Goal: Task Accomplishment & Management: Use online tool/utility

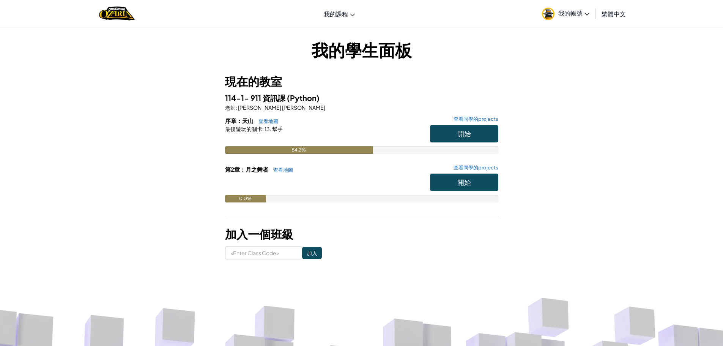
click at [570, 17] on link "我的帳號" at bounding box center [565, 14] width 55 height 24
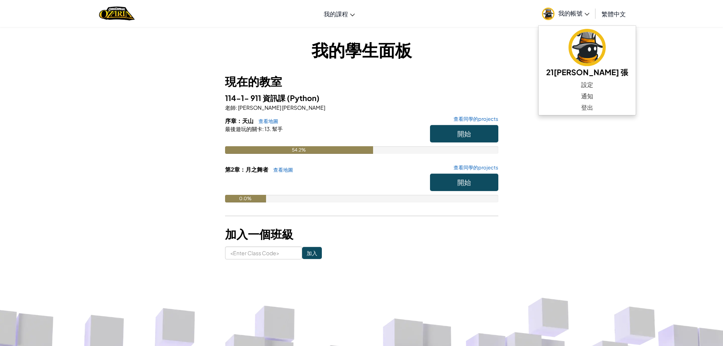
click at [368, 60] on h1 "我的學生面板" at bounding box center [361, 50] width 273 height 24
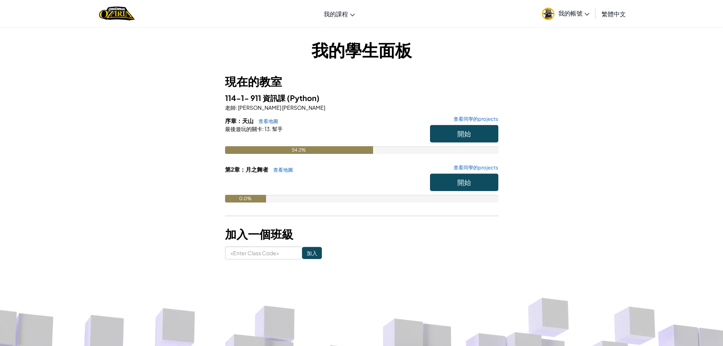
click at [578, 14] on span "我的帳號" at bounding box center [574, 13] width 31 height 8
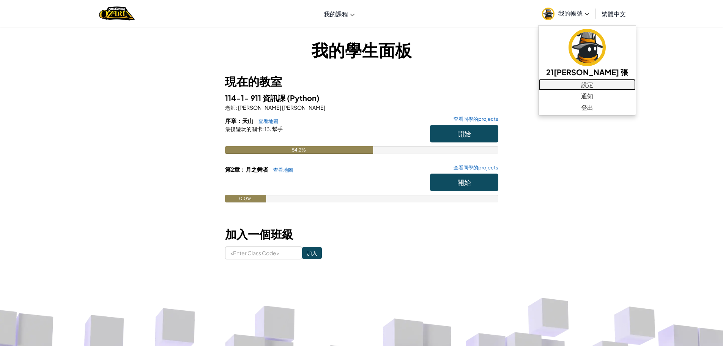
click at [575, 83] on link "設定" at bounding box center [587, 84] width 97 height 11
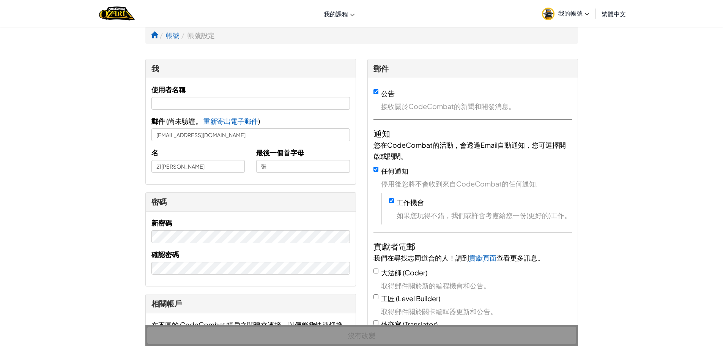
click at [108, 17] on img "Home" at bounding box center [116, 14] width 35 height 16
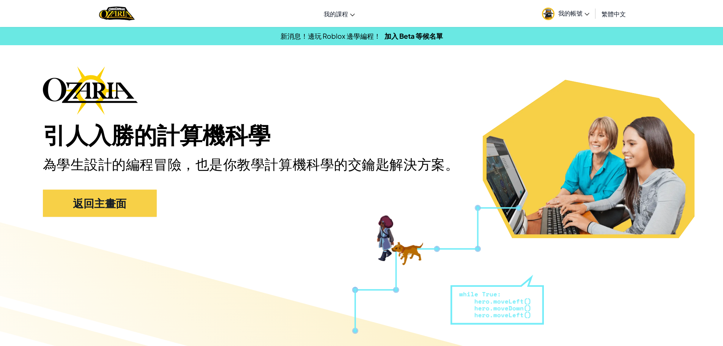
click at [571, 9] on span "我的帳號" at bounding box center [574, 13] width 31 height 8
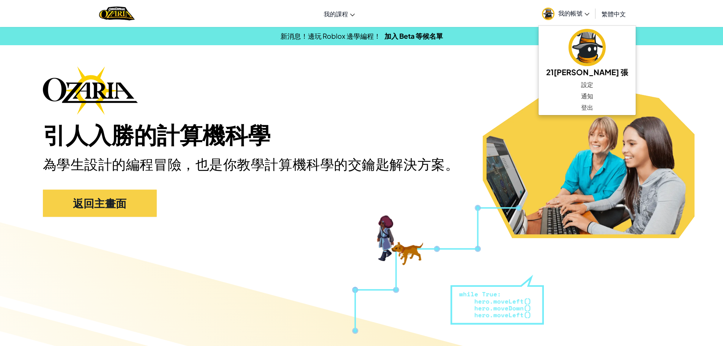
click at [467, 94] on div "引人入勝的計算機科學 為學生設計的編程冒險，也是你教學計算機科學的交鑰匙解決方案。 返回主畫面" at bounding box center [362, 145] width 638 height 158
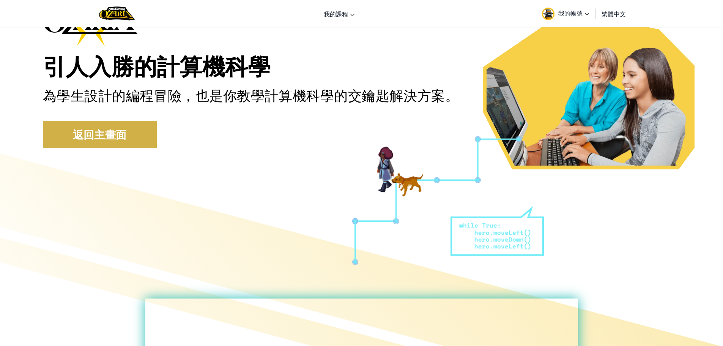
scroll to position [76, 0]
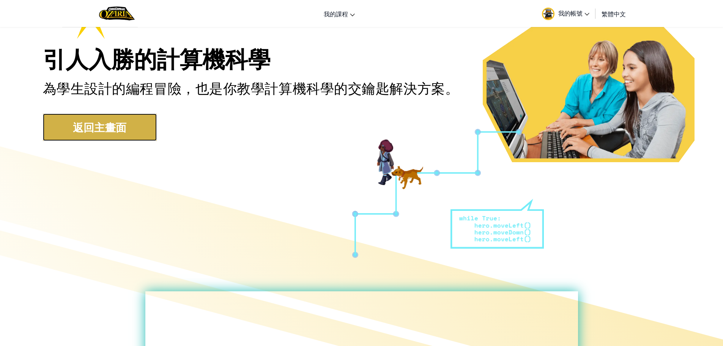
click at [111, 133] on link "返回主畫面" at bounding box center [100, 127] width 114 height 27
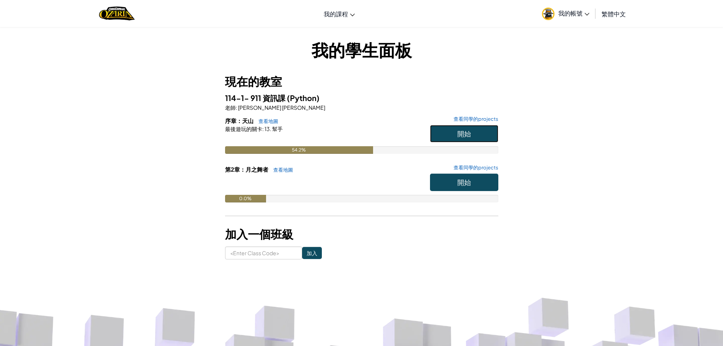
click at [483, 133] on button "開始" at bounding box center [464, 133] width 68 height 17
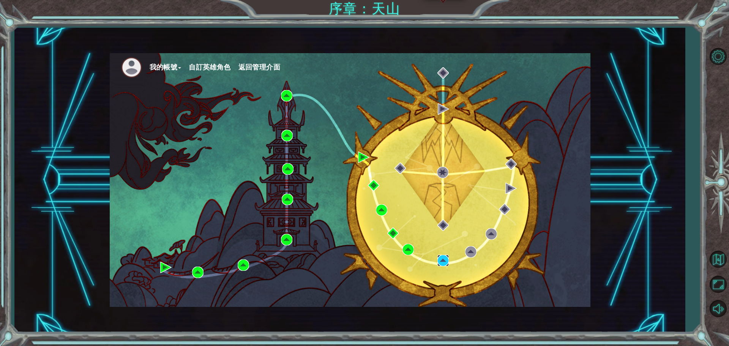
click at [442, 262] on img at bounding box center [442, 260] width 11 height 11
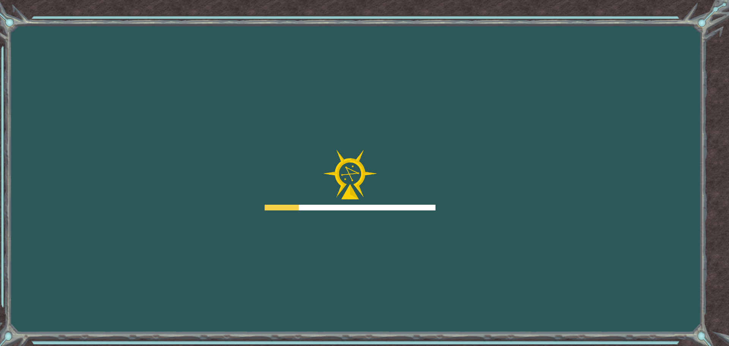
click at [444, 251] on div "Goals 從伺服器載入失敗 您需要加入一個課程來遊玩此關卡。 回到我的課程 詢問您的老師來分派一個授權碼給您，這樣您就可以繼續遊玩CodeCombat! 回…" at bounding box center [364, 173] width 729 height 346
click at [446, 253] on div "Goals 從伺服器載入失敗 您需要加入一個課程來遊玩此關卡。 回到我的課程 詢問您的老師來分派一個授權碼給您，這樣您就可以繼續遊玩CodeCombat! 回…" at bounding box center [364, 173] width 729 height 346
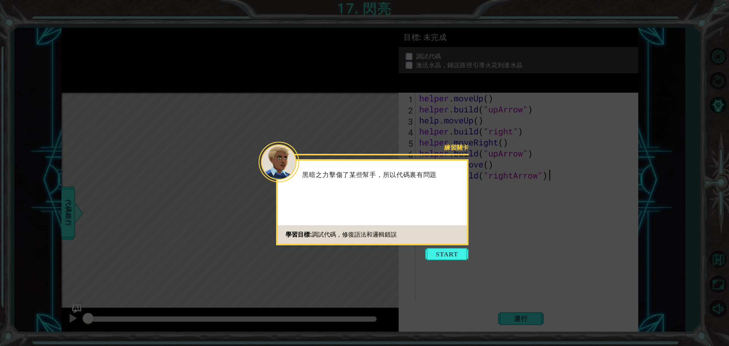
drag, startPoint x: 447, startPoint y: 248, endPoint x: 447, endPoint y: 256, distance: 8.0
click at [447, 254] on button "Start" at bounding box center [446, 254] width 43 height 12
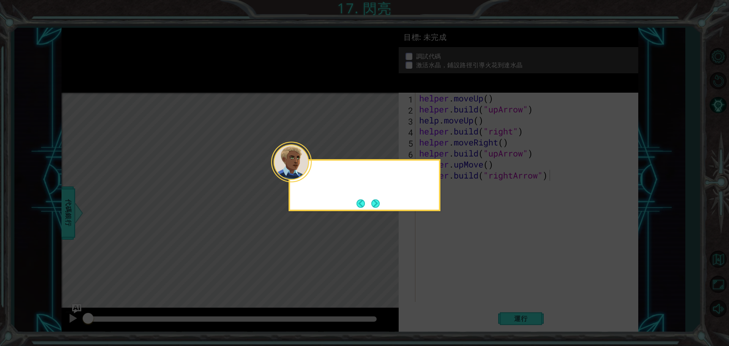
click at [447, 256] on icon at bounding box center [364, 173] width 729 height 346
drag, startPoint x: 441, startPoint y: 245, endPoint x: 407, endPoint y: 212, distance: 47.3
click at [440, 242] on icon at bounding box center [364, 173] width 729 height 346
click at [374, 206] on button "Next" at bounding box center [375, 203] width 9 height 9
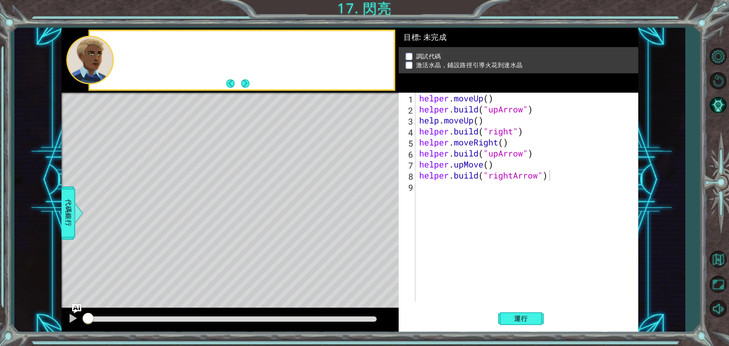
click at [373, 205] on div "Level Map" at bounding box center [237, 205] width 351 height 224
click at [248, 85] on button "Next" at bounding box center [245, 83] width 8 height 8
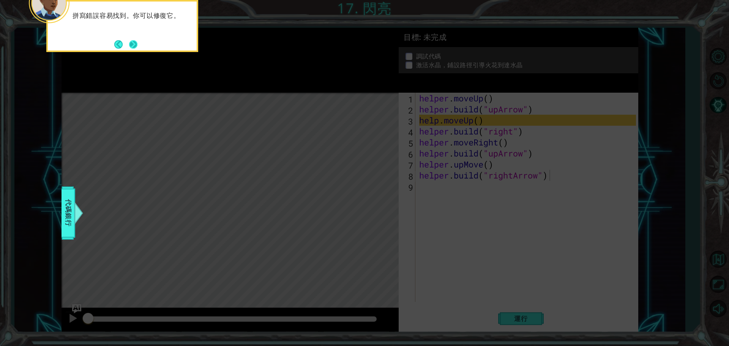
click at [134, 42] on button "Next" at bounding box center [133, 44] width 8 height 8
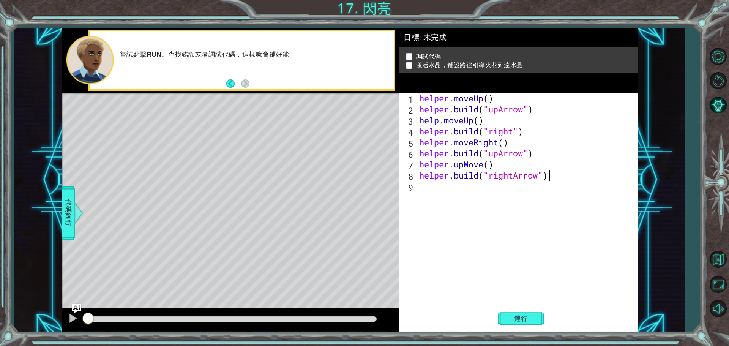
click at [608, 112] on div "helper . moveUp ( ) helper . build ( "upArrow" ) help . moveUp ( ) helper . bui…" at bounding box center [529, 208] width 222 height 231
click at [251, 99] on div "Level Map" at bounding box center [237, 205] width 351 height 224
click at [523, 322] on button "運行" at bounding box center [521, 318] width 46 height 24
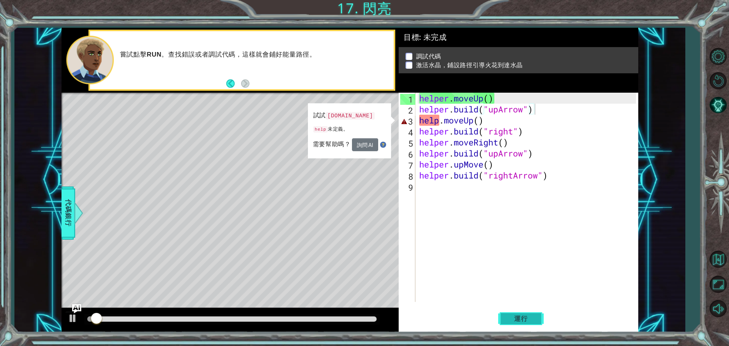
click at [521, 322] on span "運行" at bounding box center [521, 319] width 29 height 8
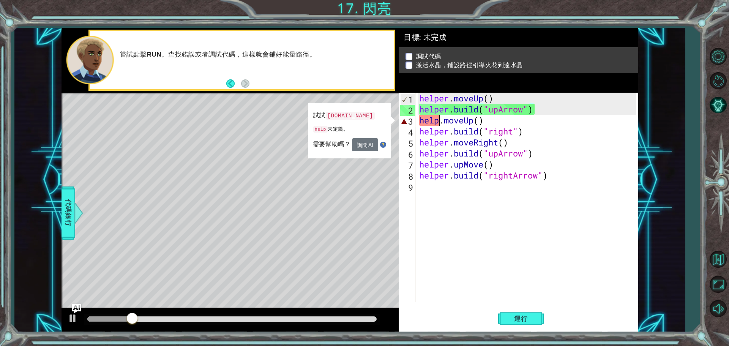
click at [439, 124] on div "helper . moveUp ( ) helper . build ( "upArrow" ) help . moveUp ( ) helper . bui…" at bounding box center [529, 208] width 222 height 231
type textarea "ㄍ"
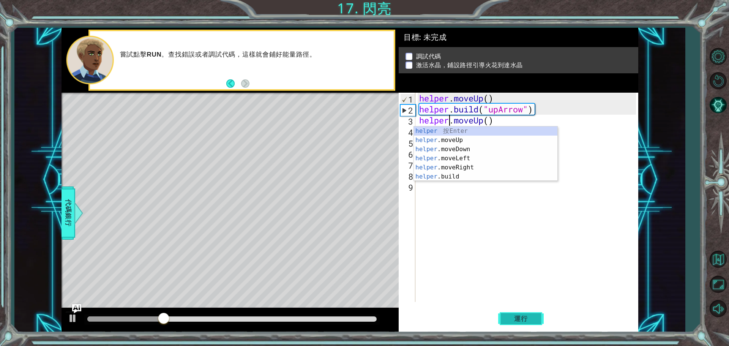
click at [523, 321] on span "運行" at bounding box center [521, 319] width 29 height 8
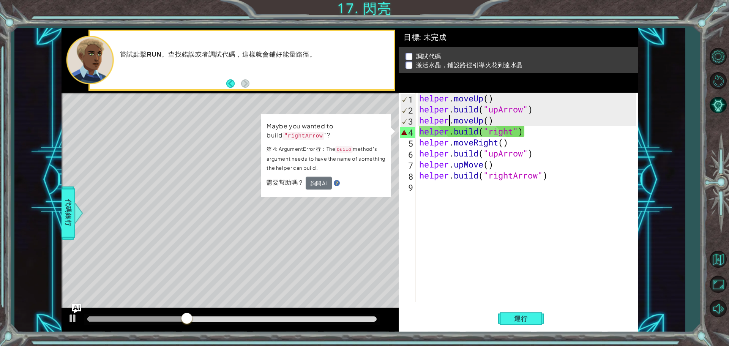
click at [513, 129] on div "helper . moveUp ( ) helper . build ( "upArrow" ) helper . moveUp ( ) helper . b…" at bounding box center [529, 208] width 222 height 231
click at [297, 135] on code ""rightArrow" at bounding box center [304, 136] width 42 height 8
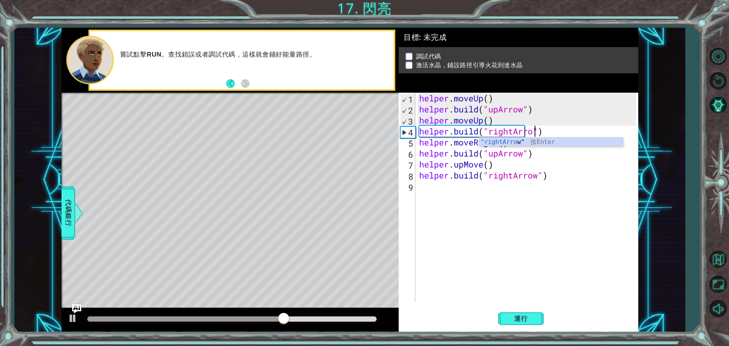
scroll to position [0, 5]
click at [524, 316] on span "運行" at bounding box center [521, 319] width 29 height 8
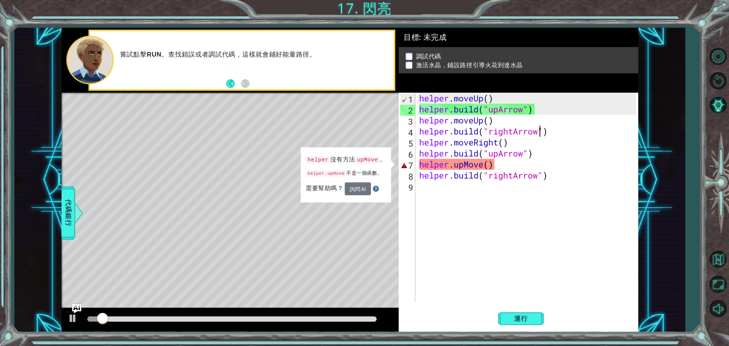
click at [458, 165] on div "helper . moveUp ( ) helper . build ( "upArrow" ) helper . moveUp ( ) helper . b…" at bounding box center [529, 208] width 222 height 231
click at [455, 165] on div "helper . moveUp ( ) helper . build ( "upArrow" ) helper . moveUp ( ) helper . b…" at bounding box center [529, 208] width 222 height 231
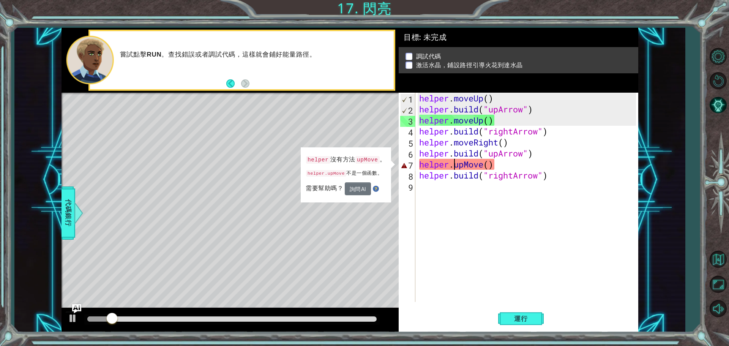
click at [483, 168] on div "helper . moveUp ( ) helper . build ( "upArrow" ) helper . moveUp ( ) helper . b…" at bounding box center [529, 208] width 222 height 231
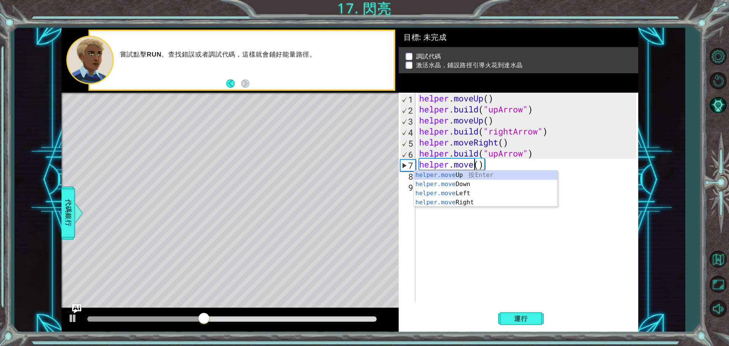
scroll to position [0, 3]
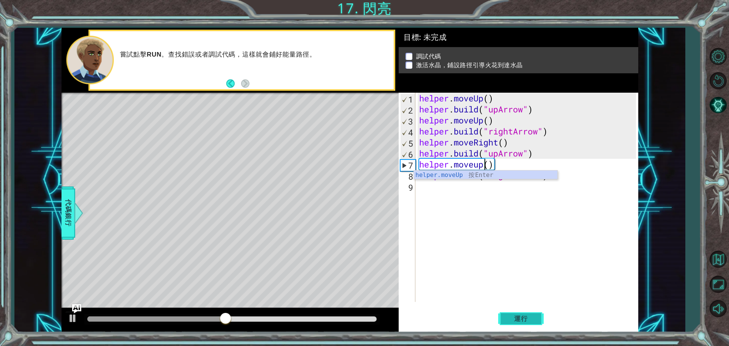
click at [524, 320] on span "運行" at bounding box center [521, 319] width 29 height 8
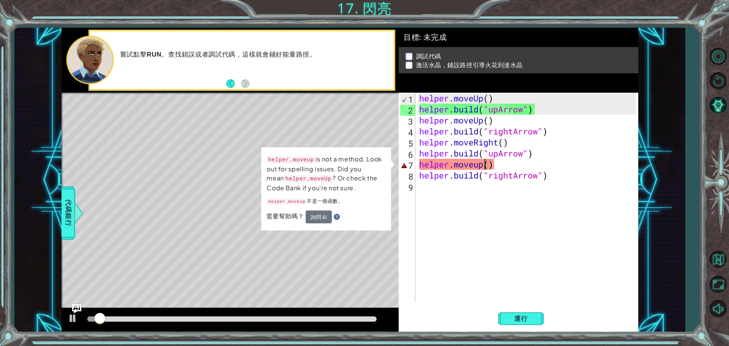
click at [488, 169] on div "helper . moveUp ( ) helper . build ( "upArrow" ) helper . moveUp ( ) helper . b…" at bounding box center [529, 208] width 222 height 231
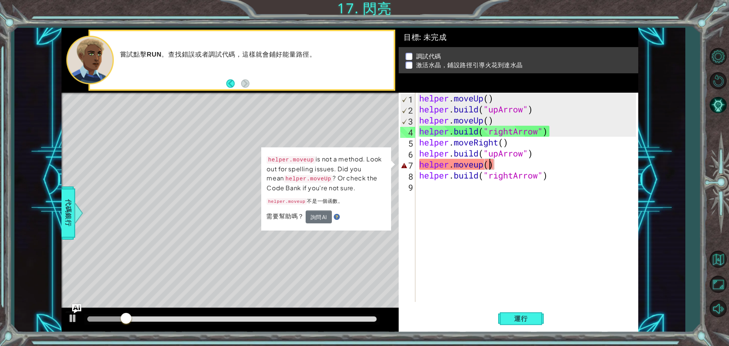
click at [477, 164] on div "helper . moveUp ( ) helper . build ( "upArrow" ) helper . moveUp ( ) helper . b…" at bounding box center [529, 208] width 222 height 231
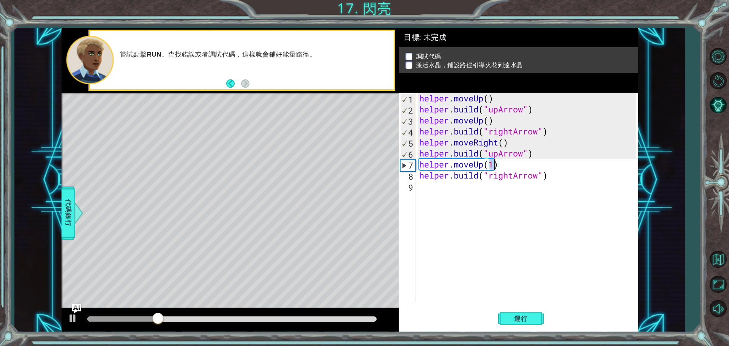
type textarea "helper.moveUp(1)"
click at [493, 165] on div "helper . moveUp ( ) helper . build ( "upArrow" ) helper . moveUp ( ) helper . b…" at bounding box center [527, 197] width 218 height 209
click at [532, 313] on button "運行" at bounding box center [521, 318] width 46 height 24
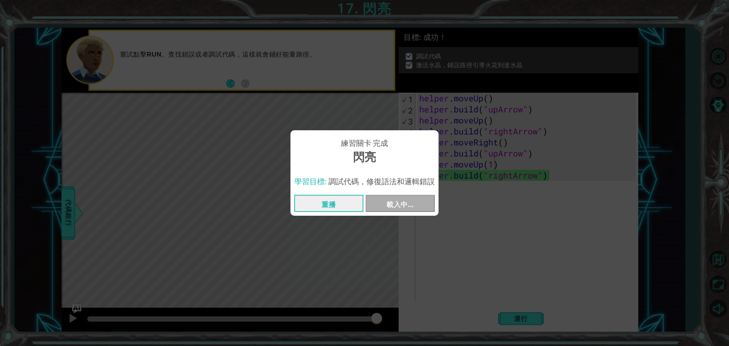
drag, startPoint x: 126, startPoint y: 315, endPoint x: 395, endPoint y: 241, distance: 279.6
click at [401, 314] on body "1 ההההההההההההההההההההההההההההההההההההההההההההההההההההההההההההההההההההההההההההה…" at bounding box center [364, 173] width 729 height 346
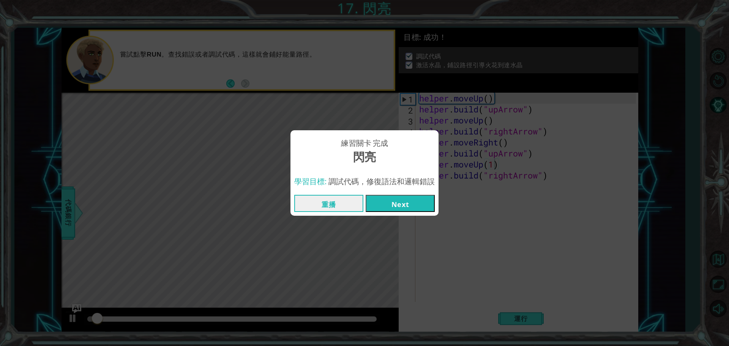
click at [403, 200] on button "Next" at bounding box center [400, 203] width 69 height 17
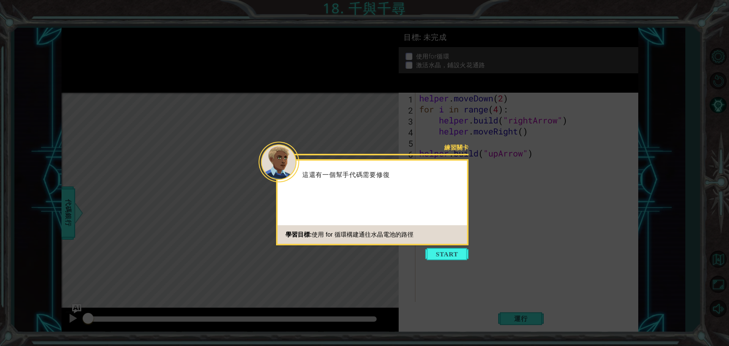
click at [443, 257] on button "Start" at bounding box center [446, 254] width 43 height 12
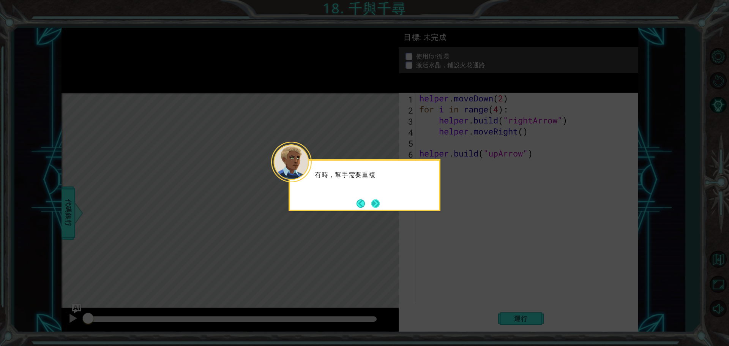
click at [374, 204] on button "Next" at bounding box center [375, 203] width 8 height 8
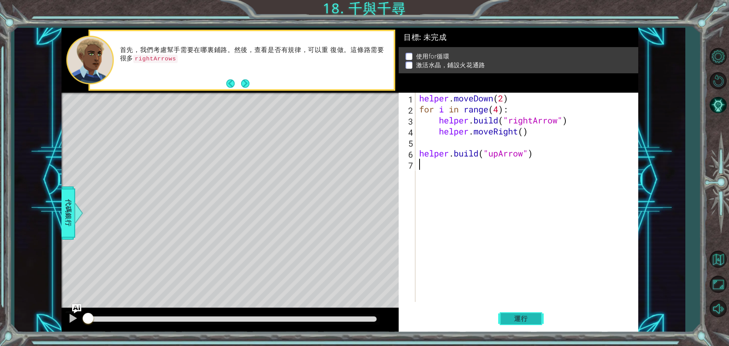
drag, startPoint x: 518, startPoint y: 325, endPoint x: 515, endPoint y: 322, distance: 4.6
click at [518, 325] on button "運行" at bounding box center [521, 318] width 46 height 24
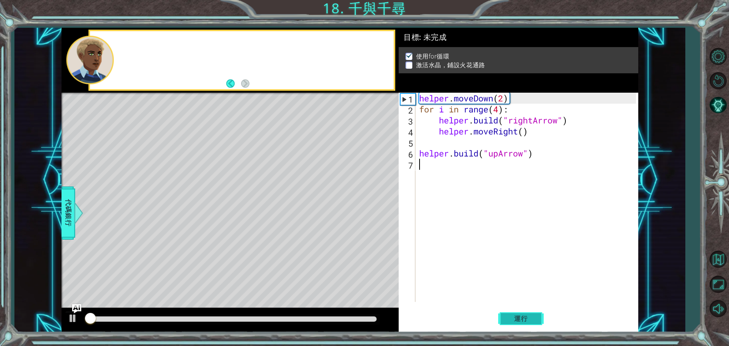
click at [523, 320] on span "運行" at bounding box center [521, 319] width 29 height 8
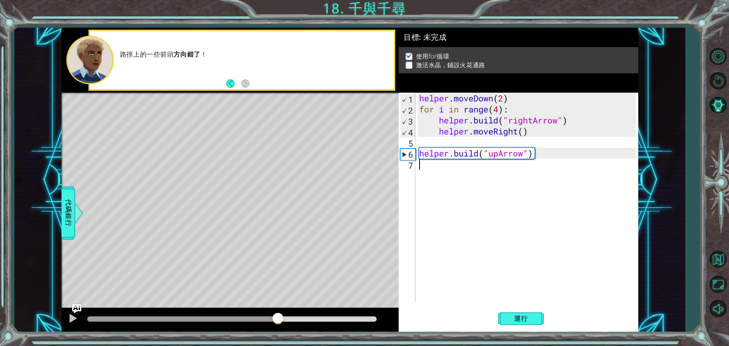
drag, startPoint x: 103, startPoint y: 321, endPoint x: 275, endPoint y: 311, distance: 172.7
click at [275, 311] on div at bounding box center [230, 320] width 337 height 24
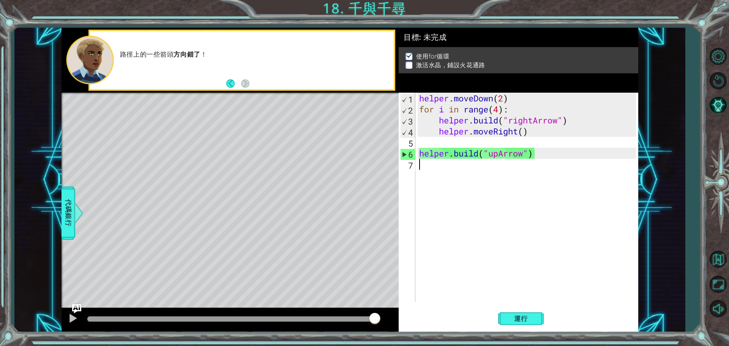
drag, startPoint x: 328, startPoint y: 319, endPoint x: 376, endPoint y: 310, distance: 49.1
click at [375, 317] on div at bounding box center [375, 319] width 14 height 14
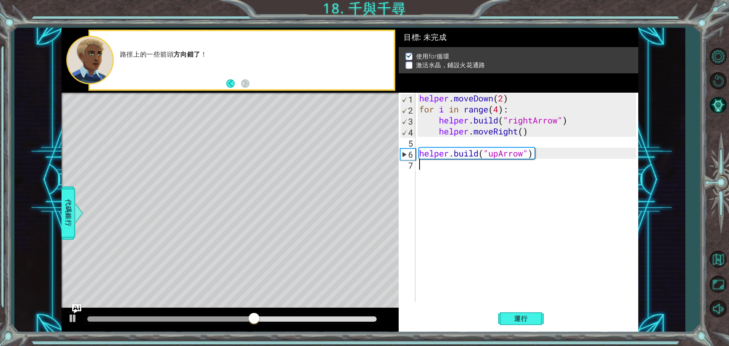
click at [539, 154] on div "helper . moveDown ( 2 ) for i in range ( 4 ) : helper . build ( "rightArrow" ) …" at bounding box center [529, 208] width 222 height 231
type textarea "[DOMAIN_NAME]("upArrow")"
click at [421, 171] on div "helper . moveDown ( 2 ) for i in range ( 4 ) : helper . build ( "rightArrow" ) …" at bounding box center [529, 208] width 222 height 231
drag, startPoint x: 421, startPoint y: 153, endPoint x: 550, endPoint y: 156, distance: 129.5
click at [550, 156] on div "helper . moveDown ( 2 ) for i in range ( 4 ) : helper . build ( "rightArrow" ) …" at bounding box center [529, 208] width 222 height 231
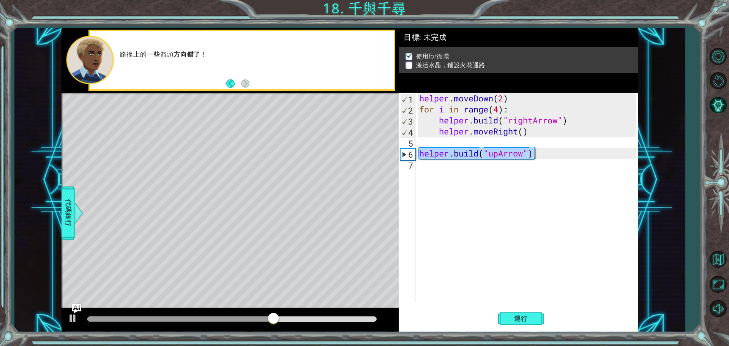
type textarea "[DOMAIN_NAME]("upArrow")"
click at [469, 174] on div "helper . moveDown ( 2 ) for i in range ( 4 ) : helper . build ( "rightArrow" ) …" at bounding box center [529, 208] width 222 height 231
paste textarea "[DOMAIN_NAME]("upArrow")"
type textarea "[DOMAIN_NAME]("upArrow")"
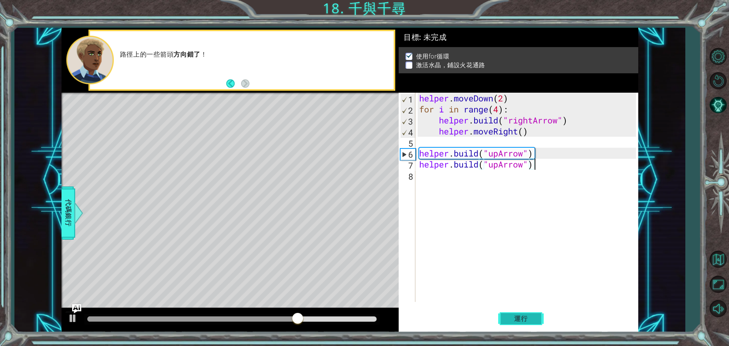
click at [514, 317] on span "運行" at bounding box center [521, 319] width 29 height 8
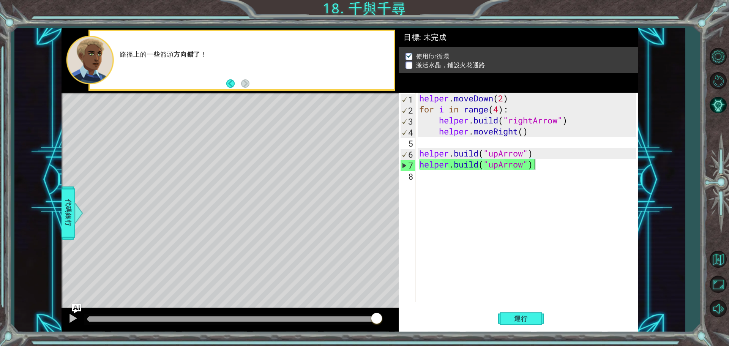
drag, startPoint x: 335, startPoint y: 318, endPoint x: 398, endPoint y: 317, distance: 63.8
click at [401, 318] on div "1 ההההההההההההההההההההההההההההההההההההההההההההההההההההההההההההההההההההההההההההה…" at bounding box center [350, 180] width 577 height 305
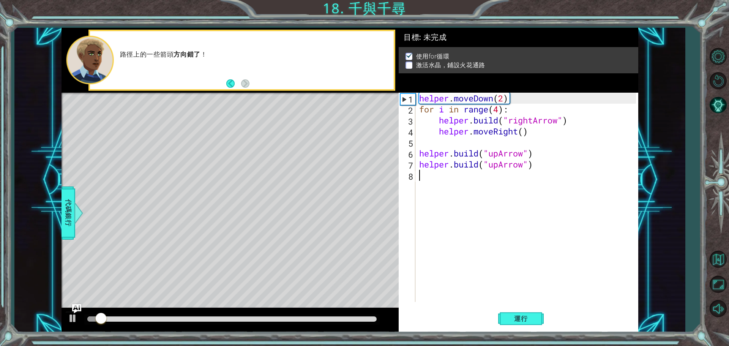
click at [430, 181] on div "helper . moveDown ( 2 ) for i in range ( 4 ) : helper . build ( "rightArrow" ) …" at bounding box center [529, 208] width 222 height 231
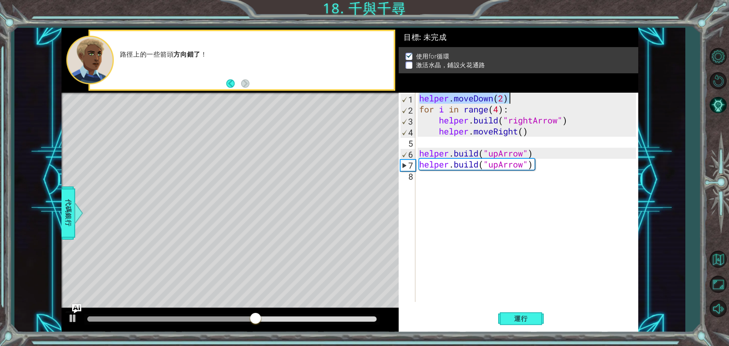
drag, startPoint x: 420, startPoint y: 98, endPoint x: 510, endPoint y: 97, distance: 90.0
click at [510, 97] on div "helper . moveDown ( 2 ) for i in range ( 4 ) : helper . build ( "rightArrow" ) …" at bounding box center [529, 208] width 222 height 231
click at [425, 156] on div "helper . moveDown ( 2 ) for i in range ( 4 ) : helper . build ( "rightArrow" ) …" at bounding box center [529, 208] width 222 height 231
type textarea "[DOMAIN_NAME]("upArrow")"
click at [418, 155] on div "helper . moveDown ( 2 ) for i in range ( 4 ) : helper . build ( "rightArrow" ) …" at bounding box center [529, 208] width 222 height 231
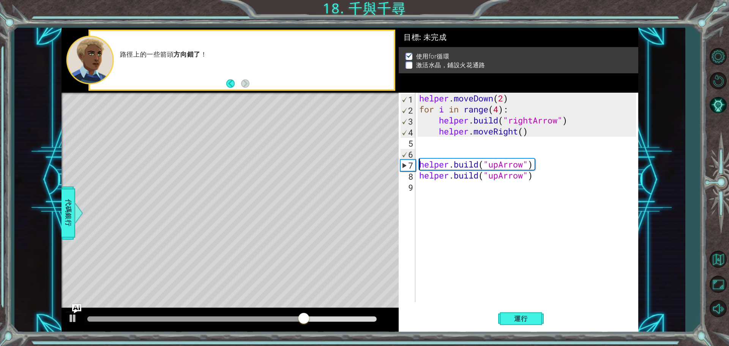
click at [421, 154] on div "helper . moveDown ( 2 ) for i in range ( 4 ) : helper . build ( "rightArrow" ) …" at bounding box center [529, 208] width 222 height 231
paste textarea "helper.moveDown(2)"
click at [496, 154] on div "helper . moveDown ( 2 ) for i in range ( 4 ) : helper . build ( "rightArrow" ) …" at bounding box center [529, 208] width 222 height 231
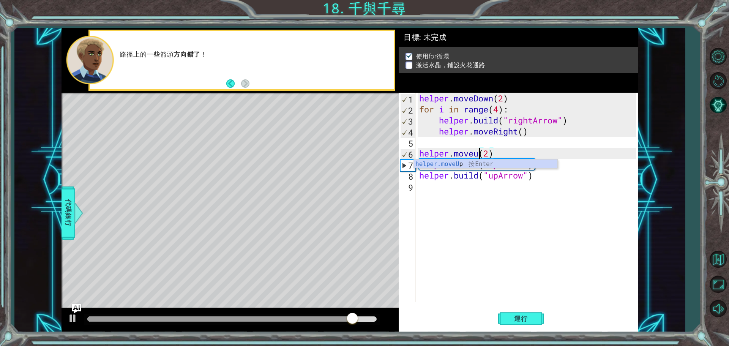
scroll to position [0, 3]
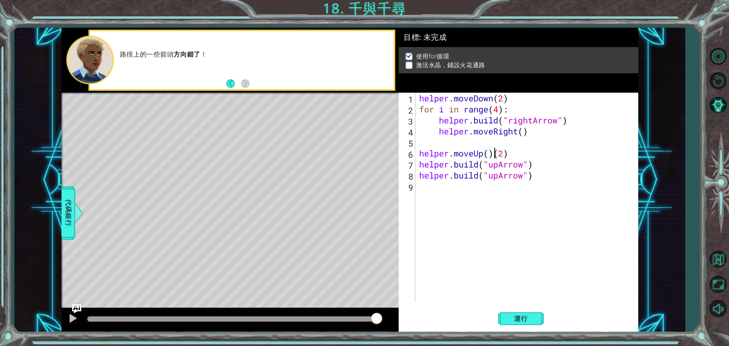
drag, startPoint x: 492, startPoint y: 153, endPoint x: 498, endPoint y: 169, distance: 16.5
click at [493, 153] on div "helper . moveDown ( 2 ) for i in range ( 4 ) : helper . build ( "rightArrow" ) …" at bounding box center [529, 208] width 222 height 231
click at [524, 316] on span "運行" at bounding box center [521, 319] width 29 height 8
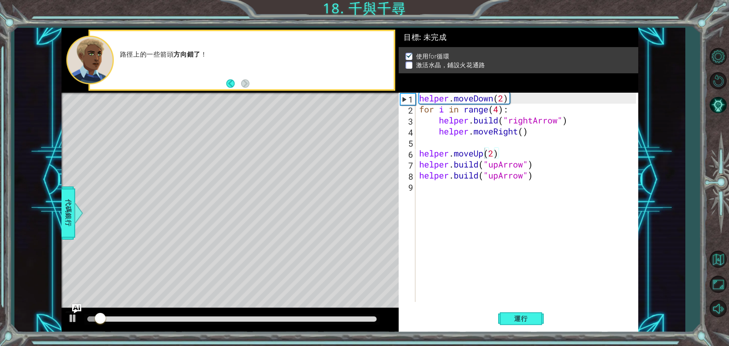
drag, startPoint x: 316, startPoint y: 314, endPoint x: 325, endPoint y: 316, distance: 9.7
click at [325, 316] on div at bounding box center [231, 319] width 295 height 11
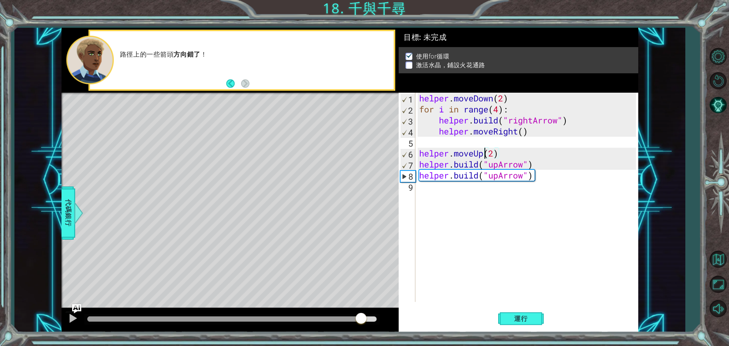
drag, startPoint x: 327, startPoint y: 317, endPoint x: 354, endPoint y: 311, distance: 27.3
click at [355, 311] on div at bounding box center [230, 320] width 337 height 24
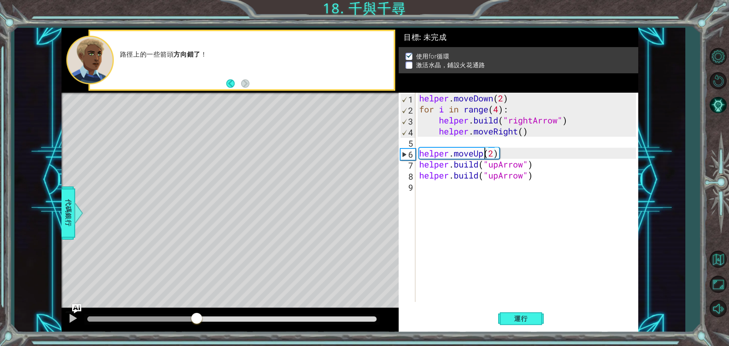
drag, startPoint x: 312, startPoint y: 318, endPoint x: 197, endPoint y: 319, distance: 115.1
click at [197, 319] on div at bounding box center [141, 318] width 109 height 5
drag, startPoint x: 217, startPoint y: 318, endPoint x: 191, endPoint y: 314, distance: 26.2
click at [191, 314] on div at bounding box center [194, 319] width 14 height 14
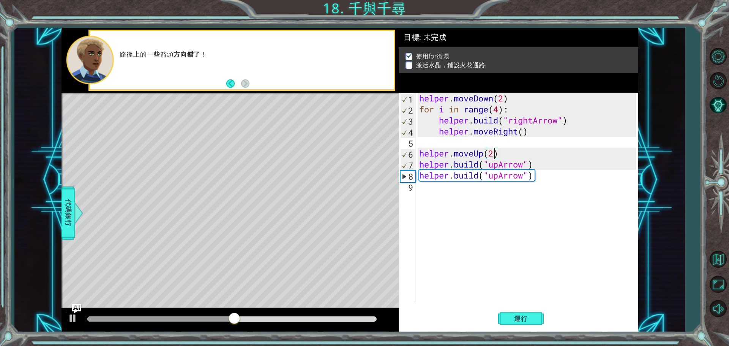
click at [492, 151] on div "helper . moveDown ( 2 ) for i in range ( 4 ) : helper . build ( "rightArrow" ) …" at bounding box center [529, 208] width 222 height 231
type textarea "helper.moveUp(1)"
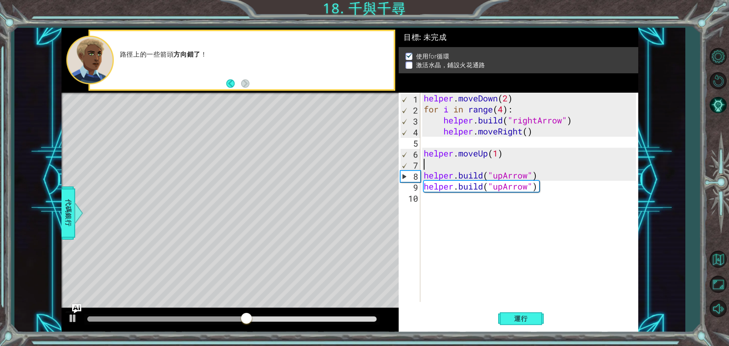
scroll to position [0, 0]
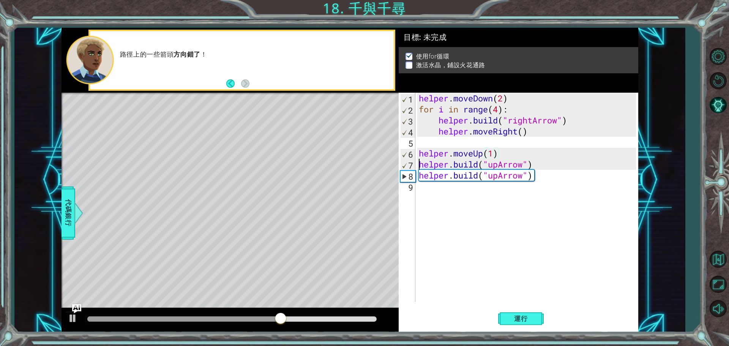
click at [417, 169] on div "helper . moveDown ( 2 ) for i in range ( 4 ) : helper . build ( "rightArrow" ) …" at bounding box center [528, 208] width 223 height 231
click at [418, 177] on div "helper . moveDown ( 2 ) for i in range ( 4 ) : helper . build ( "rightArrow" ) …" at bounding box center [528, 208] width 223 height 231
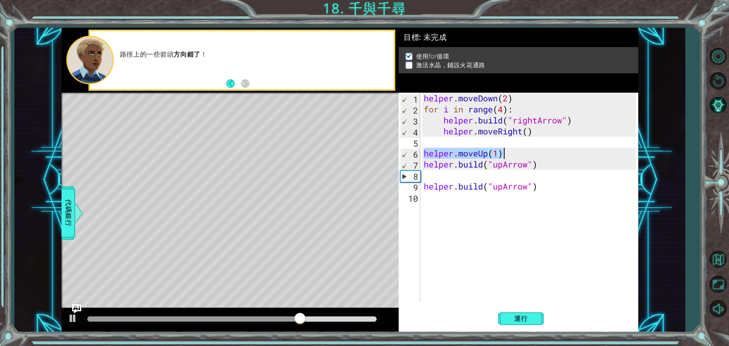
drag, startPoint x: 425, startPoint y: 153, endPoint x: 505, endPoint y: 153, distance: 80.5
click at [505, 153] on div "helper . moveDown ( 2 ) for i in range ( 4 ) : helper . build ( "rightArrow" ) …" at bounding box center [531, 208] width 218 height 231
type textarea "helper.moveUp(1)"
click at [473, 177] on div "helper . moveDown ( 2 ) for i in range ( 4 ) : helper . build ( "rightArrow" ) …" at bounding box center [531, 208] width 218 height 231
paste textarea "helper.moveUp(1)"
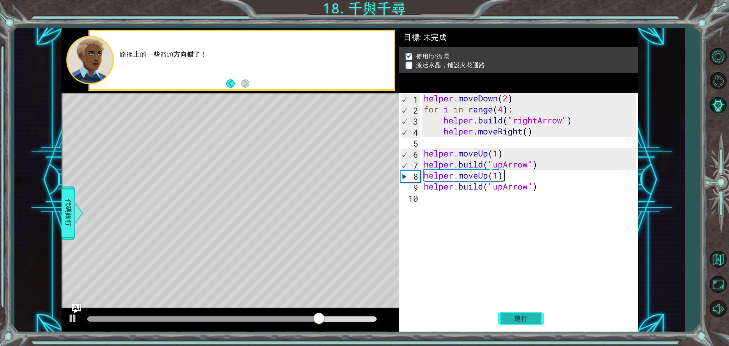
type textarea "helper.moveUp(1)"
drag, startPoint x: 524, startPoint y: 316, endPoint x: 423, endPoint y: 314, distance: 100.6
click at [523, 316] on span "運行" at bounding box center [521, 319] width 29 height 8
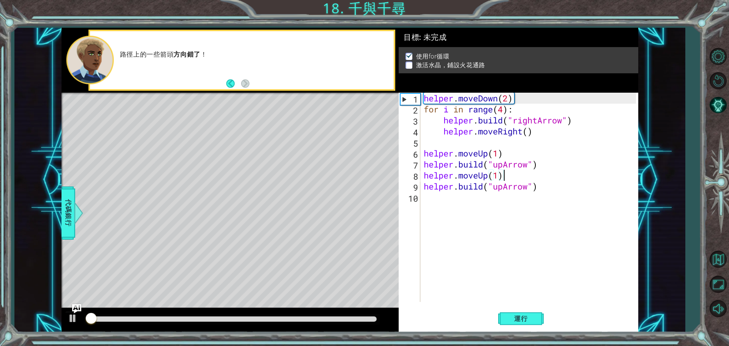
click at [339, 313] on div at bounding box center [230, 320] width 337 height 24
click at [341, 317] on div at bounding box center [231, 318] width 289 height 5
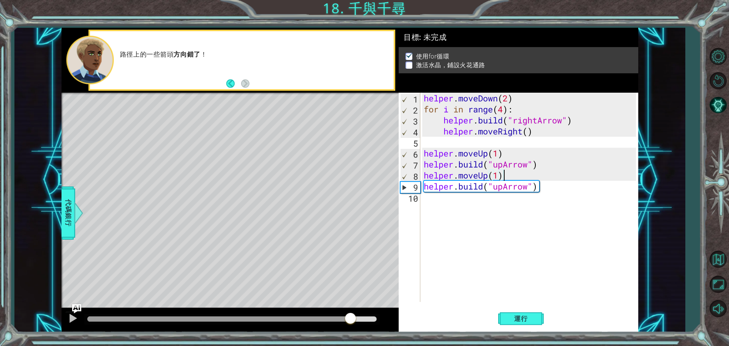
drag, startPoint x: 343, startPoint y: 319, endPoint x: 351, endPoint y: 309, distance: 12.2
click at [351, 309] on div at bounding box center [230, 320] width 337 height 24
click at [429, 145] on div "helper . moveDown ( 2 ) for i in range ( 4 ) : helper . build ( "rightArrow" ) …" at bounding box center [531, 208] width 218 height 231
drag, startPoint x: 539, startPoint y: 164, endPoint x: 406, endPoint y: 166, distance: 133.3
click at [406, 166] on div "1 2 3 4 5 6 7 8 9 10 helper . moveDown ( 2 ) for i in range ( 4 ) : helper . bu…" at bounding box center [517, 197] width 237 height 209
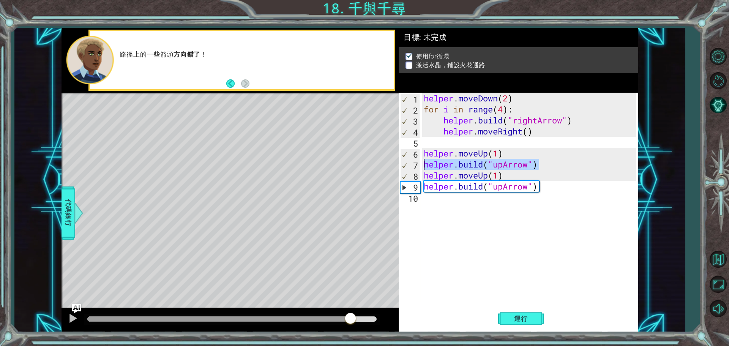
type textarea "[DOMAIN_NAME]("upArrow")"
click at [433, 146] on div "helper . moveDown ( 2 ) for i in range ( 4 ) : helper . build ( "rightArrow" ) …" at bounding box center [531, 208] width 218 height 231
paste textarea "[DOMAIN_NAME]("upArrow")"
type textarea "[DOMAIN_NAME]("upArrow")"
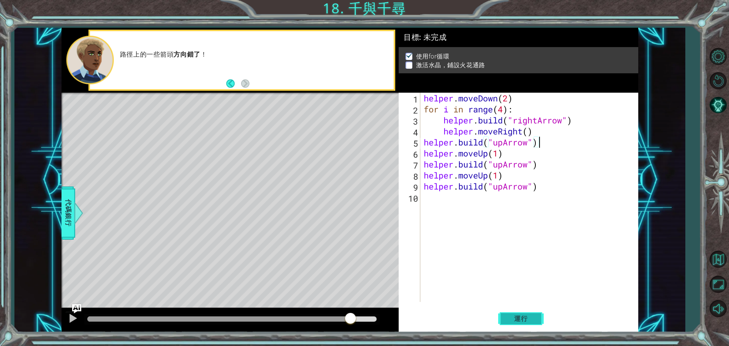
click at [527, 319] on span "運行" at bounding box center [521, 319] width 29 height 8
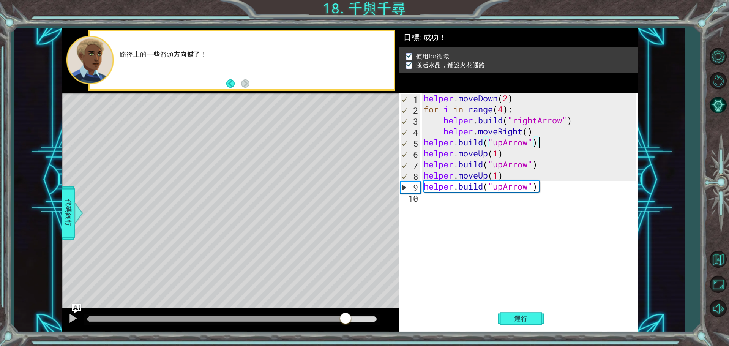
click at [346, 316] on div at bounding box center [231, 318] width 289 height 5
click at [360, 320] on div at bounding box center [231, 318] width 289 height 5
drag, startPoint x: 359, startPoint y: 319, endPoint x: 455, endPoint y: 317, distance: 95.7
click at [436, 319] on div "1 ההההההההההההההההההההההההההההההההההההההההההההההההההההההההההההההההההההההההההההה…" at bounding box center [350, 180] width 577 height 305
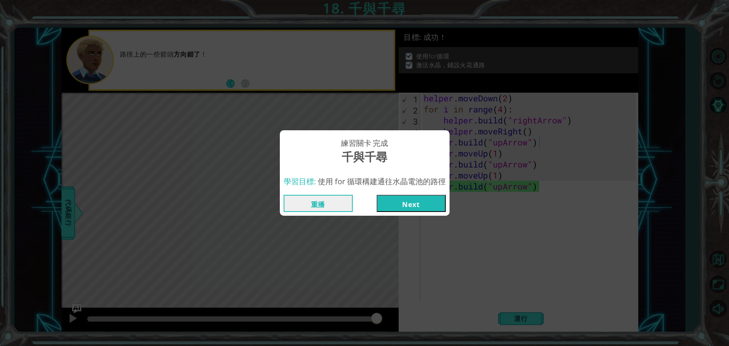
click at [406, 195] on button "Next" at bounding box center [411, 203] width 69 height 17
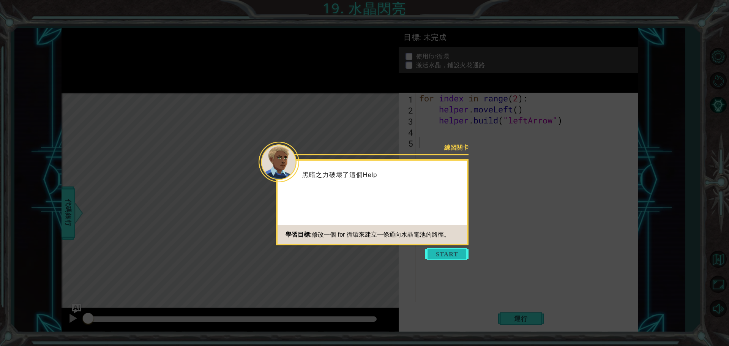
click at [436, 250] on button "Start" at bounding box center [446, 254] width 43 height 12
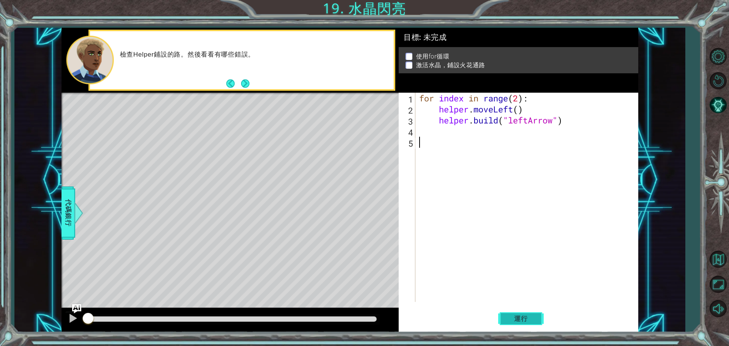
click at [527, 322] on span "運行" at bounding box center [521, 319] width 29 height 8
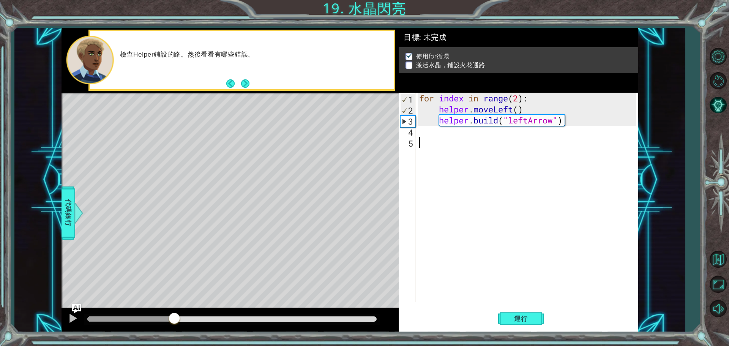
drag, startPoint x: 99, startPoint y: 317, endPoint x: 186, endPoint y: 318, distance: 87.0
click at [181, 319] on div at bounding box center [174, 319] width 14 height 14
click at [518, 96] on div "for index in range ( 2 ) : helper . moveLeft ( ) helper . build ( "leftArrow" )" at bounding box center [529, 208] width 222 height 231
click at [543, 109] on div "for index in range ( 5 ) : helper . moveLeft ( ) helper . build ( "leftArrow" )" at bounding box center [529, 208] width 222 height 231
click at [536, 95] on div "for index in range ( 5 ) : helper . moveLeft ( ) helper . build ( "leftArrow" )" at bounding box center [529, 208] width 222 height 231
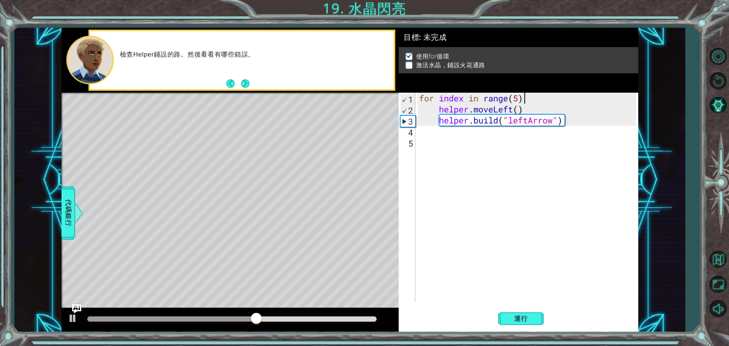
click at [535, 333] on div "1 ההההההההההההההההההההההההההההההההההההההההההההההההההההההההההההההההההההההההההההה…" at bounding box center [364, 173] width 729 height 346
click at [525, 319] on span "運行" at bounding box center [521, 319] width 29 height 8
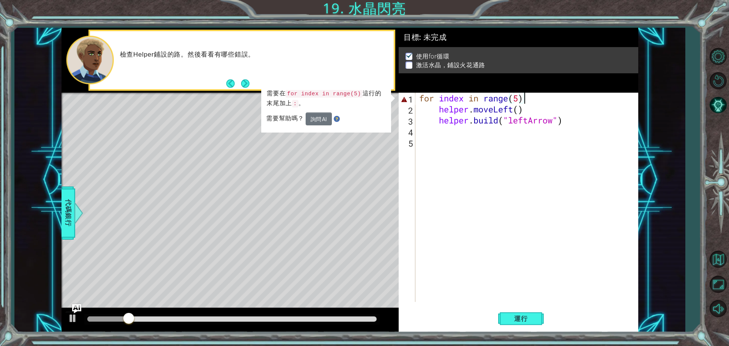
click at [526, 96] on div "for index in range ( 5 ) helper . moveLeft ( ) helper . build ( "leftArrow" )" at bounding box center [529, 208] width 222 height 231
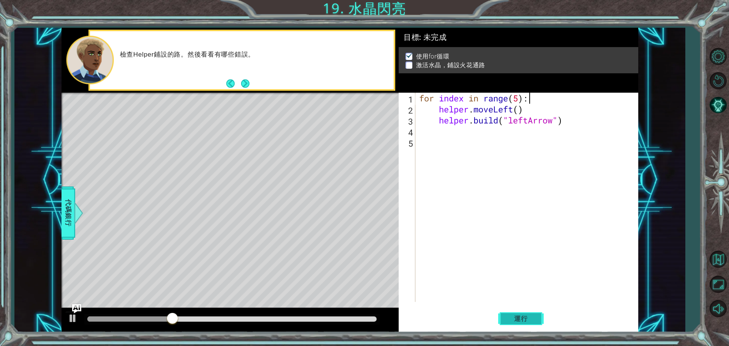
type textarea "for index in range(5):"
click at [520, 315] on span "運行" at bounding box center [521, 319] width 29 height 8
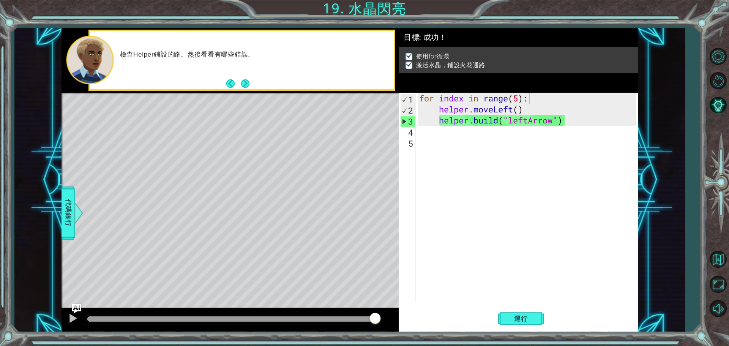
drag, startPoint x: 301, startPoint y: 321, endPoint x: 425, endPoint y: 322, distance: 124.2
click at [421, 323] on body "1 ההההההההההההההההההההההההההההההההההההההההההההההההההההההההההההההההההההההההההההה…" at bounding box center [364, 173] width 729 height 346
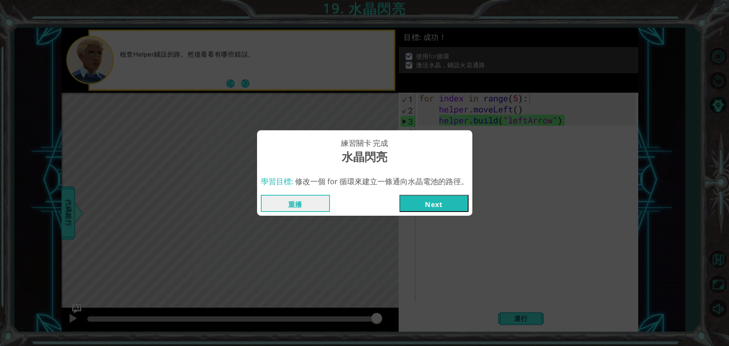
click at [419, 204] on button "Next" at bounding box center [433, 203] width 69 height 17
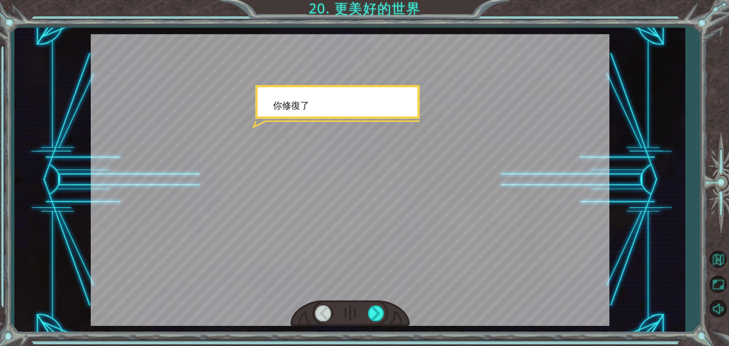
drag, startPoint x: 347, startPoint y: 159, endPoint x: 393, endPoint y: 267, distance: 116.9
click at [348, 161] on div at bounding box center [350, 180] width 519 height 292
click at [386, 312] on div at bounding box center [349, 313] width 119 height 26
click at [384, 312] on div at bounding box center [349, 313] width 119 height 26
click at [383, 312] on div at bounding box center [376, 313] width 17 height 16
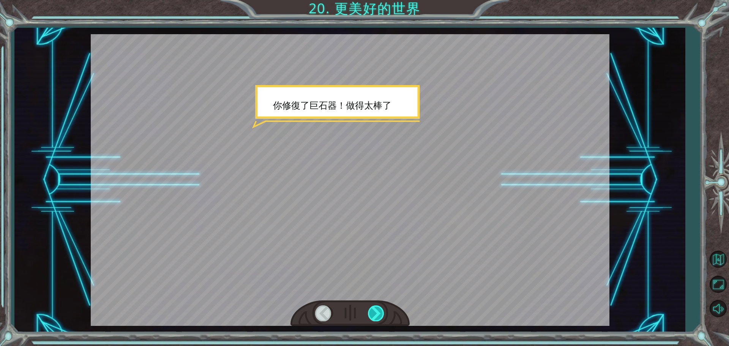
click at [383, 313] on div at bounding box center [376, 313] width 17 height 16
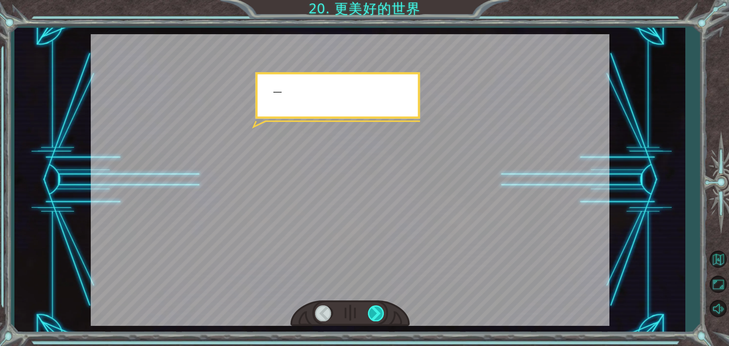
click at [383, 313] on div at bounding box center [376, 313] width 17 height 16
click at [382, 313] on div at bounding box center [376, 313] width 17 height 16
click at [381, 313] on div at bounding box center [376, 313] width 17 height 16
click at [380, 312] on div at bounding box center [376, 313] width 17 height 16
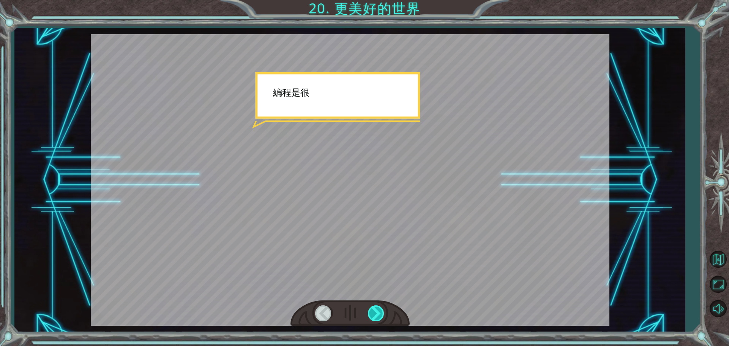
click at [379, 312] on div at bounding box center [376, 313] width 17 height 16
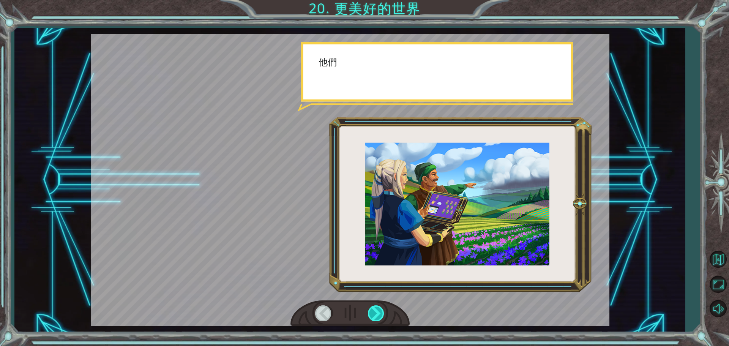
click at [380, 313] on div at bounding box center [376, 313] width 17 height 16
click at [379, 313] on div at bounding box center [376, 313] width 17 height 16
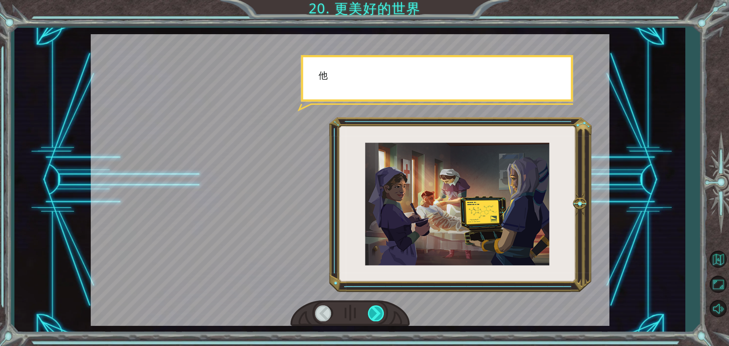
click at [379, 313] on div at bounding box center [376, 313] width 17 height 16
click at [380, 313] on div at bounding box center [376, 313] width 17 height 16
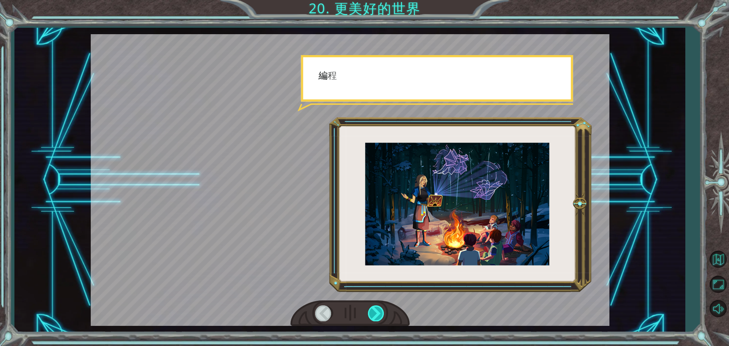
click at [380, 313] on div at bounding box center [376, 313] width 17 height 16
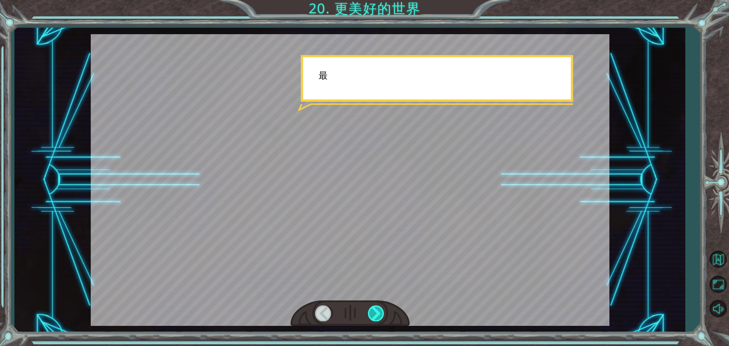
click at [380, 313] on div at bounding box center [376, 313] width 17 height 16
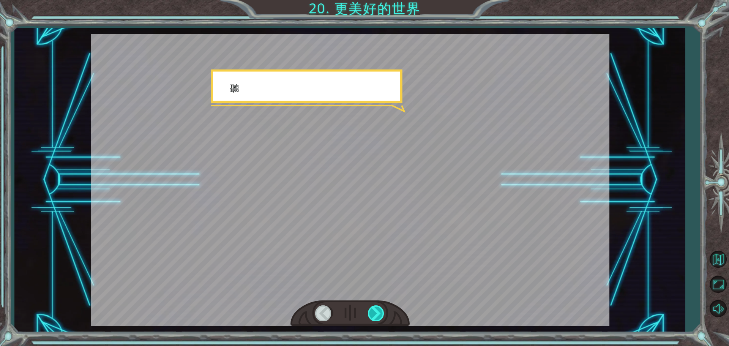
click at [380, 313] on div at bounding box center [376, 313] width 17 height 16
click at [379, 312] on div at bounding box center [376, 313] width 17 height 16
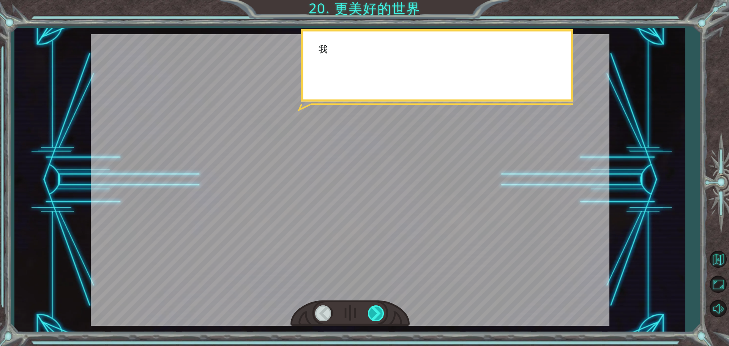
click at [379, 312] on div at bounding box center [376, 313] width 17 height 16
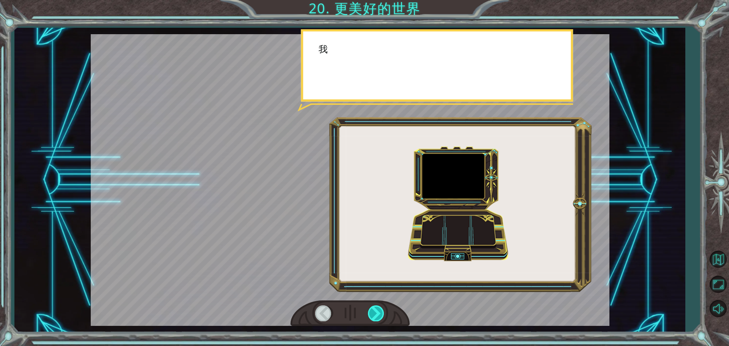
click at [379, 312] on div at bounding box center [376, 313] width 17 height 16
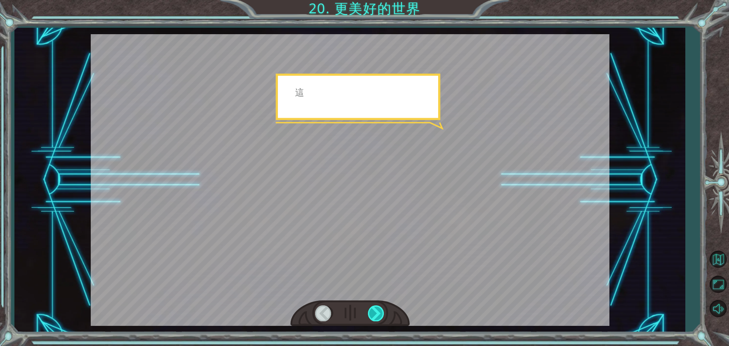
click at [379, 312] on div at bounding box center [376, 313] width 17 height 16
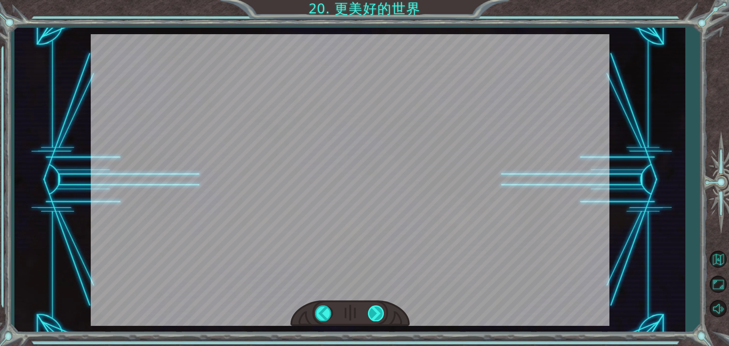
click at [379, 312] on div at bounding box center [376, 313] width 17 height 16
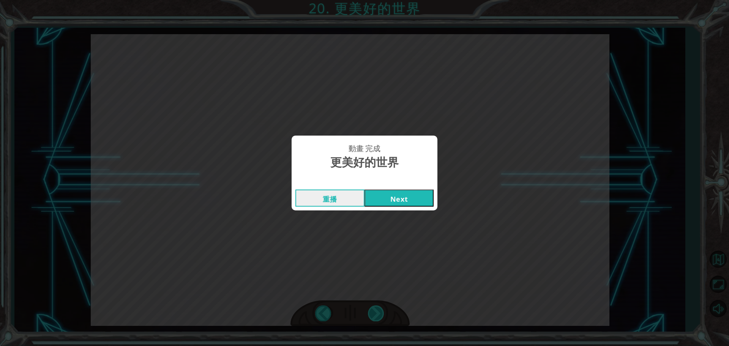
click at [379, 312] on div "動畫 完成 更美好的世界 重播 Next" at bounding box center [364, 173] width 729 height 346
click at [403, 185] on div "動畫 完成" at bounding box center [365, 182] width 146 height 8
click at [404, 193] on button "Next" at bounding box center [399, 197] width 69 height 17
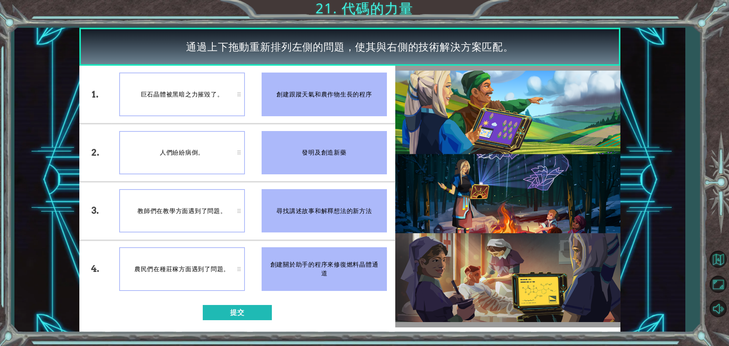
click at [201, 160] on div "人們紛紛病倒。" at bounding box center [182, 152] width 126 height 43
click at [242, 309] on button "提交" at bounding box center [237, 312] width 69 height 15
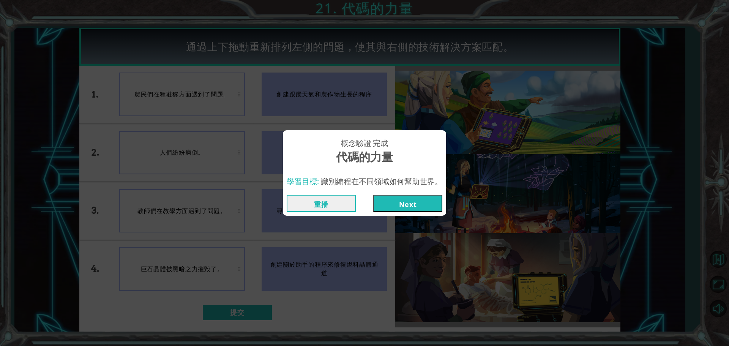
click at [396, 198] on button "Next" at bounding box center [407, 203] width 69 height 17
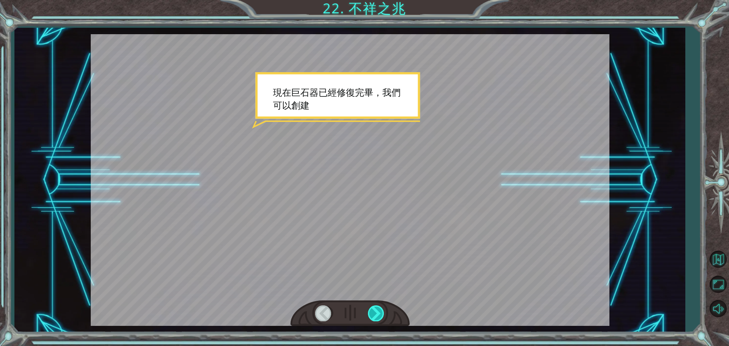
click at [376, 314] on div at bounding box center [376, 313] width 17 height 16
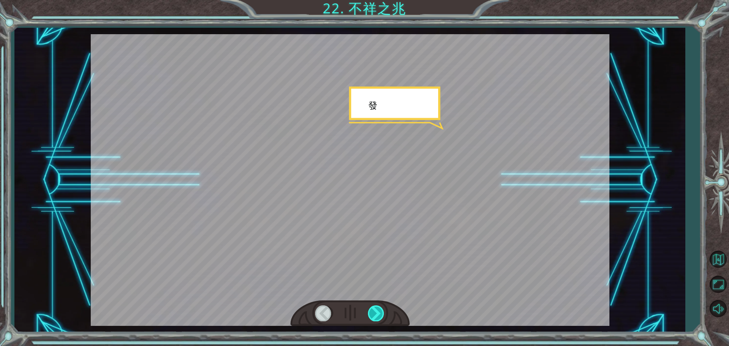
click at [377, 316] on div at bounding box center [376, 313] width 17 height 16
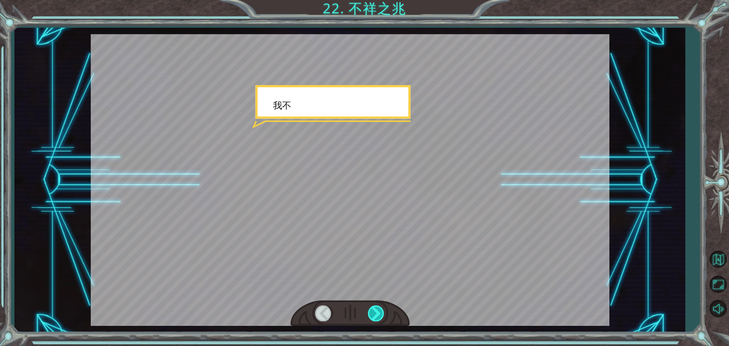
click at [377, 316] on div at bounding box center [376, 313] width 17 height 16
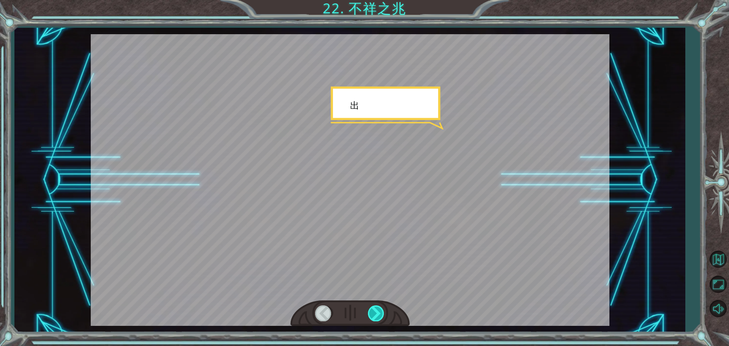
click at [376, 314] on div at bounding box center [376, 313] width 17 height 16
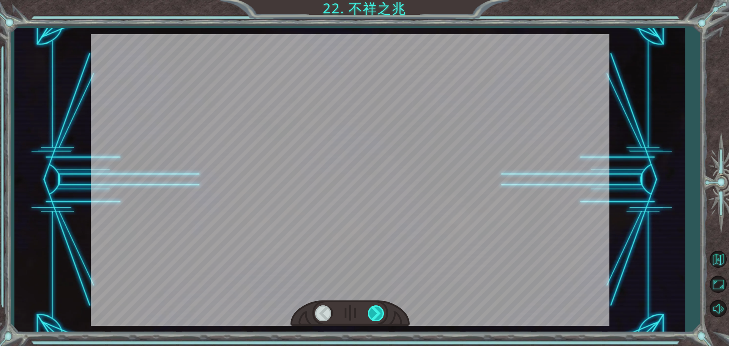
click at [376, 314] on div at bounding box center [376, 313] width 17 height 16
click at [376, 0] on div "Temporary Text 現 在 巨 石 器 已 經 修 復 完 畢 ， 我 們 可 以 創 建 自 己 的 遊 戲 了 . . . . . . 發 生 …" at bounding box center [364, 0] width 729 height 0
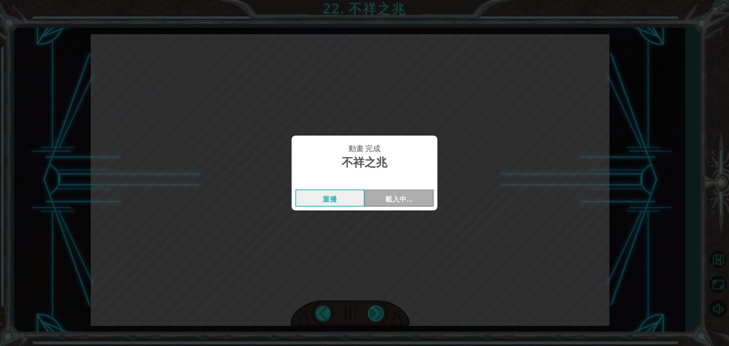
click at [376, 314] on div "動畫 完成 不祥之兆 重播 載入中…" at bounding box center [364, 173] width 729 height 346
drag, startPoint x: 412, startPoint y: 184, endPoint x: 410, endPoint y: 196, distance: 12.7
click at [411, 187] on div "動畫 完成 不祥之兆 重播 Next" at bounding box center [365, 173] width 146 height 74
click at [409, 196] on button "Next" at bounding box center [399, 197] width 69 height 17
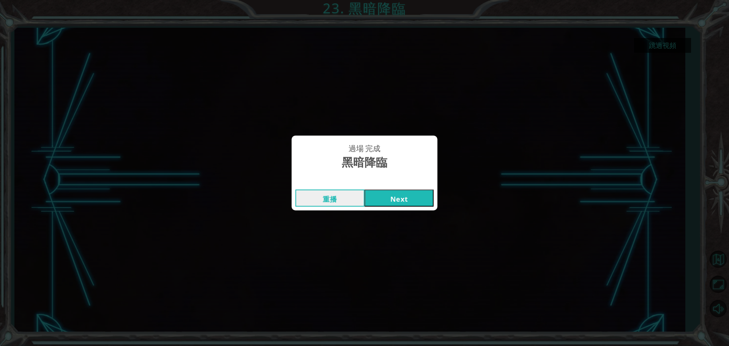
click at [404, 194] on button "Next" at bounding box center [399, 197] width 69 height 17
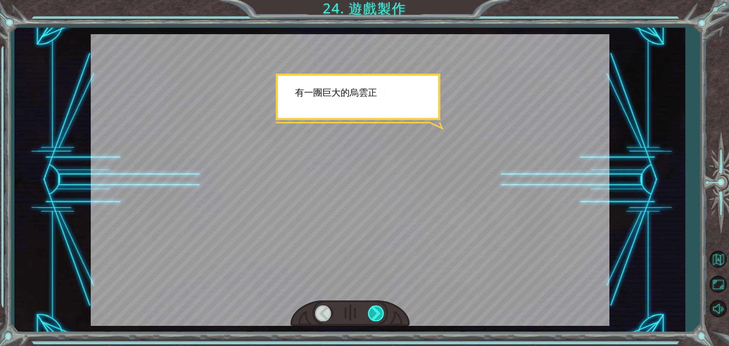
click at [377, 313] on div at bounding box center [376, 313] width 17 height 16
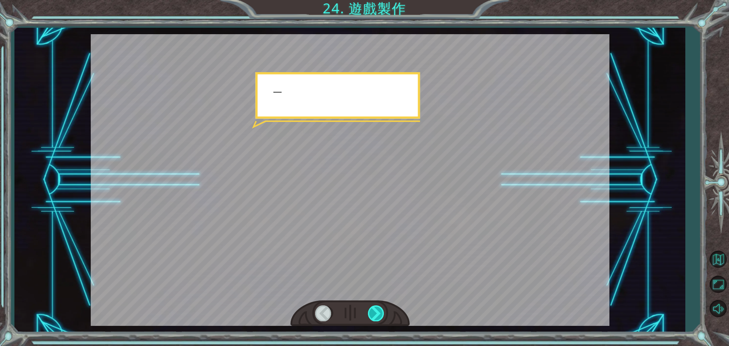
click at [377, 313] on div at bounding box center [376, 313] width 17 height 16
click at [377, 314] on div at bounding box center [376, 313] width 17 height 16
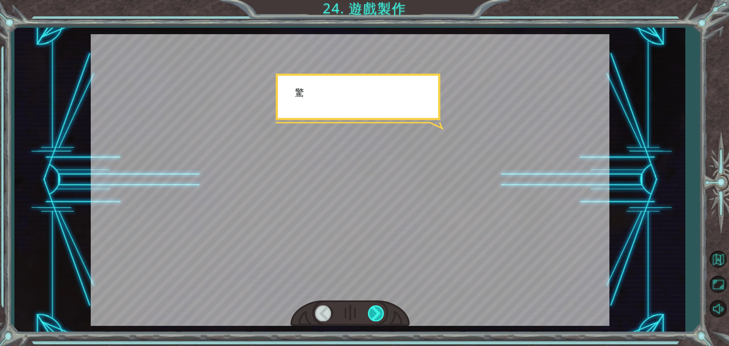
click at [377, 314] on div at bounding box center [376, 313] width 17 height 16
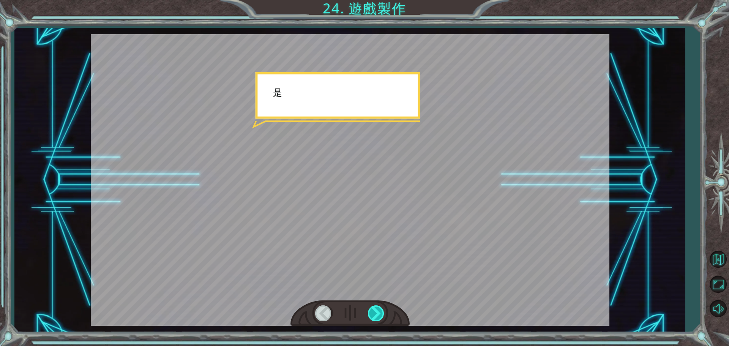
click at [377, 314] on div at bounding box center [376, 313] width 17 height 16
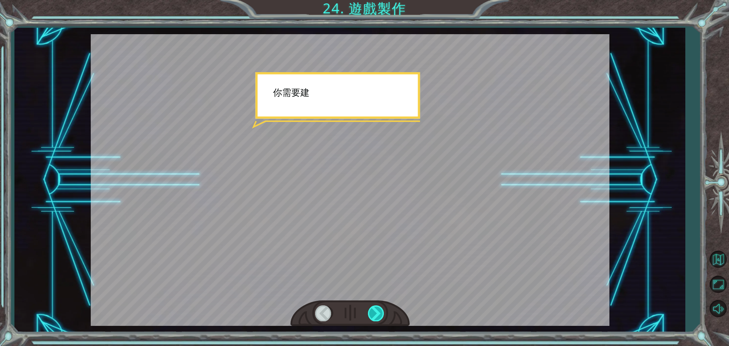
click at [377, 314] on div at bounding box center [376, 313] width 17 height 16
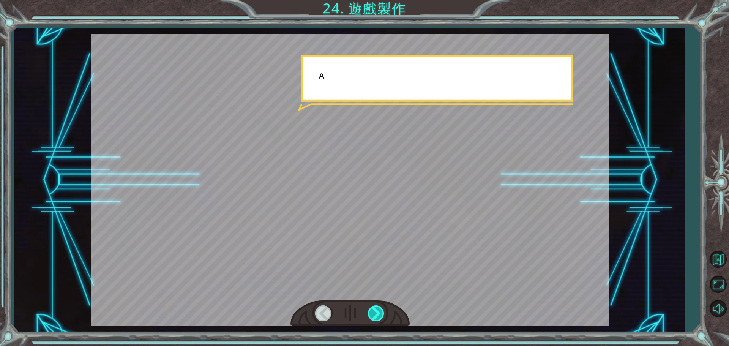
click at [377, 314] on div at bounding box center [376, 313] width 17 height 16
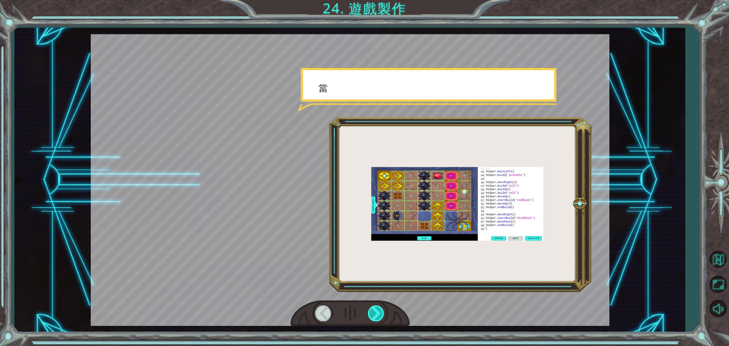
click at [377, 314] on div at bounding box center [376, 313] width 17 height 16
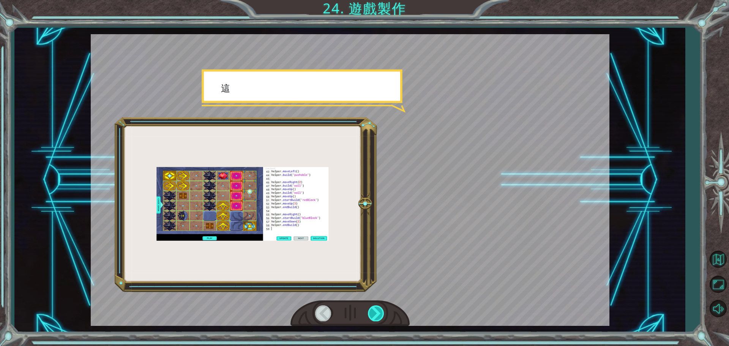
click at [377, 314] on div at bounding box center [376, 313] width 17 height 16
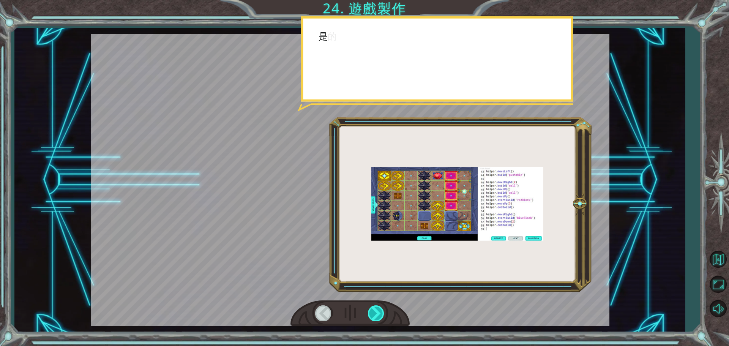
click at [377, 314] on div at bounding box center [376, 313] width 17 height 16
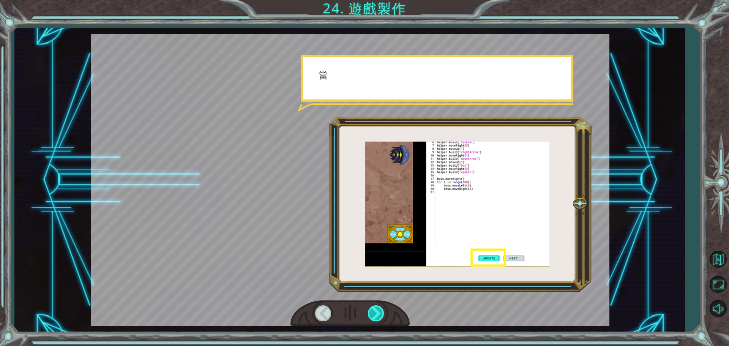
click at [377, 314] on div at bounding box center [376, 313] width 17 height 16
click at [376, 314] on div at bounding box center [376, 313] width 17 height 16
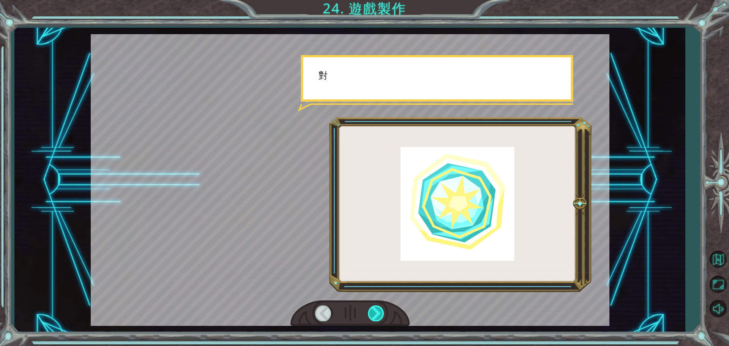
click at [376, 314] on div at bounding box center [376, 313] width 17 height 16
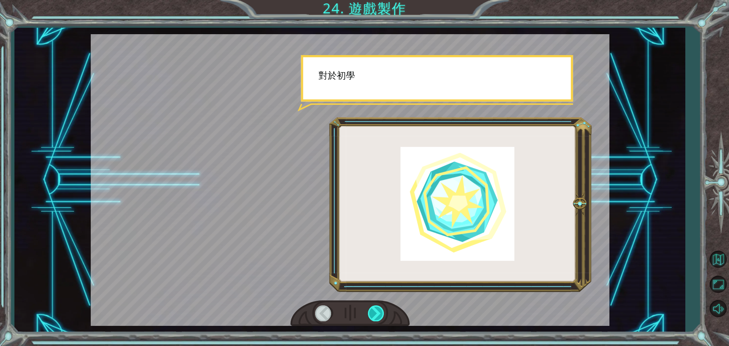
click at [376, 314] on div at bounding box center [376, 313] width 17 height 16
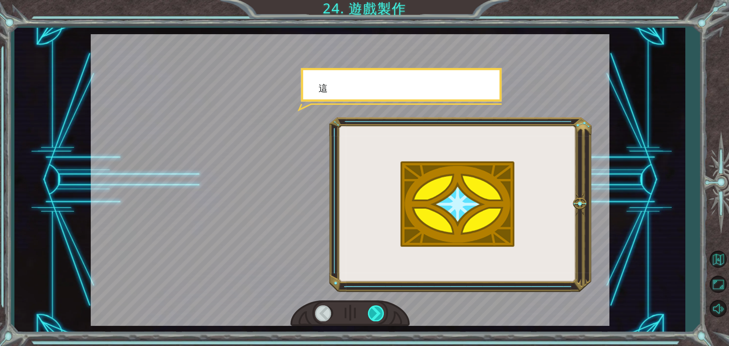
click at [376, 314] on div at bounding box center [376, 313] width 17 height 16
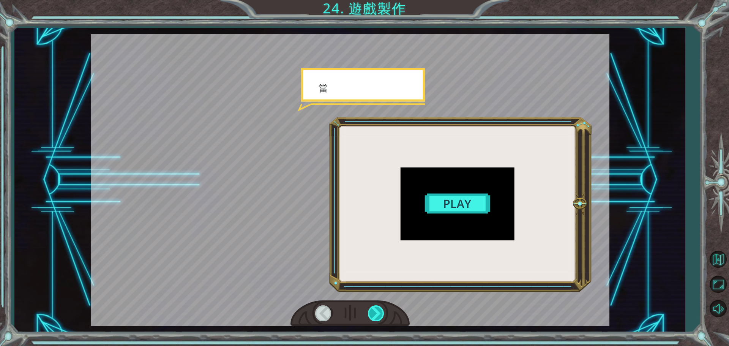
click at [376, 314] on div at bounding box center [376, 313] width 17 height 16
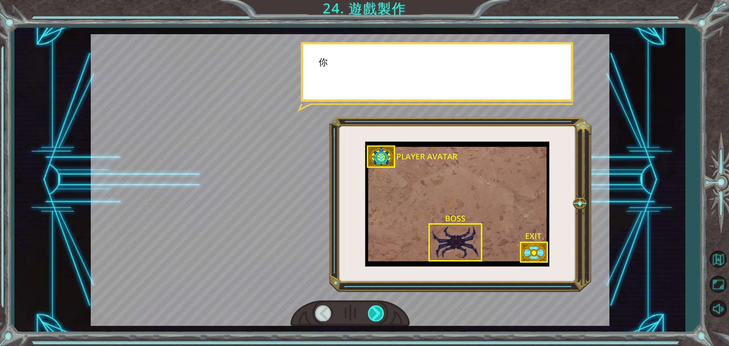
click at [376, 314] on div at bounding box center [376, 313] width 17 height 16
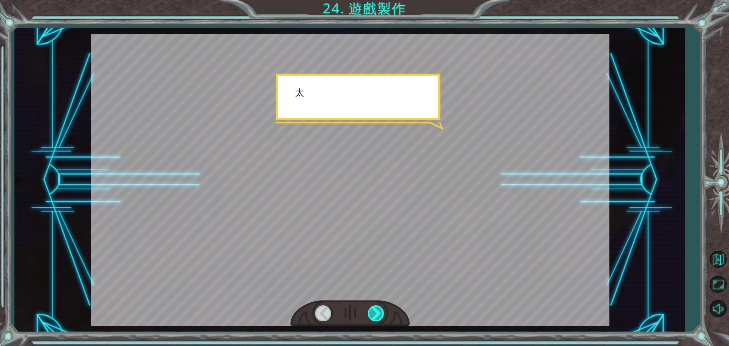
click at [376, 314] on div at bounding box center [376, 313] width 17 height 16
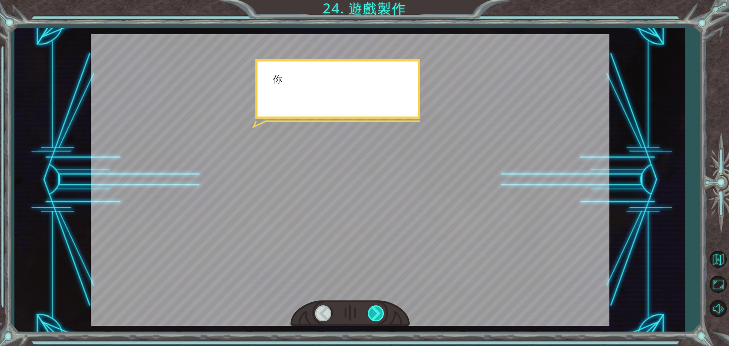
click at [376, 314] on div at bounding box center [376, 313] width 17 height 16
click at [375, 314] on div at bounding box center [376, 313] width 17 height 16
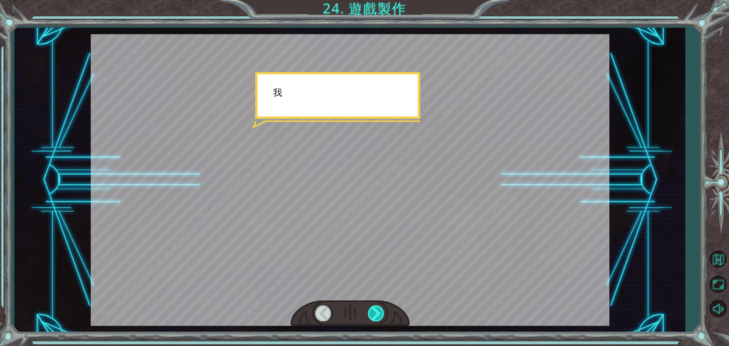
click at [376, 316] on div at bounding box center [376, 313] width 17 height 16
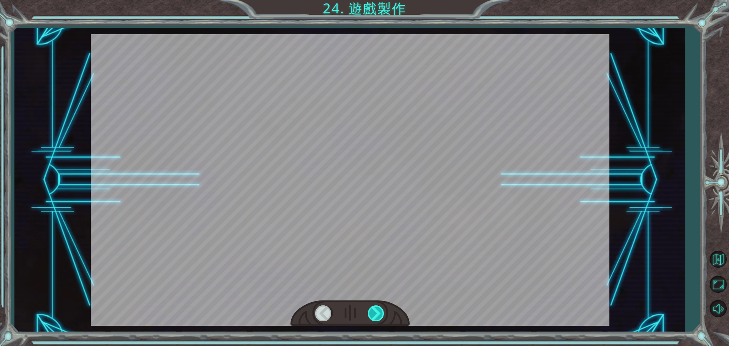
click at [376, 316] on div at bounding box center [376, 313] width 17 height 16
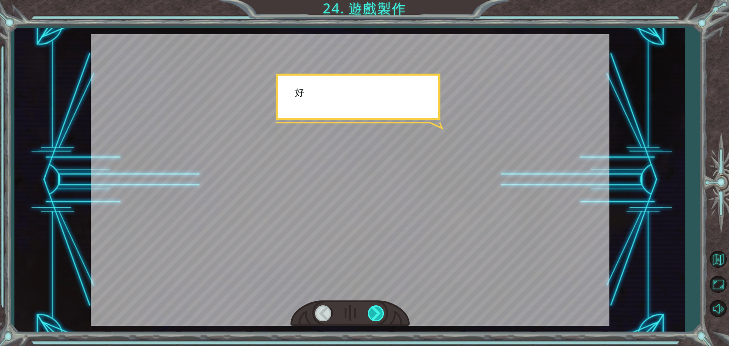
click at [376, 316] on div at bounding box center [376, 313] width 17 height 16
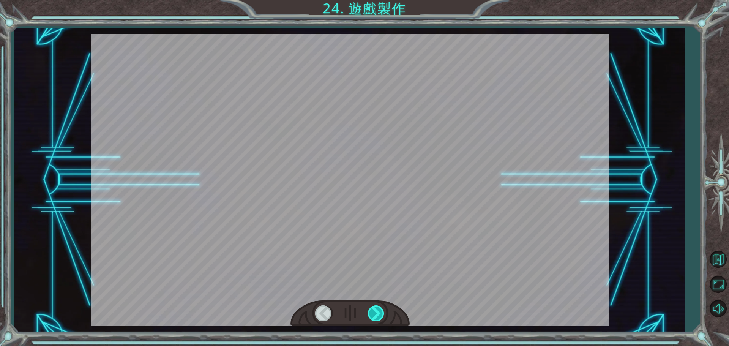
click at [376, 316] on div at bounding box center [376, 313] width 17 height 16
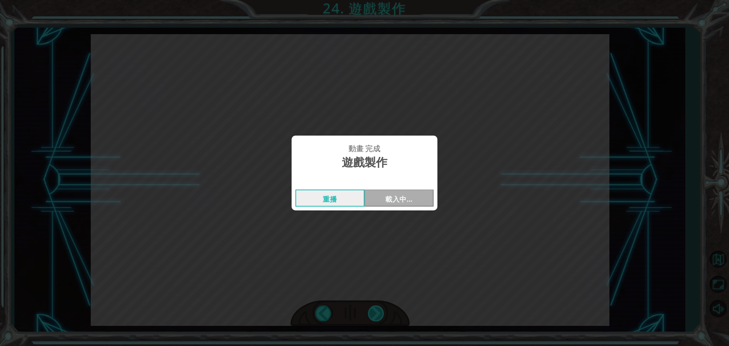
click at [376, 316] on div "動畫 完成 遊戲製作 重播 載入中…" at bounding box center [364, 173] width 729 height 346
click at [387, 199] on button "Next" at bounding box center [399, 197] width 69 height 17
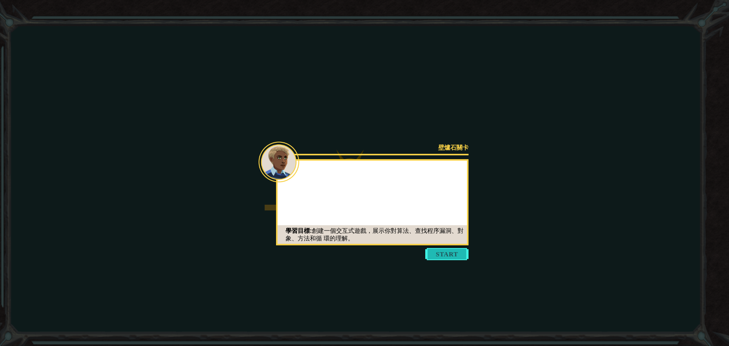
click at [439, 256] on button "Start" at bounding box center [446, 254] width 43 height 12
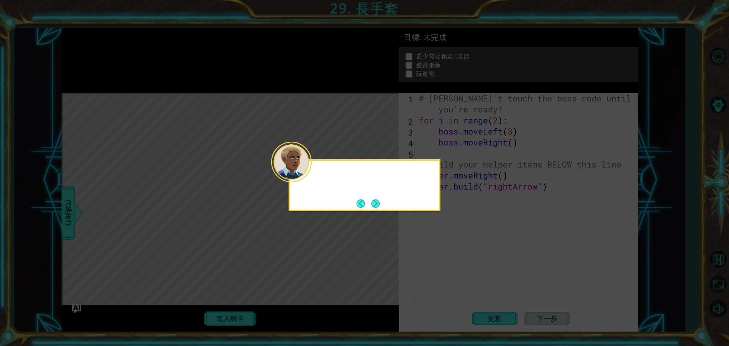
click at [305, 182] on div at bounding box center [364, 175] width 149 height 22
click at [377, 202] on button "Next" at bounding box center [375, 203] width 9 height 9
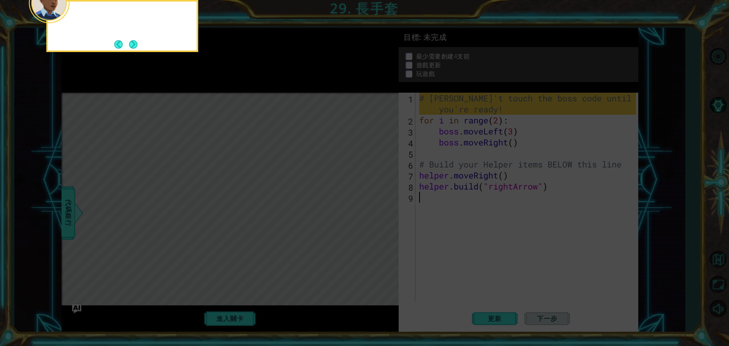
click at [376, 203] on icon at bounding box center [364, 173] width 729 height 346
click at [138, 43] on button "Next" at bounding box center [133, 44] width 9 height 9
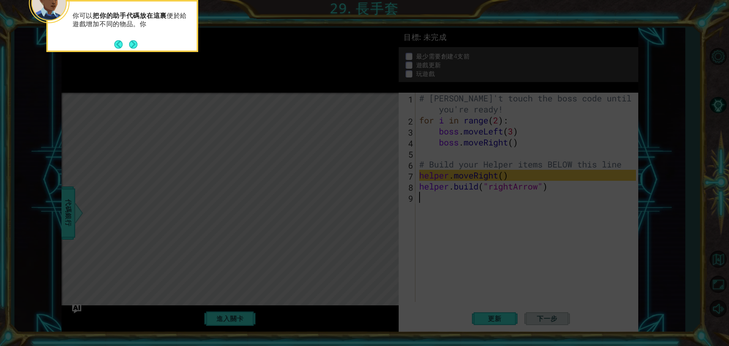
click at [138, 44] on button "Next" at bounding box center [133, 44] width 9 height 9
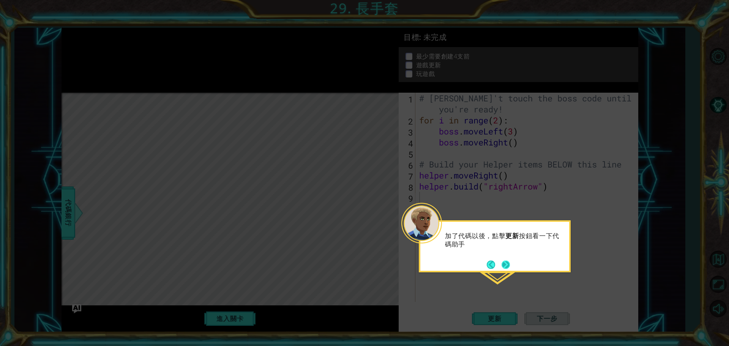
drag, startPoint x: 499, startPoint y: 265, endPoint x: 504, endPoint y: 267, distance: 5.4
click at [504, 267] on footer at bounding box center [498, 264] width 23 height 11
click at [504, 267] on button "Next" at bounding box center [505, 264] width 9 height 9
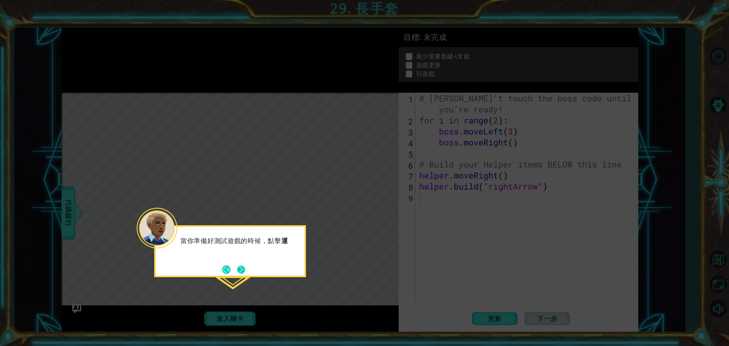
click at [242, 267] on button "Next" at bounding box center [241, 269] width 9 height 9
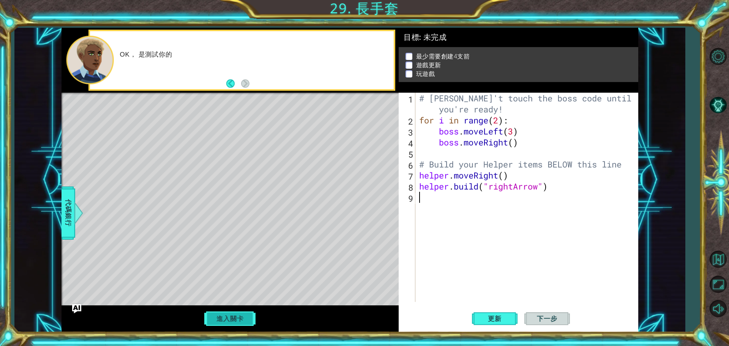
click at [237, 320] on button "進入關卡" at bounding box center [230, 318] width 54 height 14
click at [503, 315] on span "更新" at bounding box center [494, 319] width 29 height 8
click at [502, 175] on div "# [PERSON_NAME]'t touch the boss code until [PERSON_NAME] says you're ready! fo…" at bounding box center [529, 214] width 222 height 242
drag, startPoint x: 424, startPoint y: 188, endPoint x: 443, endPoint y: 193, distance: 19.7
click at [440, 188] on div "# [PERSON_NAME]'t touch the boss code until [PERSON_NAME] says you're ready! fo…" at bounding box center [529, 214] width 222 height 242
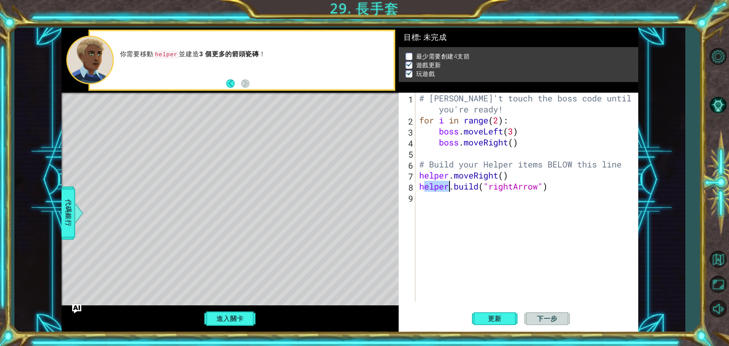
type textarea "[DOMAIN_NAME]("rightArrow")"
click at [445, 199] on div "# [PERSON_NAME]'t touch the boss code until [PERSON_NAME] says you're ready! fo…" at bounding box center [529, 214] width 222 height 242
drag, startPoint x: 436, startPoint y: 188, endPoint x: 483, endPoint y: 210, distance: 52.2
click at [484, 187] on div "# [PERSON_NAME]'t touch the boss code until [PERSON_NAME] says you're ready! fo…" at bounding box center [529, 214] width 222 height 242
type textarea "[DOMAIN_NAME]("rightArrow")"
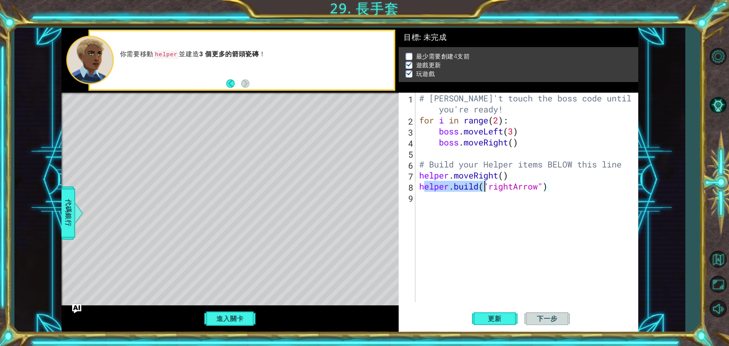
click at [483, 211] on div "# [PERSON_NAME]'t touch the boss code until [PERSON_NAME] says you're ready! fo…" at bounding box center [529, 214] width 222 height 242
drag, startPoint x: 508, startPoint y: 186, endPoint x: 412, endPoint y: 191, distance: 95.8
click at [412, 191] on div "1 2 3 4 5 6 7 8 9 # [PERSON_NAME]'t touch the boss code until [PERSON_NAME] say…" at bounding box center [517, 197] width 237 height 209
type textarea "[DOMAIN_NAME]("rightArrow")"
click at [426, 198] on div "# [PERSON_NAME]'t touch the boss code until [PERSON_NAME] says you're ready! fo…" at bounding box center [529, 214] width 222 height 242
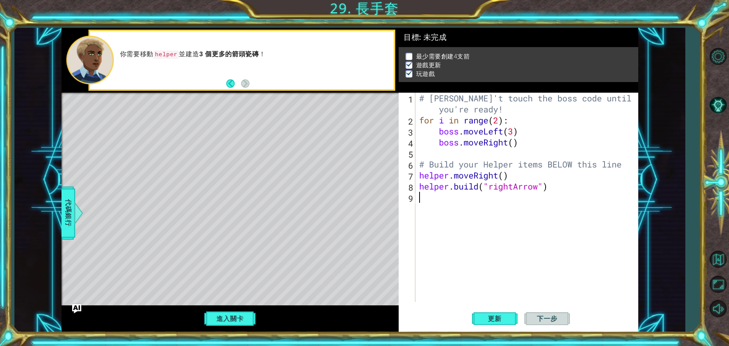
paste textarea "[DOMAIN_NAME]("rightArrow""
type textarea "[DOMAIN_NAME]("rightArrow""
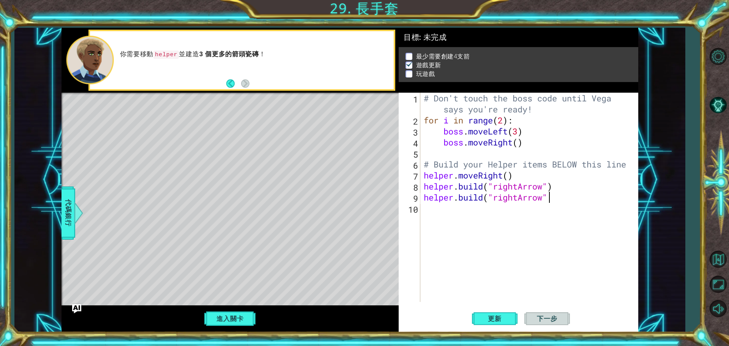
click at [415, 210] on div "10" at bounding box center [410, 209] width 20 height 11
click at [422, 212] on div "# [PERSON_NAME]'t touch the boss code until [PERSON_NAME] says you're ready! fo…" at bounding box center [531, 214] width 218 height 242
paste textarea "[DOMAIN_NAME]("rightArrow""
click at [247, 315] on button "進入關卡" at bounding box center [230, 318] width 54 height 14
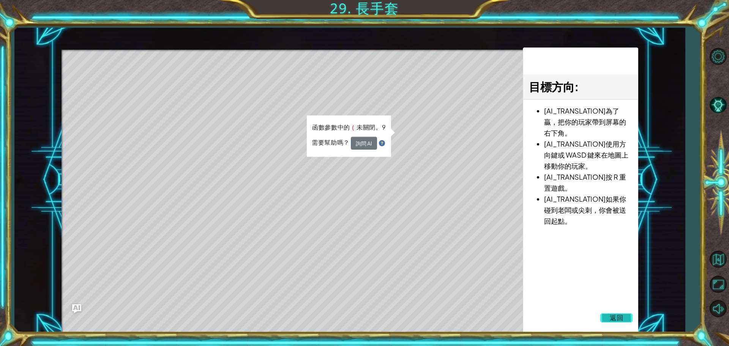
click at [614, 315] on span "返回" at bounding box center [617, 318] width 14 height 8
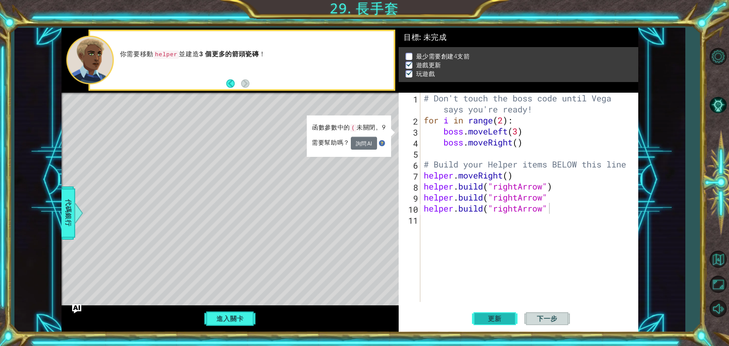
click at [502, 322] on span "更新" at bounding box center [494, 319] width 29 height 8
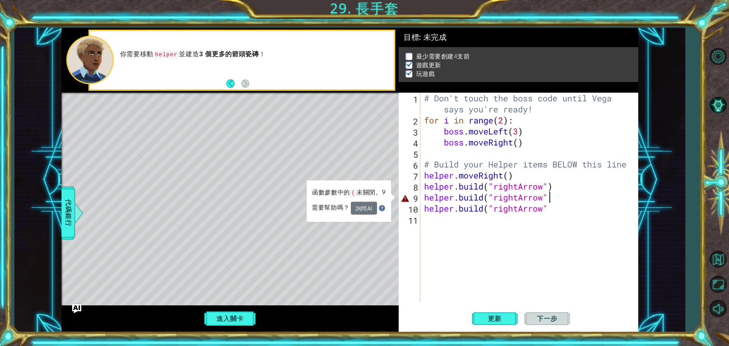
click at [558, 199] on div "# [PERSON_NAME]'t touch the boss code until [PERSON_NAME] says you're ready! fo…" at bounding box center [531, 214] width 217 height 242
type textarea "[DOMAIN_NAME]("rightArrow")"
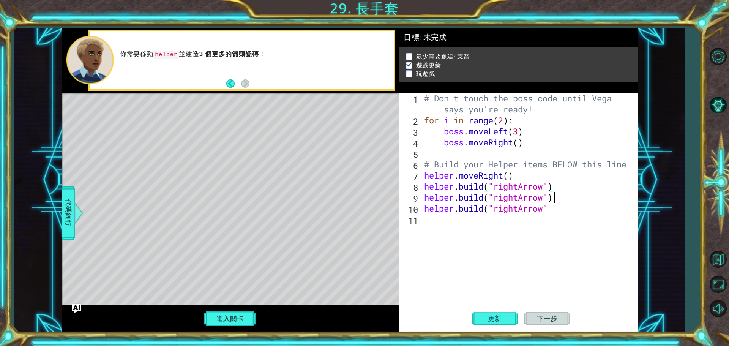
click at [560, 214] on div "# [PERSON_NAME]'t touch the boss code until [PERSON_NAME] says you're ready! fo…" at bounding box center [531, 214] width 217 height 242
click at [552, 209] on div "# [PERSON_NAME]'t touch the boss code until [PERSON_NAME] says you're ready! fo…" at bounding box center [531, 214] width 217 height 242
click at [246, 317] on button "進入關卡" at bounding box center [230, 318] width 54 height 14
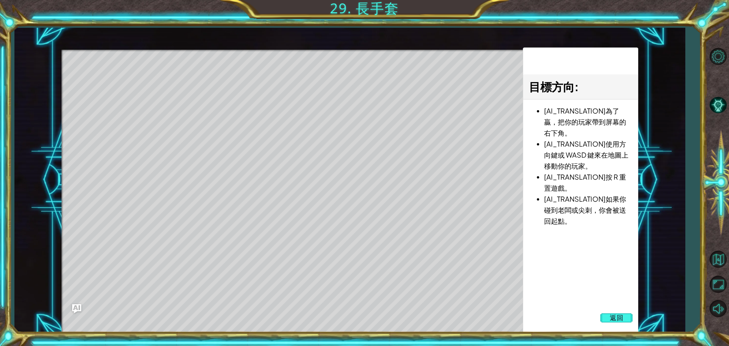
drag, startPoint x: 95, startPoint y: 338, endPoint x: 101, endPoint y: 335, distance: 7.0
click at [100, 336] on div "1 ההההההההההההההההההההההההההההההההההההההההההההההההההההההההההההההההההההההההההההה…" at bounding box center [364, 173] width 729 height 346
click at [305, 326] on div "1 ההההההההההההההההההההההההההההההההההההההההההההההההההההההההההההההההההההההההההההה…" at bounding box center [364, 173] width 729 height 346
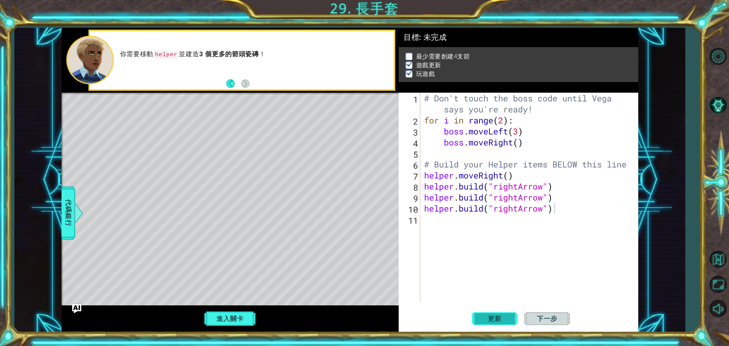
click at [504, 319] on span "更新" at bounding box center [494, 319] width 29 height 8
click at [550, 319] on span "下一步" at bounding box center [546, 319] width 35 height 8
click at [510, 177] on div "# [PERSON_NAME]'t touch the boss code until [PERSON_NAME] says you're ready! fo…" at bounding box center [531, 214] width 217 height 242
click at [555, 186] on div "# [PERSON_NAME]'t touch the boss code until [PERSON_NAME] says you're ready! fo…" at bounding box center [531, 214] width 217 height 242
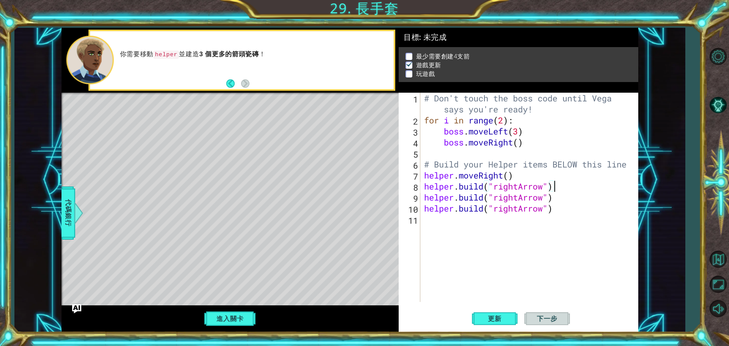
click at [423, 198] on div "# [PERSON_NAME]'t touch the boss code until [PERSON_NAME] says you're ready! fo…" at bounding box center [531, 214] width 217 height 242
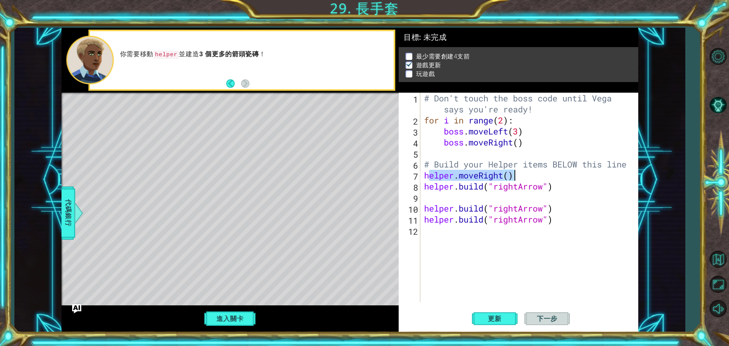
drag, startPoint x: 427, startPoint y: 174, endPoint x: 524, endPoint y: 177, distance: 96.9
click at [524, 177] on div "# [PERSON_NAME]'t touch the boss code until [PERSON_NAME] says you're ready! fo…" at bounding box center [531, 214] width 217 height 242
type textarea "helper.moveRight()"
click at [524, 177] on div "# [PERSON_NAME]'t touch the boss code until [PERSON_NAME] says you're ready! fo…" at bounding box center [529, 197] width 213 height 209
drag, startPoint x: 422, startPoint y: 177, endPoint x: 473, endPoint y: 173, distance: 51.0
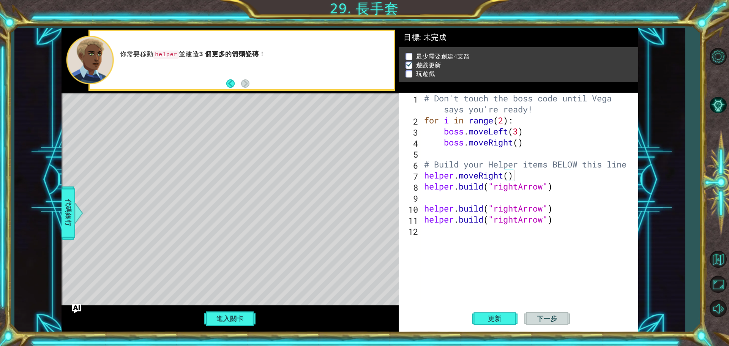
click at [488, 174] on div "helper.moveRight() 1 2 3 4 5 6 7 8 9 10 11 12 # [PERSON_NAME]'t touch the boss …" at bounding box center [517, 197] width 237 height 209
drag, startPoint x: 426, startPoint y: 175, endPoint x: 515, endPoint y: 177, distance: 88.9
click at [515, 177] on div "# [PERSON_NAME]'t touch the boss code until [PERSON_NAME] says you're ready! fo…" at bounding box center [531, 214] width 217 height 242
click at [440, 194] on div "# [PERSON_NAME]'t touch the boss code until [PERSON_NAME] says you're ready! fo…" at bounding box center [531, 214] width 217 height 242
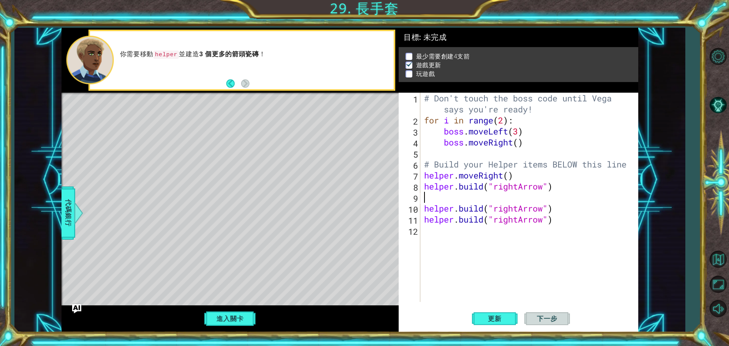
paste textarea "helper.moveRight()"
click at [421, 212] on div "helper.moveRight() 1 2 3 4 5 6 7 8 9 10 11 12 # [PERSON_NAME]'t touch the boss …" at bounding box center [517, 197] width 237 height 209
click at [423, 211] on div "# [PERSON_NAME]'t touch the boss code until [PERSON_NAME] says you're ready! fo…" at bounding box center [531, 214] width 217 height 242
type textarea "[DOMAIN_NAME]("rightArrow")"
click at [425, 221] on div "# [PERSON_NAME]'t touch the boss code until [PERSON_NAME] says you're ready! fo…" at bounding box center [531, 214] width 217 height 242
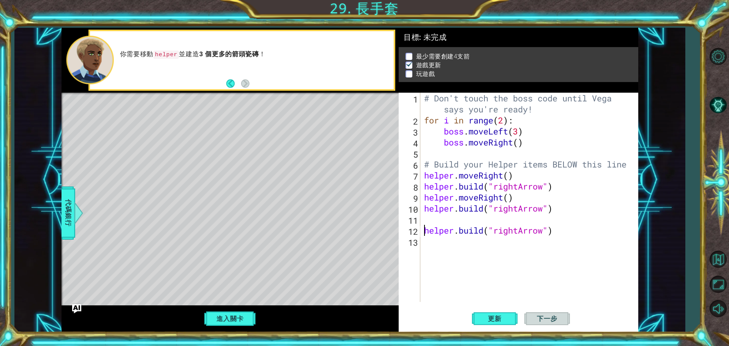
click at [440, 216] on div "# [PERSON_NAME]'t touch the boss code until [PERSON_NAME] says you're ready! fo…" at bounding box center [531, 214] width 217 height 242
paste textarea "helper.moveRight()"
click at [490, 316] on span "更新" at bounding box center [494, 319] width 29 height 8
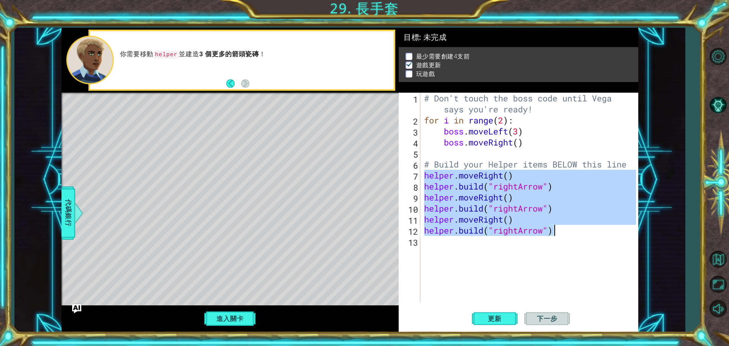
drag, startPoint x: 425, startPoint y: 175, endPoint x: 552, endPoint y: 234, distance: 140.5
click at [552, 234] on div "# [PERSON_NAME]'t touch the boss code until [PERSON_NAME] says you're ready! fo…" at bounding box center [531, 214] width 217 height 242
type textarea "helper.moveRight() [DOMAIN_NAME]("rightArrow")"
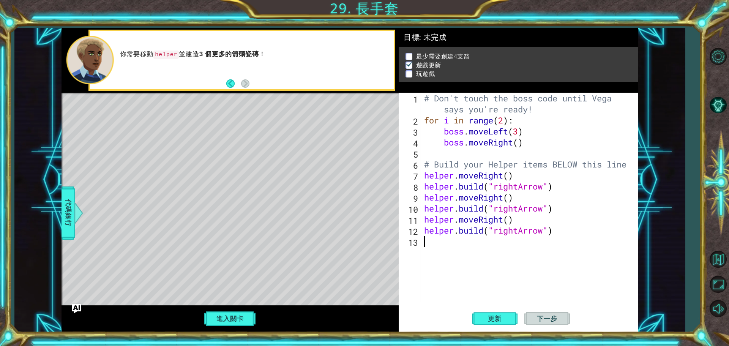
click at [488, 250] on div "# [PERSON_NAME]'t touch the boss code until [PERSON_NAME] says you're ready! fo…" at bounding box center [531, 214] width 217 height 242
paste textarea "[DOMAIN_NAME]("rightArrow")"
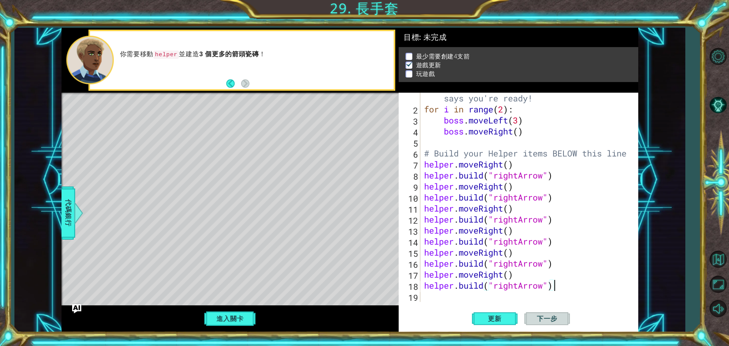
scroll to position [11, 0]
click at [497, 316] on span "更新" at bounding box center [494, 319] width 29 height 8
drag, startPoint x: 426, startPoint y: 276, endPoint x: 504, endPoint y: 276, distance: 77.5
click at [504, 276] on div "# [PERSON_NAME]'t touch the boss code until [PERSON_NAME] says you're ready! fo…" at bounding box center [529, 203] width 212 height 242
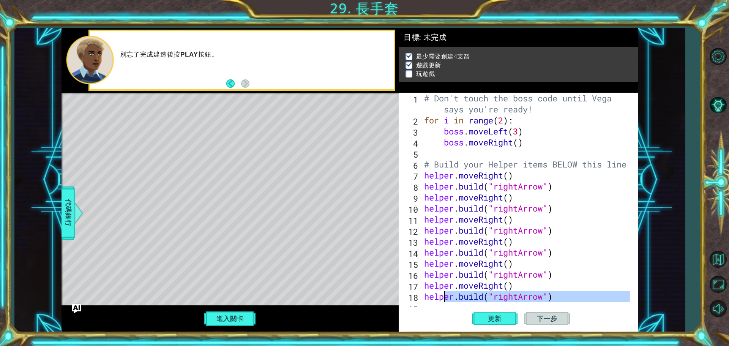
click at [447, 298] on div "# [PERSON_NAME]'t touch the boss code until [PERSON_NAME] says you're ready! fo…" at bounding box center [529, 214] width 212 height 242
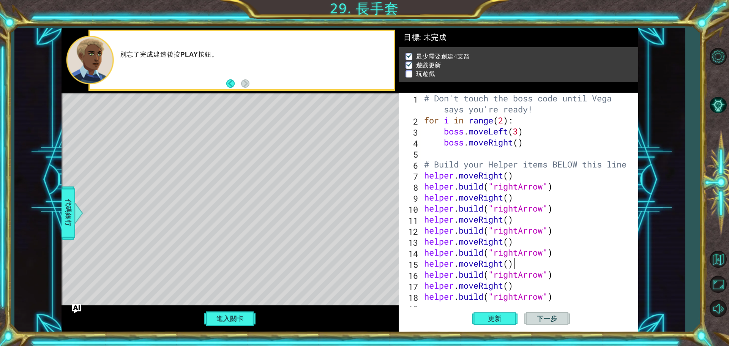
click at [576, 259] on div "# [PERSON_NAME]'t touch the boss code until [PERSON_NAME] says you're ready! fo…" at bounding box center [529, 214] width 212 height 242
type textarea "helper.moveRight()"
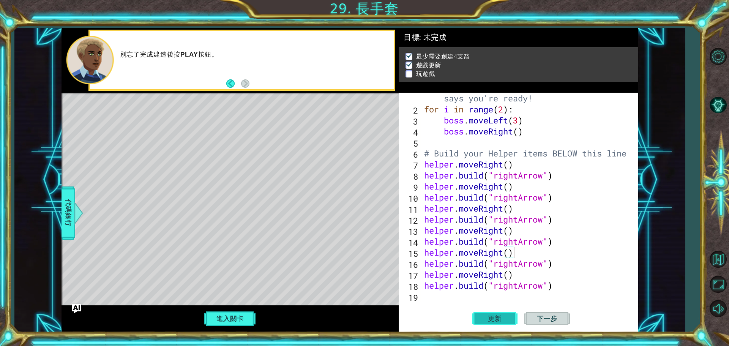
click at [506, 317] on span "更新" at bounding box center [494, 319] width 29 height 8
click at [426, 297] on div "# [PERSON_NAME]'t touch the boss code until [PERSON_NAME] says you're ready! fo…" at bounding box center [529, 203] width 212 height 242
drag, startPoint x: 429, startPoint y: 276, endPoint x: 524, endPoint y: 275, distance: 94.6
click at [524, 275] on div "# [PERSON_NAME]'t touch the boss code until [PERSON_NAME] says you're ready! fo…" at bounding box center [529, 203] width 212 height 242
type textarea "helper.moveRight()"
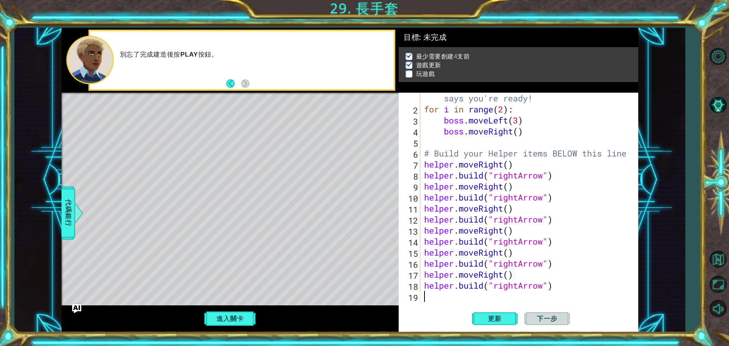
click at [472, 300] on div "# [PERSON_NAME]'t touch the boss code until [PERSON_NAME] says you're ready! fo…" at bounding box center [529, 203] width 212 height 242
paste textarea "helper.moveRight()"
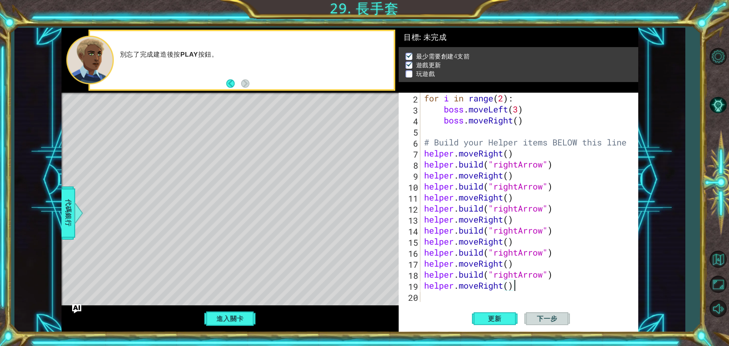
click at [501, 286] on div "for i in range ( 2 ) : boss . moveLeft ( 3 ) boss . moveRight ( ) # Build your …" at bounding box center [529, 208] width 212 height 231
click at [505, 288] on div "for i in range ( 2 ) : boss . moveLeft ( 3 ) boss . moveRight ( ) # Build your …" at bounding box center [529, 208] width 212 height 231
type textarea "helper.moveDown(1)"
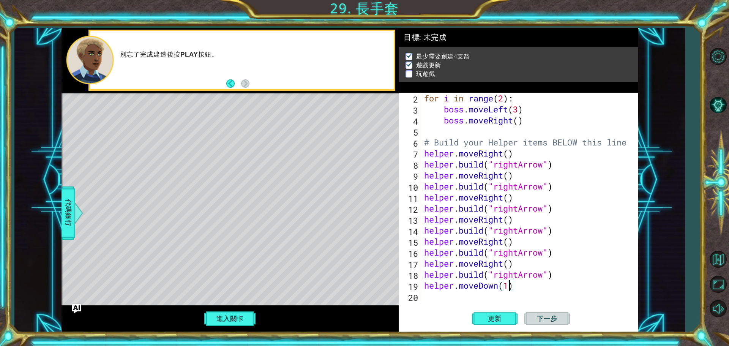
click at [439, 297] on div "for i in range ( 2 ) : boss . moveLeft ( 3 ) boss . moveRight ( ) # Build your …" at bounding box center [529, 208] width 212 height 231
drag, startPoint x: 426, startPoint y: 274, endPoint x: 558, endPoint y: 275, distance: 131.8
click at [561, 275] on div "for i in range ( 2 ) : boss . moveLeft ( 3 ) boss . moveRight ( ) # Build your …" at bounding box center [529, 208] width 212 height 231
type textarea "[DOMAIN_NAME]("rightArrow")"
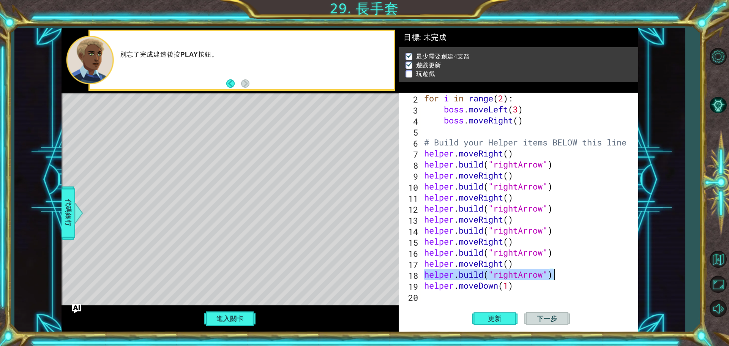
click at [487, 305] on div "[DOMAIN_NAME]("rightArrow") 2 3 4 5 6 7 8 9 10 11 12 13 14 15 16 17 18 19 20 fo…" at bounding box center [519, 213] width 240 height 240
click at [486, 300] on div "for i in range ( 2 ) : boss . moveLeft ( 3 ) boss . moveRight ( ) # Build your …" at bounding box center [529, 208] width 212 height 231
paste textarea "[DOMAIN_NAME]("rightArrow")"
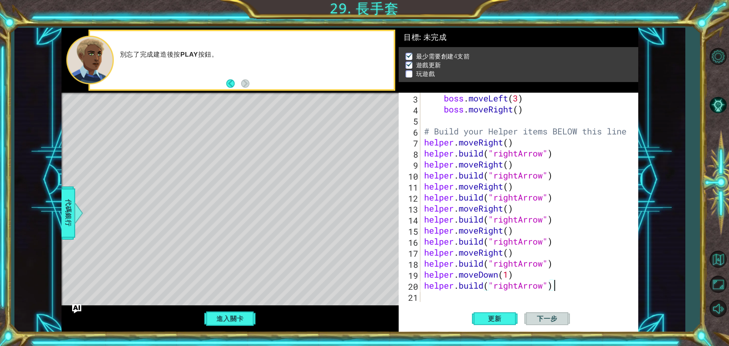
click at [517, 287] on div "boss . moveLeft ( 3 ) boss . moveRight ( ) # Build your Helper items BELOW this…" at bounding box center [529, 208] width 212 height 231
click at [519, 287] on div "boss . moveLeft ( 3 ) boss . moveRight ( ) # Build your Helper items BELOW this…" at bounding box center [529, 208] width 212 height 231
type textarea "ㄎ"
click at [509, 318] on span "更新" at bounding box center [494, 319] width 29 height 8
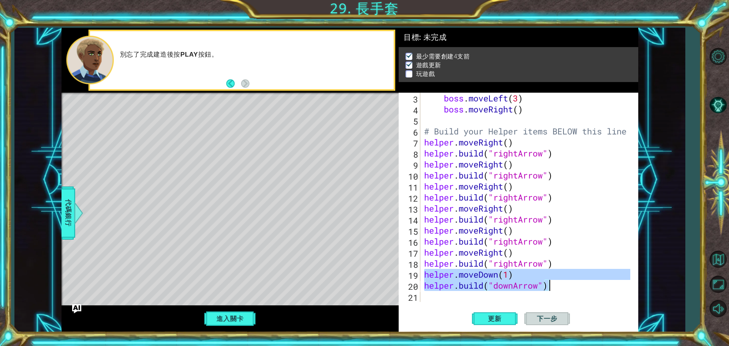
drag, startPoint x: 434, startPoint y: 278, endPoint x: 557, endPoint y: 287, distance: 122.6
click at [557, 287] on div "boss . moveLeft ( 3 ) boss . moveRight ( ) # Build your Helper items BELOW this…" at bounding box center [529, 208] width 212 height 231
type textarea "helper.moveDown(1) [DOMAIN_NAME]("downArrow")"
click at [457, 298] on div "boss . moveLeft ( 3 ) boss . moveRight ( ) # Build your Helper items BELOW this…" at bounding box center [529, 208] width 212 height 231
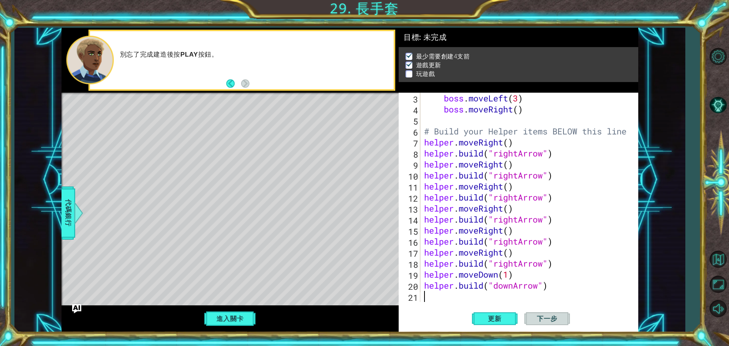
paste textarea "[DOMAIN_NAME]("downArrow")"
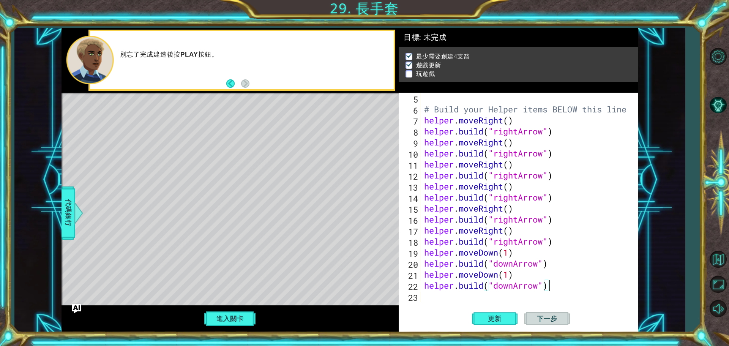
scroll to position [77, 0]
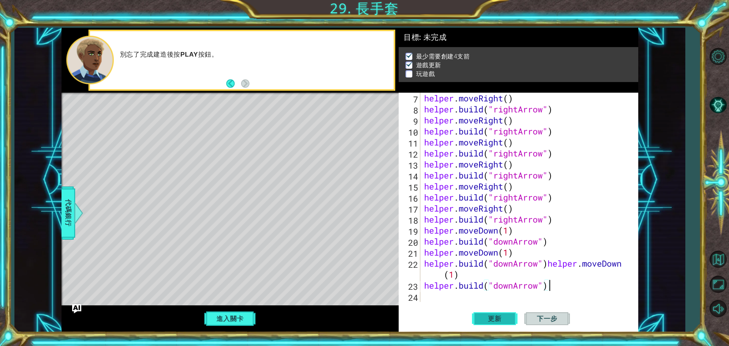
click at [508, 316] on span "更新" at bounding box center [494, 319] width 29 height 8
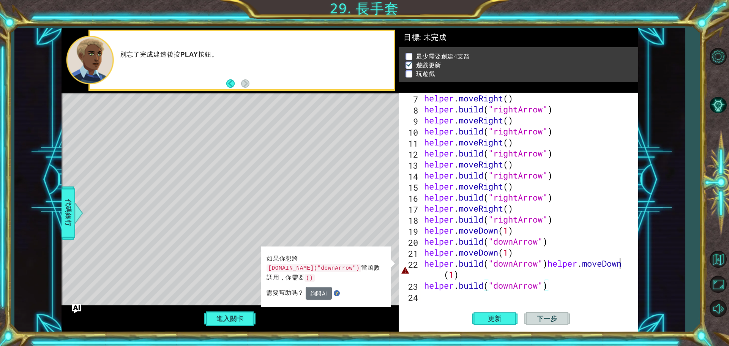
click at [623, 263] on div "helper . moveRight ( ) helper . build ( "rightArrow" ) helper . moveRight ( ) h…" at bounding box center [529, 208] width 212 height 231
click at [629, 264] on div at bounding box center [632, 159] width 8 height 286
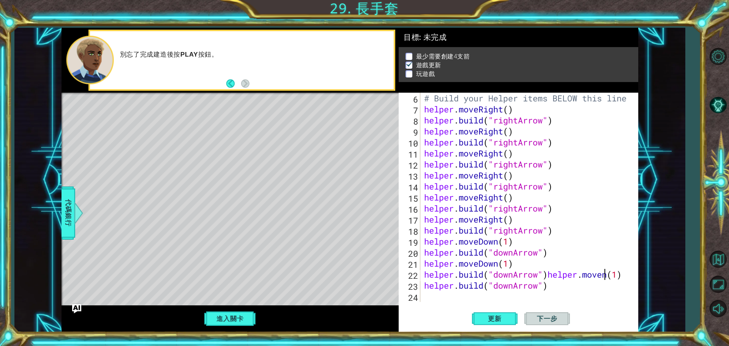
scroll to position [66, 0]
drag, startPoint x: 571, startPoint y: 271, endPoint x: 571, endPoint y: 275, distance: 3.8
click at [571, 271] on div "# Build your Helper items BELOW this line helper . moveRight ( ) helper . build…" at bounding box center [529, 208] width 212 height 231
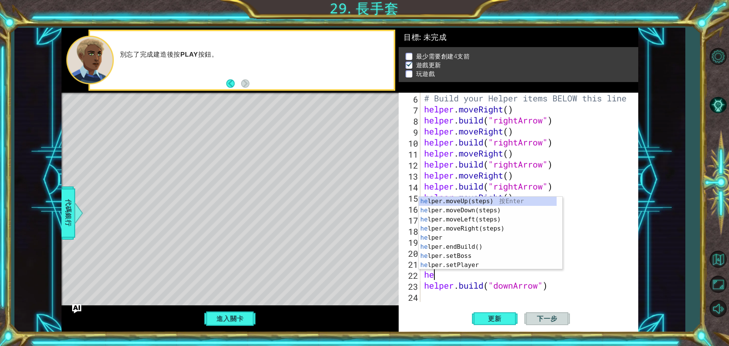
type textarea "h"
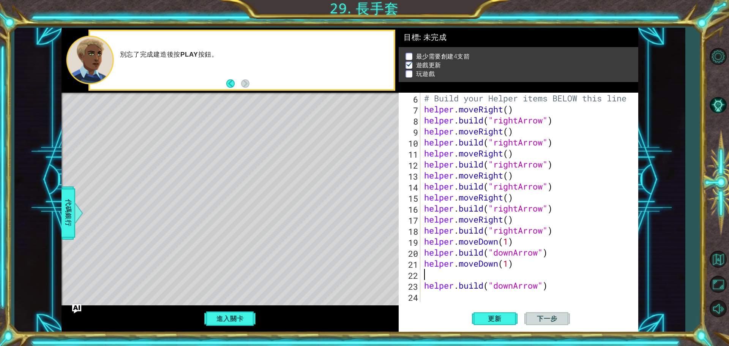
type textarea "helper.moveDown(1)"
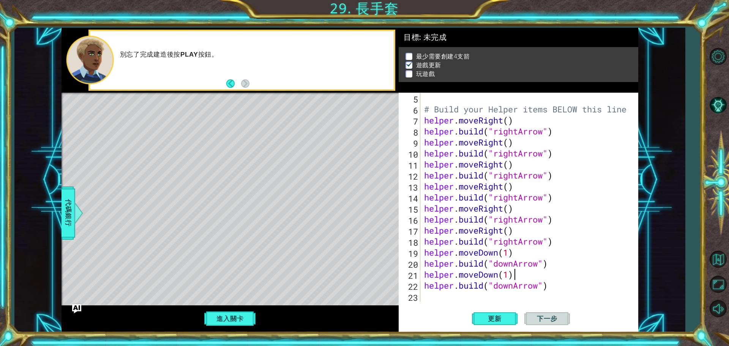
scroll to position [55, 0]
click at [455, 292] on div "# Build your Helper items BELOW this line helper . moveRight ( ) helper . build…" at bounding box center [529, 208] width 212 height 231
click at [488, 318] on span "更新" at bounding box center [494, 319] width 29 height 8
click at [432, 292] on div "# Build your Helper items BELOW this line helper . moveRight ( ) helper . build…" at bounding box center [529, 208] width 212 height 231
paste textarea "[DOMAIN_NAME]("downArrow")"
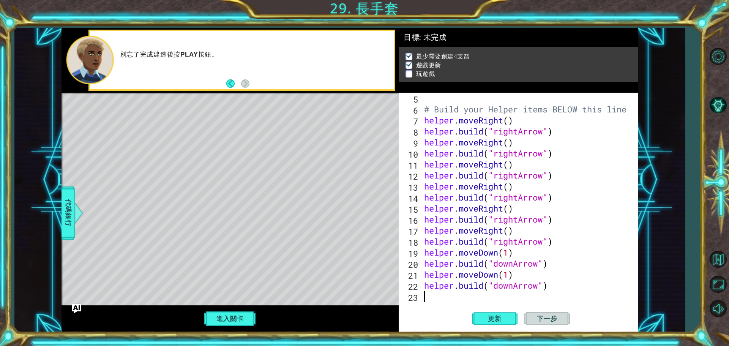
type textarea "[DOMAIN_NAME]("downArrow")"
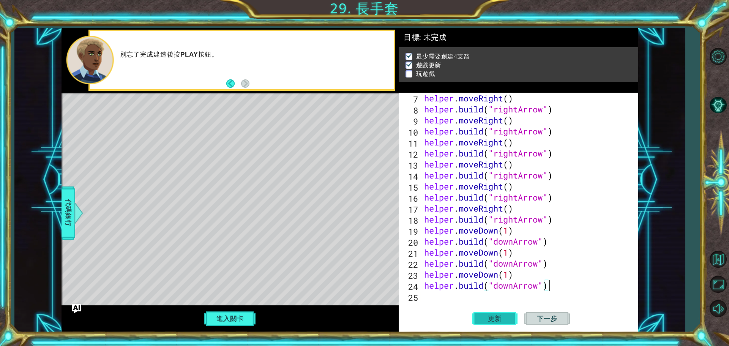
click at [486, 314] on button "更新" at bounding box center [495, 318] width 46 height 24
click at [438, 296] on div "helper . moveRight ( ) helper . build ( "rightArrow" ) helper . moveRight ( ) h…" at bounding box center [529, 208] width 212 height 231
paste textarea "[DOMAIN_NAME]("downArrow")"
click at [485, 316] on span "更新" at bounding box center [494, 319] width 29 height 8
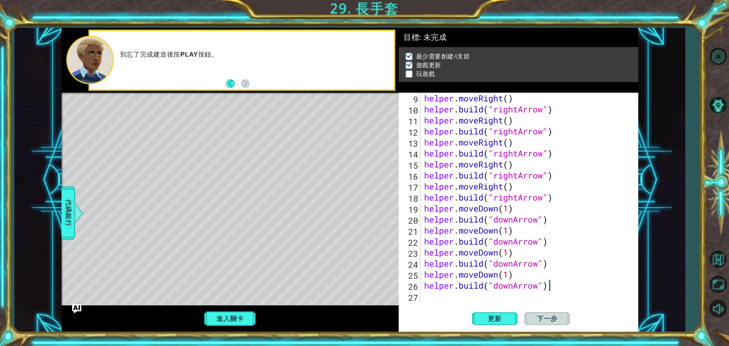
paste textarea "Code Area"
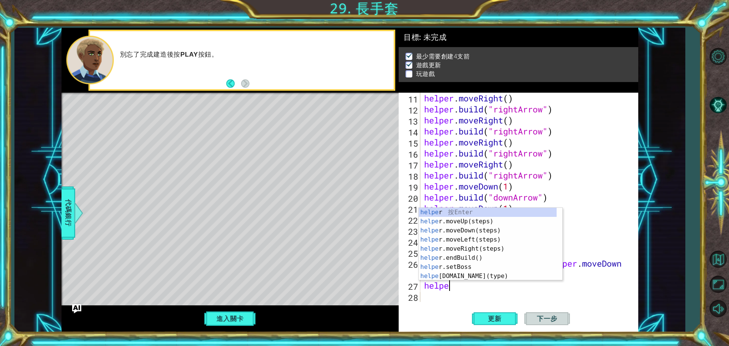
type textarea "h"
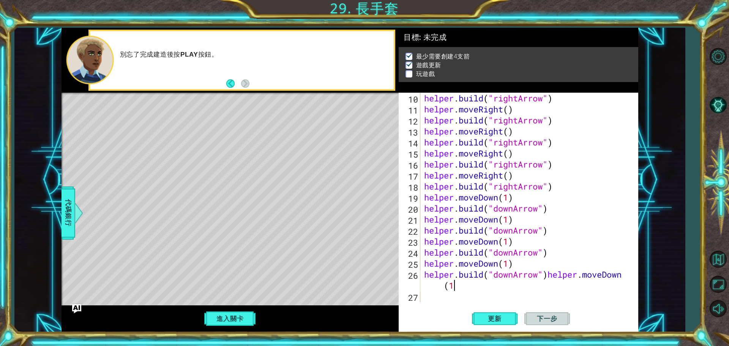
scroll to position [99, 0]
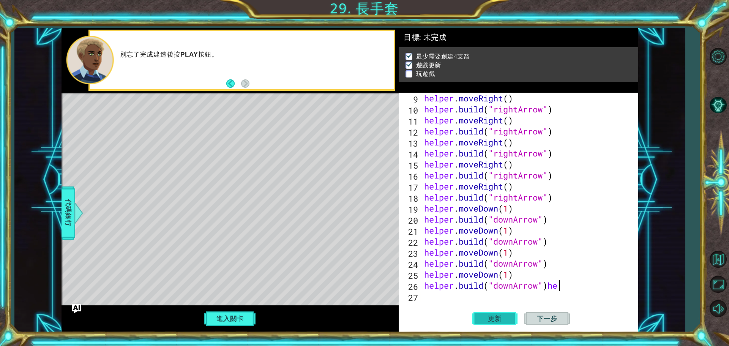
type textarea "[DOMAIN_NAME]("downArrow")"
click at [502, 318] on span "更新" at bounding box center [494, 319] width 29 height 8
click at [434, 294] on div "helper . moveRight ( ) helper . build ( "rightArrow" ) helper . moveRight ( ) h…" at bounding box center [529, 208] width 212 height 231
paste textarea "[DOMAIN_NAME]("downArrow")"
type textarea "[DOMAIN_NAME]("downArrow")"
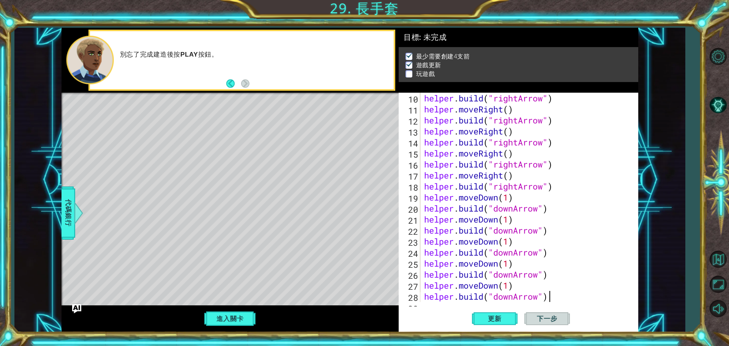
scroll to position [121, 0]
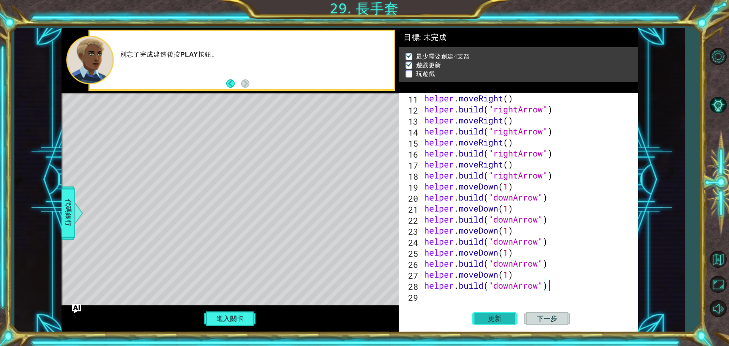
click at [486, 313] on button "更新" at bounding box center [495, 318] width 46 height 24
click at [251, 313] on button "進入關卡" at bounding box center [230, 318] width 54 height 14
click at [567, 322] on button "下一步" at bounding box center [547, 320] width 46 height 24
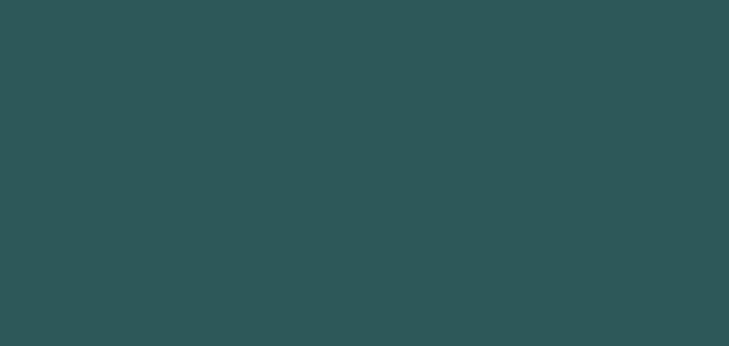
click at [565, 320] on body "1 2 3 4 5 6 helper.moveU p 按 Enter הההההההההההההההההההההההההההההההההההההההההההה…" at bounding box center [364, 173] width 729 height 346
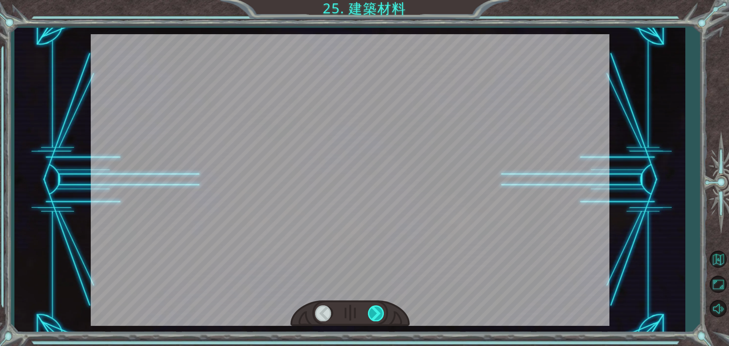
click at [375, 310] on div at bounding box center [376, 313] width 17 height 16
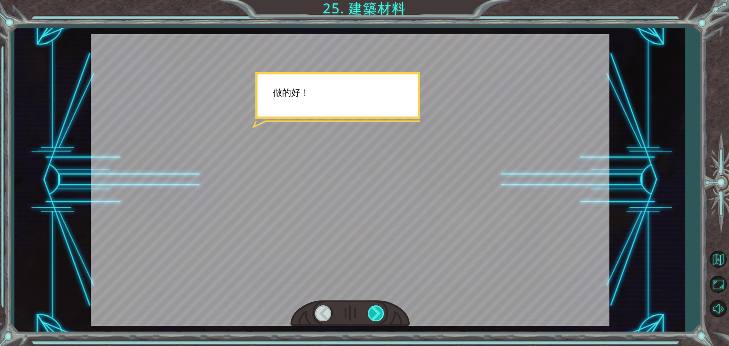
click at [375, 310] on div at bounding box center [376, 313] width 17 height 16
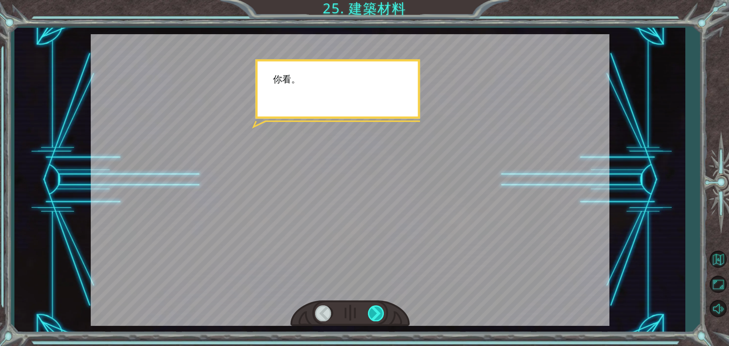
click at [375, 310] on div at bounding box center [376, 313] width 17 height 16
click at [376, 311] on div at bounding box center [376, 313] width 17 height 16
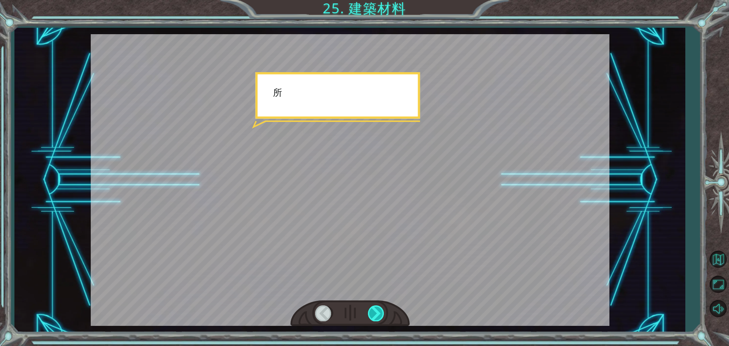
click at [376, 311] on div at bounding box center [376, 313] width 17 height 16
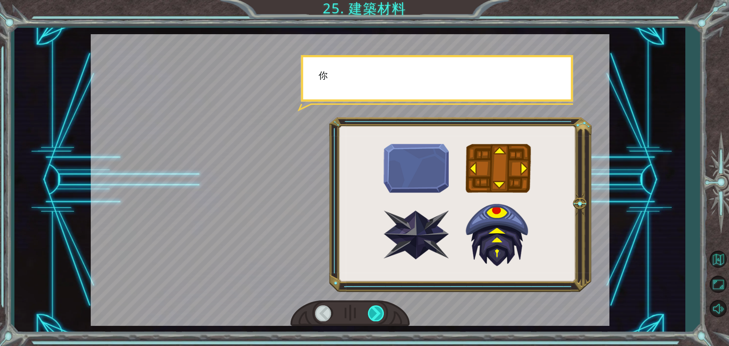
click at [376, 311] on div at bounding box center [376, 313] width 17 height 16
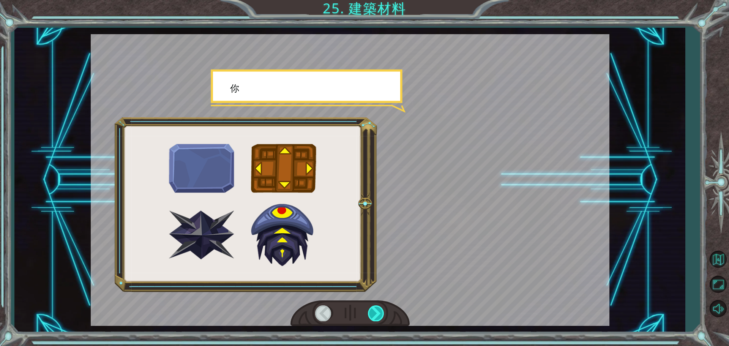
click at [376, 311] on div at bounding box center [376, 313] width 17 height 16
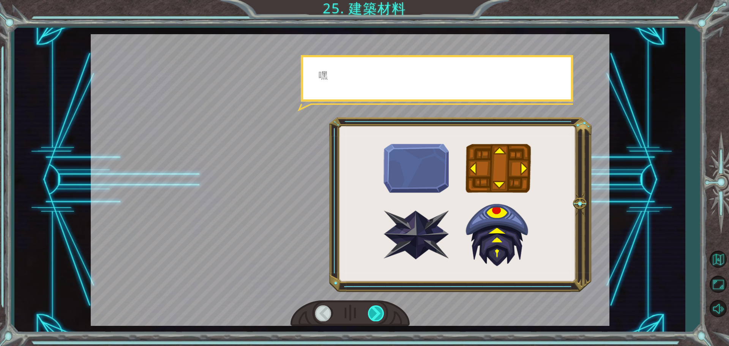
drag, startPoint x: 376, startPoint y: 311, endPoint x: 377, endPoint y: 314, distance: 4.0
click at [377, 313] on div at bounding box center [376, 313] width 17 height 16
click at [377, 314] on div at bounding box center [376, 313] width 17 height 16
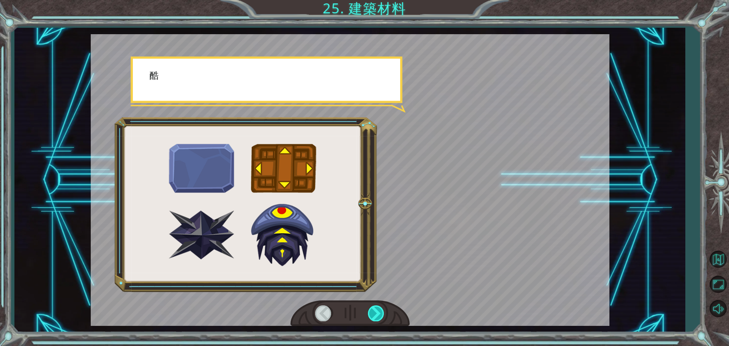
click at [377, 314] on div at bounding box center [376, 313] width 17 height 16
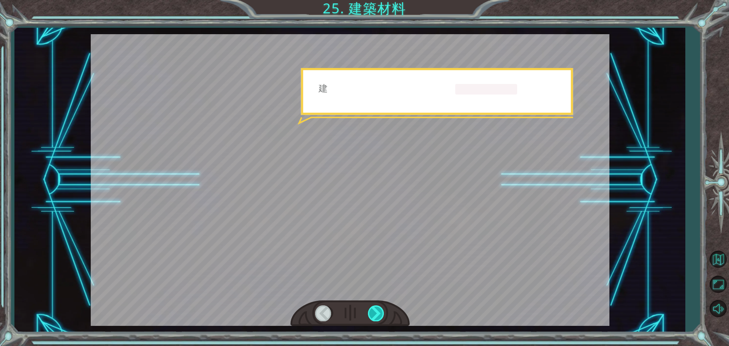
click at [377, 314] on div at bounding box center [376, 313] width 17 height 16
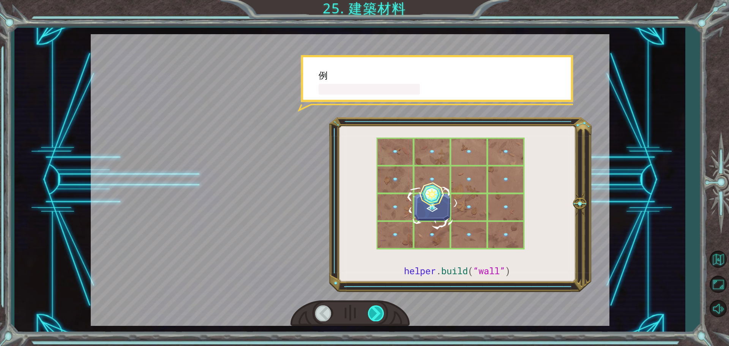
click at [377, 314] on div at bounding box center [376, 313] width 17 height 16
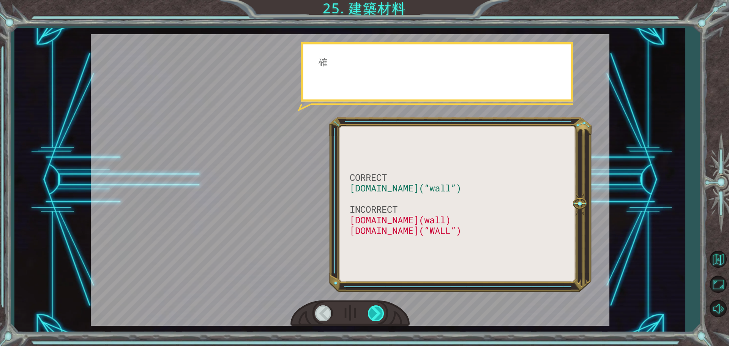
click at [377, 314] on div at bounding box center [376, 313] width 17 height 16
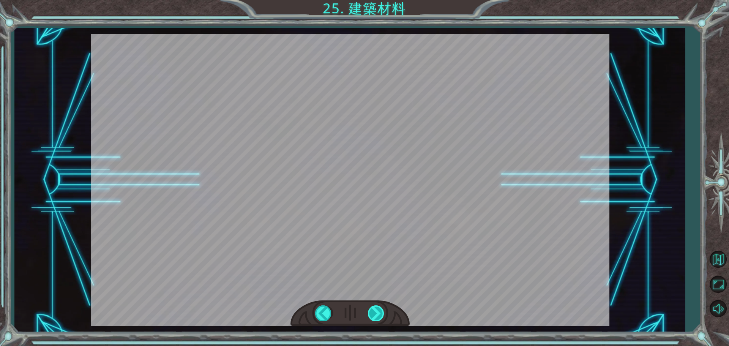
click at [377, 314] on div at bounding box center [376, 313] width 17 height 16
click at [377, 0] on div "CORRECT [DOMAIN_NAME](“wall”) INCORRECT [DOMAIN_NAME](wall) [DOMAIN_NAME](“WALL…" at bounding box center [364, 0] width 729 height 0
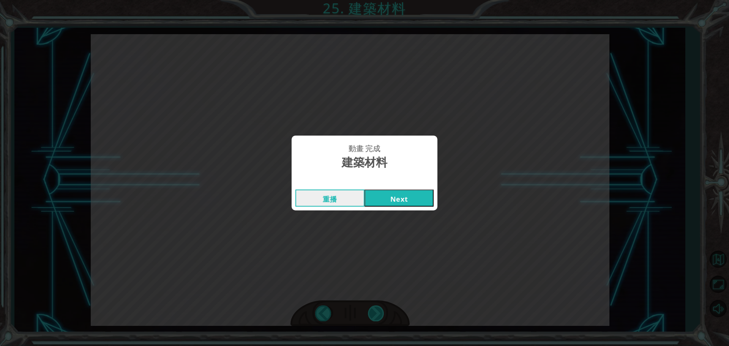
click at [377, 314] on div "動畫 完成 建築材料 重播 Next" at bounding box center [364, 173] width 729 height 346
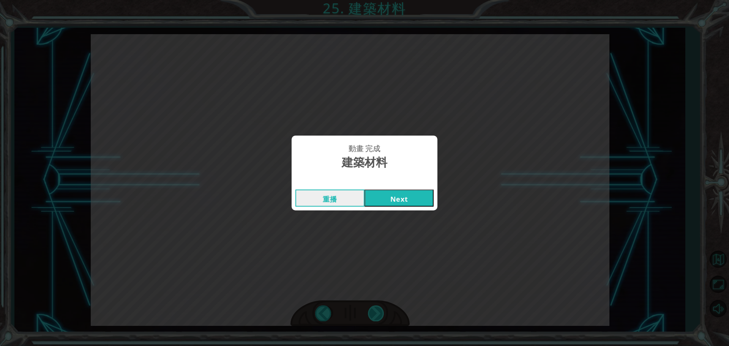
click at [377, 314] on div "動畫 完成 建築材料 重播 Next" at bounding box center [364, 173] width 729 height 346
click at [414, 200] on button "Next" at bounding box center [399, 197] width 69 height 17
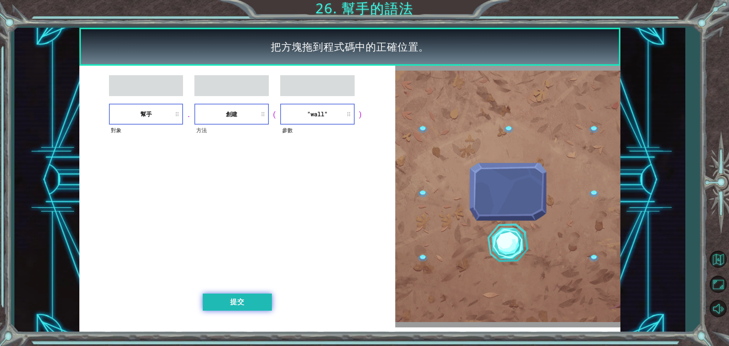
click at [248, 306] on button "提交" at bounding box center [237, 302] width 69 height 17
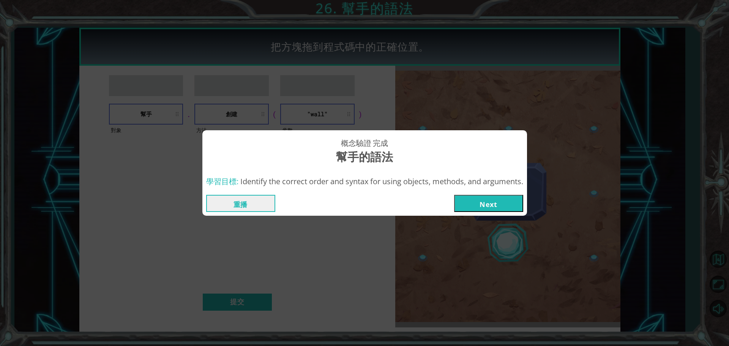
click at [498, 201] on button "Next" at bounding box center [488, 203] width 69 height 17
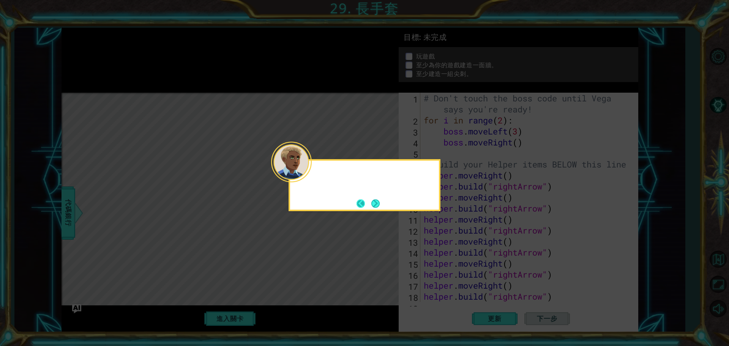
click at [303, 176] on div at bounding box center [364, 173] width 149 height 25
click at [305, 178] on div at bounding box center [291, 162] width 41 height 41
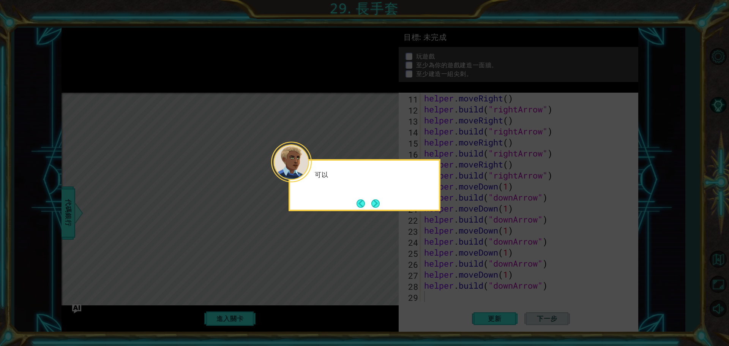
scroll to position [121, 0]
click at [384, 207] on div "可以" at bounding box center [365, 185] width 152 height 52
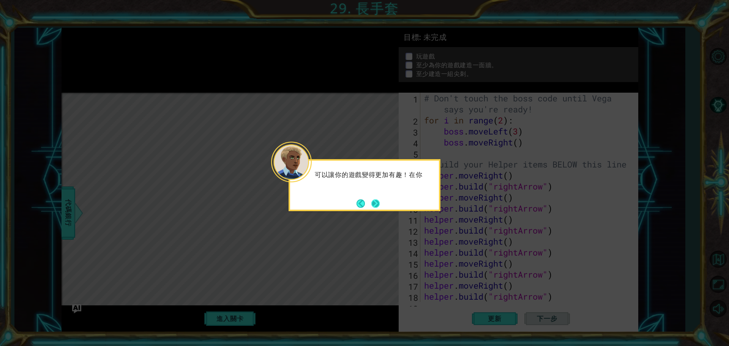
click at [377, 203] on button "Next" at bounding box center [375, 203] width 8 height 8
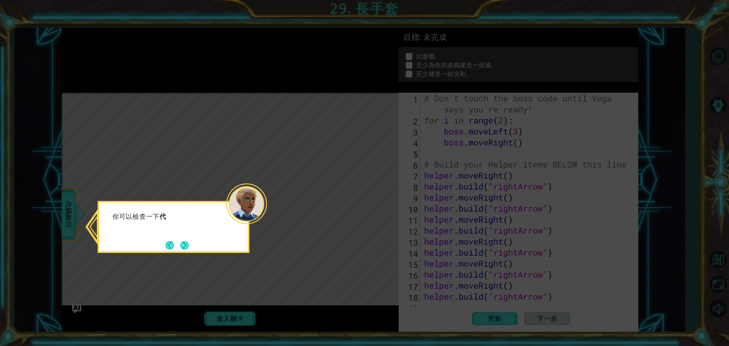
click at [183, 246] on button "Next" at bounding box center [184, 245] width 8 height 8
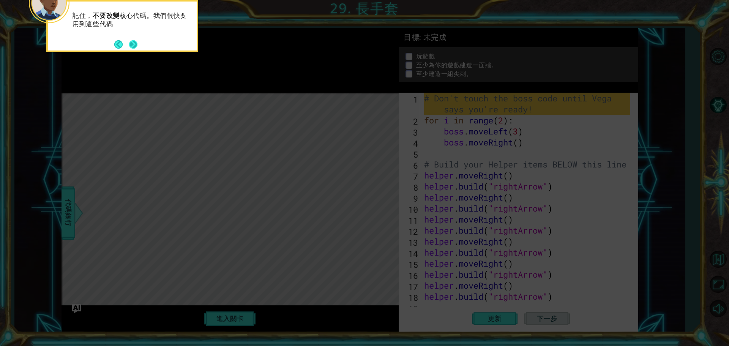
click at [137, 49] on button "Next" at bounding box center [133, 44] width 8 height 8
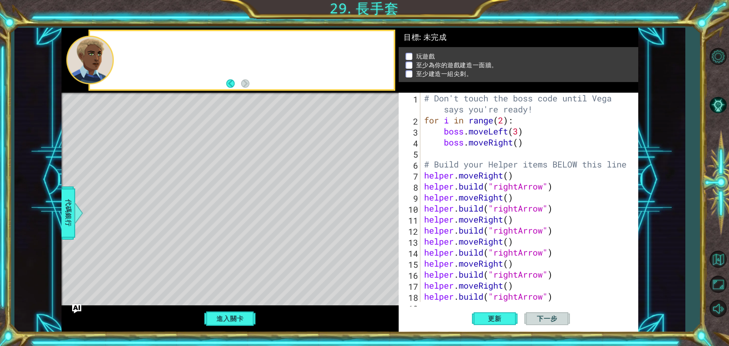
click at [137, 46] on div at bounding box center [242, 60] width 304 height 58
click at [489, 312] on button "更新" at bounding box center [495, 318] width 46 height 24
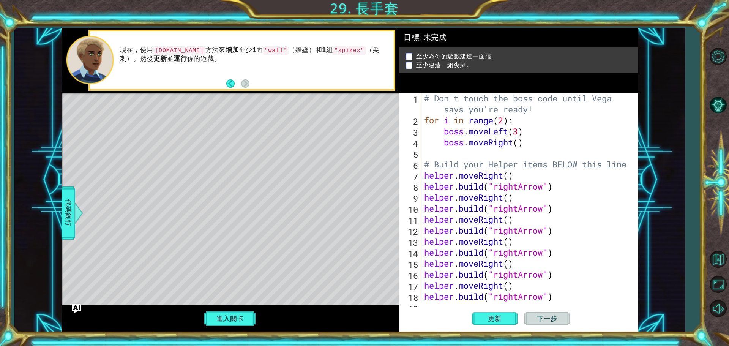
click at [319, 155] on div "Level Map" at bounding box center [237, 205] width 351 height 224
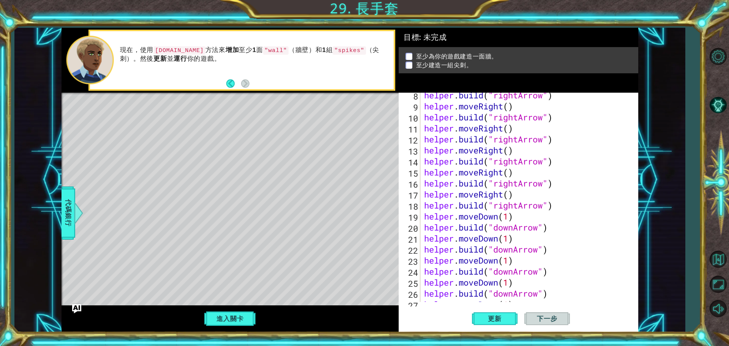
scroll to position [121, 0]
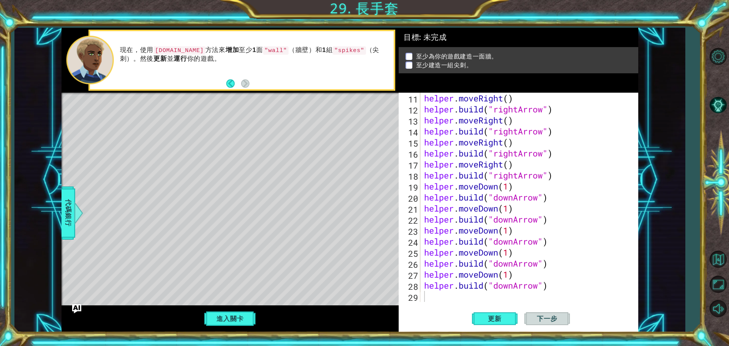
click at [443, 299] on div "helper . moveRight ( ) helper . build ( "rightArrow" ) helper . moveRight ( ) h…" at bounding box center [529, 208] width 212 height 231
drag, startPoint x: 424, startPoint y: 285, endPoint x: 481, endPoint y: 284, distance: 57.3
click at [483, 284] on div "helper . moveRight ( ) helper . build ( "rightArrow" ) helper . moveRight ( ) h…" at bounding box center [529, 208] width 212 height 231
type textarea "[DOMAIN_NAME]("downArrow")"
click at [466, 295] on div "helper . moveRight ( ) helper . build ( "rightArrow" ) helper . moveRight ( ) h…" at bounding box center [529, 208] width 212 height 231
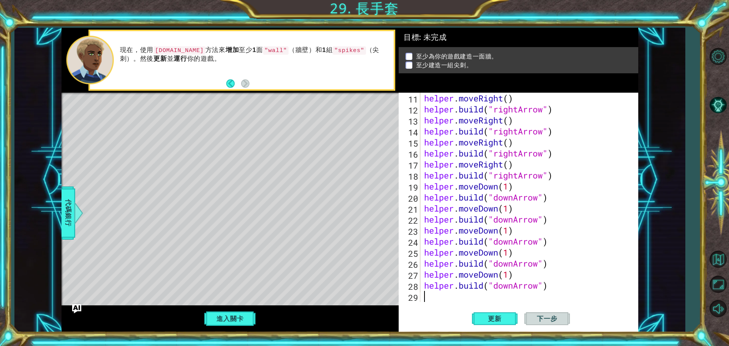
paste textarea "[DOMAIN_NAME]"
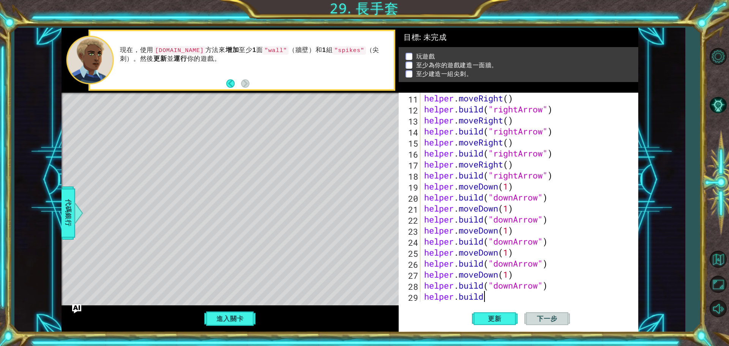
scroll to position [132, 0]
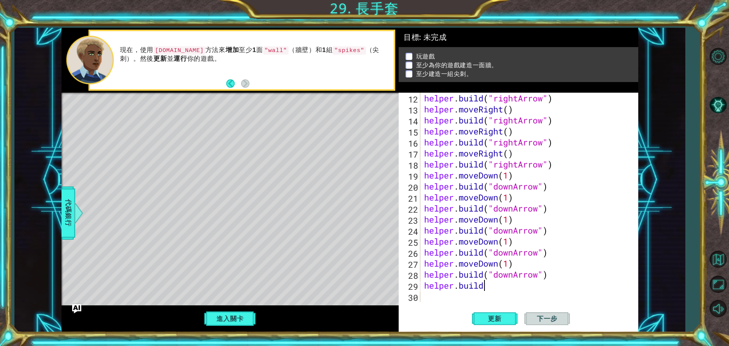
click at [493, 289] on div "helper . build ( "rightArrow" ) helper . moveRight ( ) helper . build ( "rightA…" at bounding box center [529, 208] width 212 height 231
type textarea "[DOMAIN_NAME]("wall")"
click at [504, 313] on button "更新" at bounding box center [495, 318] width 46 height 24
click at [250, 320] on button "進入關卡" at bounding box center [230, 318] width 54 height 14
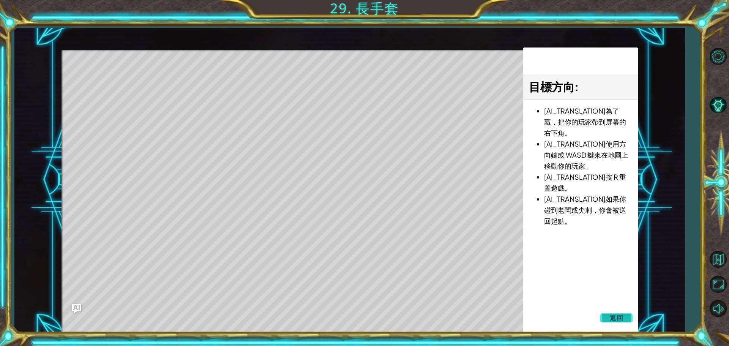
click at [611, 318] on span "返回" at bounding box center [617, 318] width 14 height 8
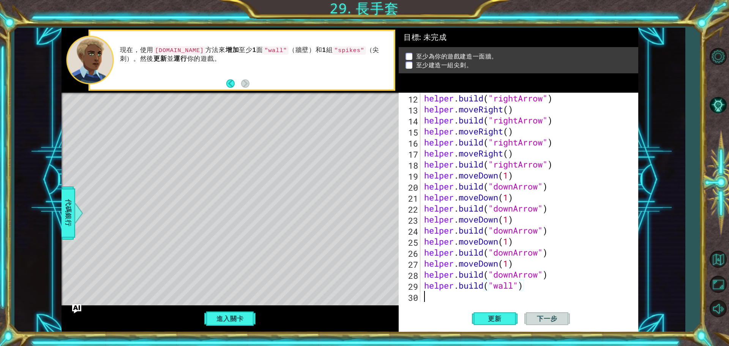
click at [448, 299] on div "helper . build ( "rightArrow" ) helper . moveRight ( ) helper . build ( "rightA…" at bounding box center [529, 208] width 212 height 231
drag, startPoint x: 425, startPoint y: 283, endPoint x: 483, endPoint y: 283, distance: 58.5
click at [483, 283] on div "helper . build ( "rightArrow" ) helper . moveRight ( ) helper . build ( "rightA…" at bounding box center [529, 208] width 212 height 231
type textarea "[DOMAIN_NAME]("wall")"
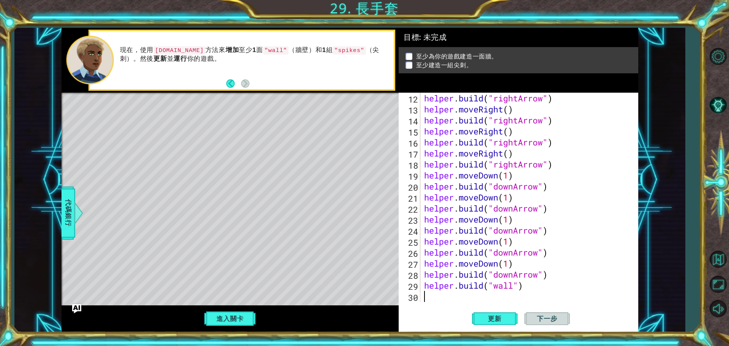
click at [462, 299] on div "helper . build ( "rightArrow" ) helper . moveRight ( ) helper . build ( "rightA…" at bounding box center [529, 208] width 212 height 231
paste textarea "[DOMAIN_NAME]"
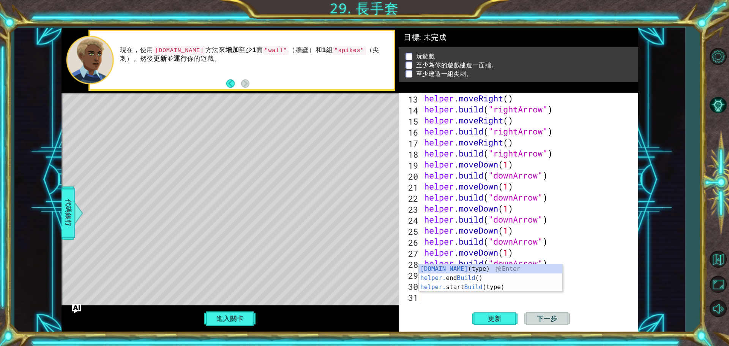
scroll to position [143, 0]
click at [483, 269] on div "[DOMAIN_NAME] (type) 按 Enter helper. end Build () 按 Enter helper. start Build (…" at bounding box center [491, 287] width 144 height 46
click at [517, 286] on div "helper . moveRight ( ) helper . build ( "rightArrow" ) helper . moveRight ( ) h…" at bounding box center [529, 208] width 212 height 231
click at [515, 288] on div "helper . moveRight ( ) helper . build ( "rightArrow" ) helper . moveRight ( ) h…" at bounding box center [529, 208] width 212 height 231
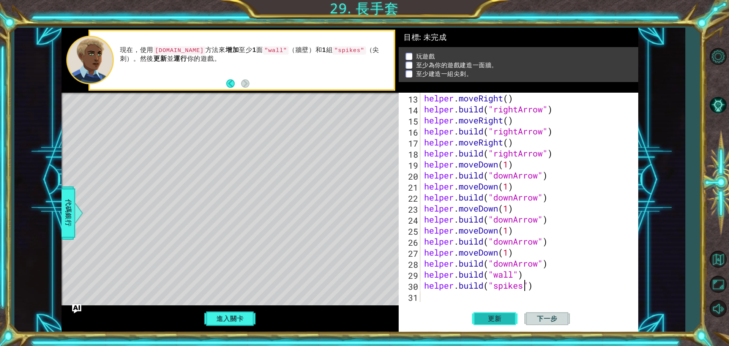
click at [494, 314] on button "更新" at bounding box center [495, 318] width 46 height 24
click at [234, 316] on button "進入關卡" at bounding box center [230, 318] width 54 height 14
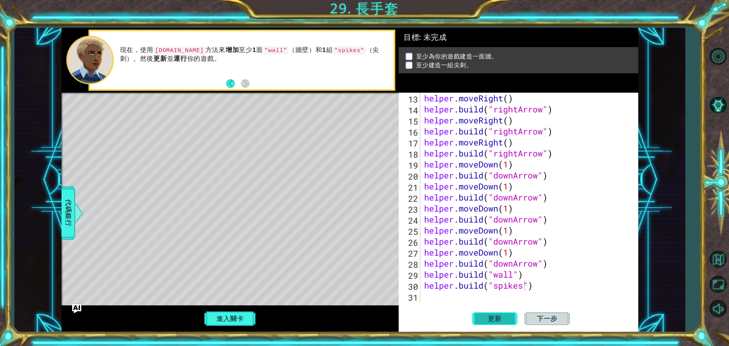
click at [483, 318] on span "更新" at bounding box center [494, 319] width 29 height 8
click at [488, 318] on span "更新" at bounding box center [494, 319] width 29 height 8
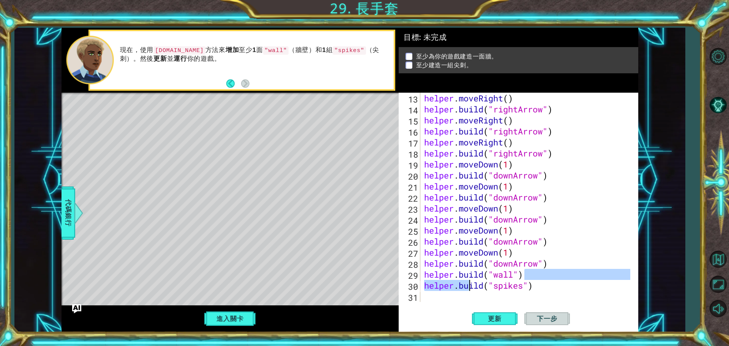
drag, startPoint x: 524, startPoint y: 276, endPoint x: 471, endPoint y: 285, distance: 53.9
click at [474, 285] on div "helper . moveRight ( ) helper . build ( "rightArrow" ) helper . moveRight ( ) h…" at bounding box center [529, 208] width 212 height 231
type textarea "[DOMAIN_NAME]("wall") [DOMAIN_NAME]("spikes")"
drag, startPoint x: 450, startPoint y: 301, endPoint x: 441, endPoint y: 294, distance: 11.3
click at [449, 300] on div "helper . moveRight ( ) helper . build ( "rightArrow" ) helper . moveRight ( ) h…" at bounding box center [529, 208] width 212 height 231
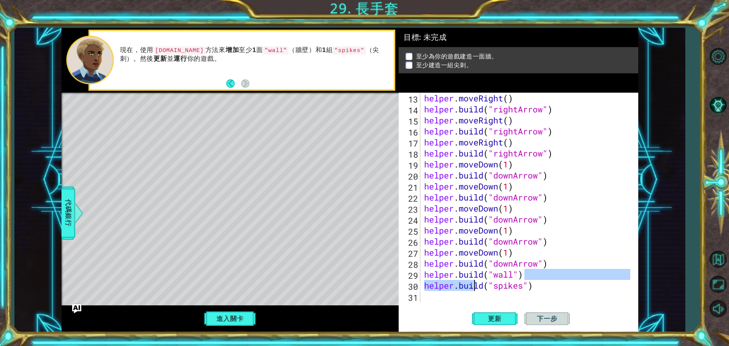
scroll to position [0, 0]
drag, startPoint x: 426, startPoint y: 277, endPoint x: 532, endPoint y: 290, distance: 106.8
click at [532, 290] on div "helper . moveRight ( ) helper . build ( "rightArrow" ) helper . moveRight ( ) h…" at bounding box center [529, 208] width 212 height 231
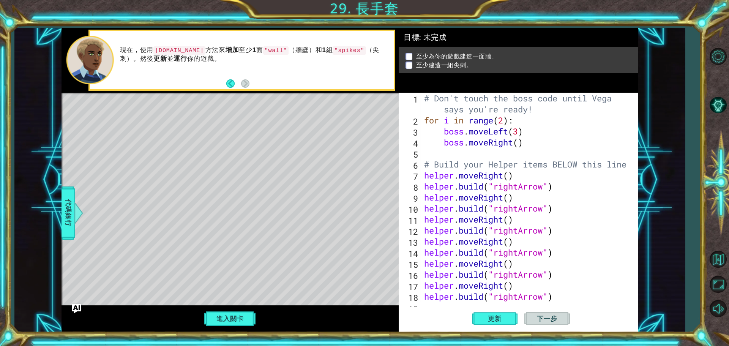
click at [423, 175] on div "# [PERSON_NAME]'t touch the boss code until [PERSON_NAME] says you're ready! fo…" at bounding box center [529, 214] width 212 height 242
type textarea "helper.moveRight()"
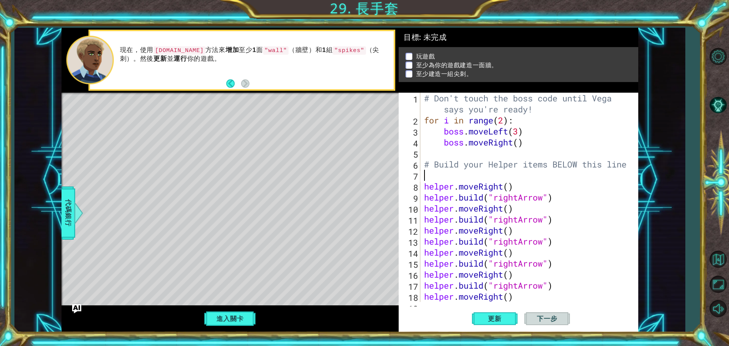
click at [428, 178] on div "# [PERSON_NAME]'t touch the boss code until [PERSON_NAME] says you're ready! fo…" at bounding box center [529, 214] width 212 height 242
paste textarea "[DOMAIN_NAME]("spikes")"
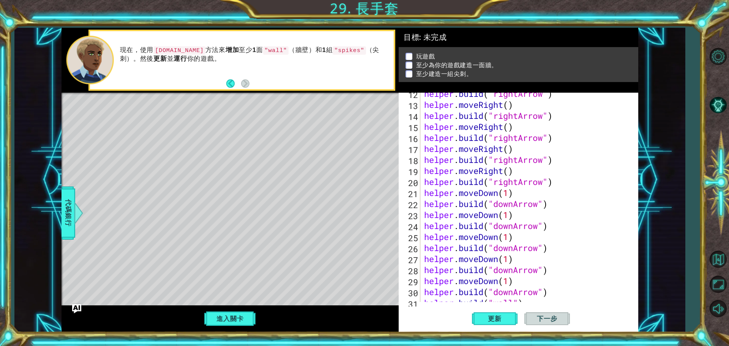
scroll to position [165, 0]
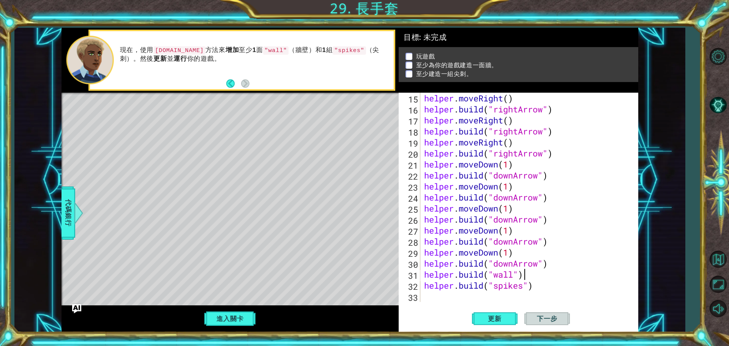
drag, startPoint x: 533, startPoint y: 275, endPoint x: 535, endPoint y: 280, distance: 6.1
click at [534, 278] on div "helper . moveRight ( ) helper . build ( "rightArrow" ) helper . moveRight ( ) h…" at bounding box center [529, 208] width 212 height 231
click at [538, 284] on div "helper . moveRight ( ) helper . build ( "rightArrow" ) helper . moveRight ( ) h…" at bounding box center [529, 208] width 212 height 231
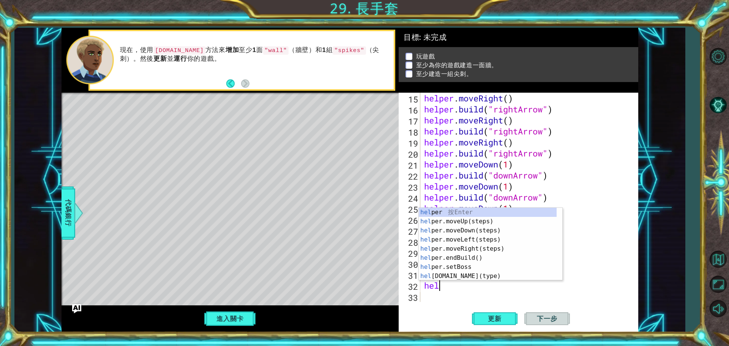
type textarea "h"
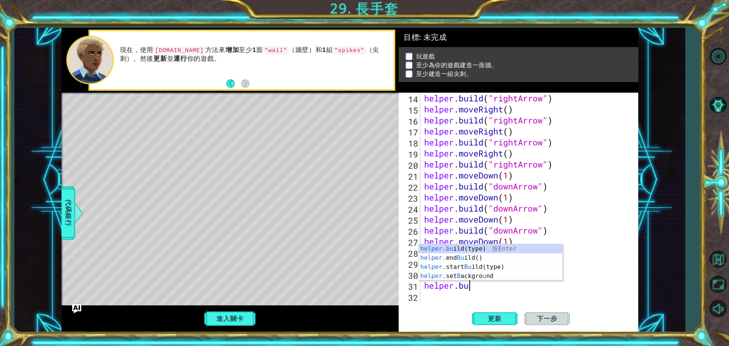
type textarea "h"
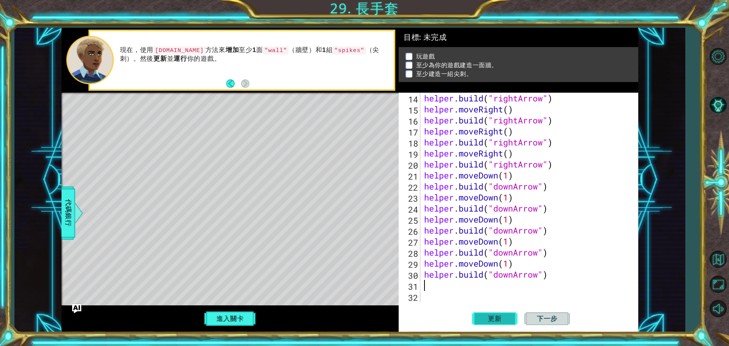
click at [505, 316] on span "更新" at bounding box center [494, 319] width 29 height 8
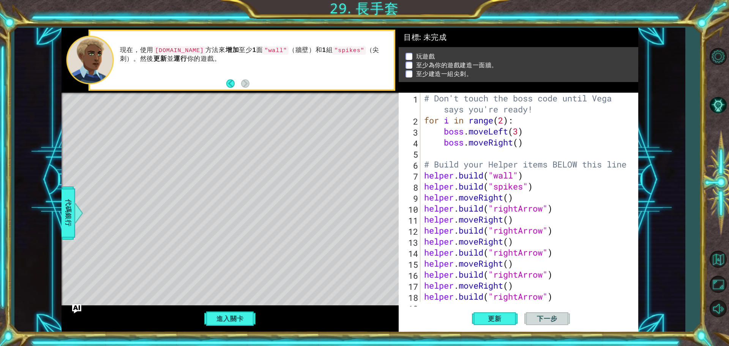
scroll to position [0, 0]
drag, startPoint x: 426, startPoint y: 198, endPoint x: 517, endPoint y: 201, distance: 90.4
click at [517, 201] on div "# [PERSON_NAME]'t touch the boss code until [PERSON_NAME] says you're ready! fo…" at bounding box center [529, 214] width 212 height 242
paste textarea "build("spikes""
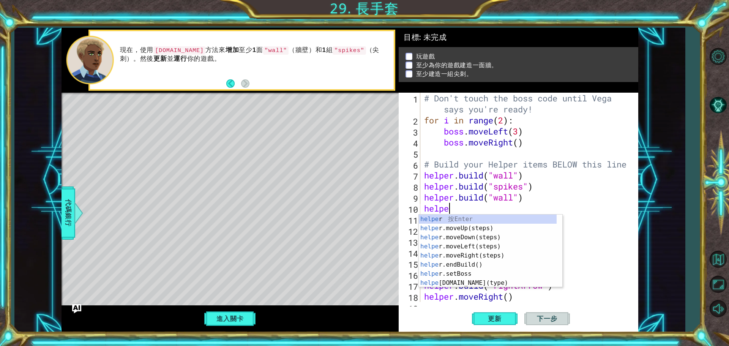
type textarea "h"
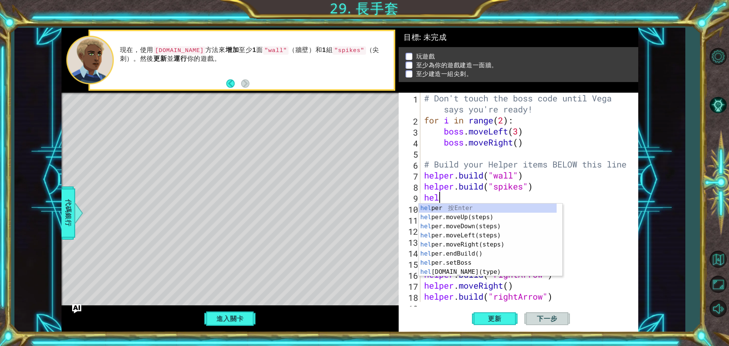
type textarea "h"
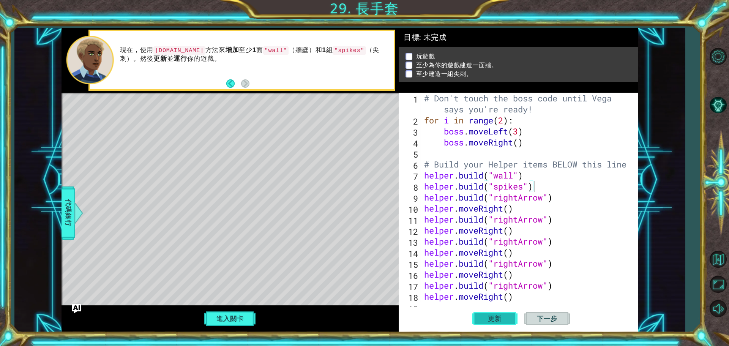
click at [498, 318] on span "更新" at bounding box center [494, 319] width 29 height 8
click at [232, 317] on button "進入關卡" at bounding box center [230, 318] width 54 height 14
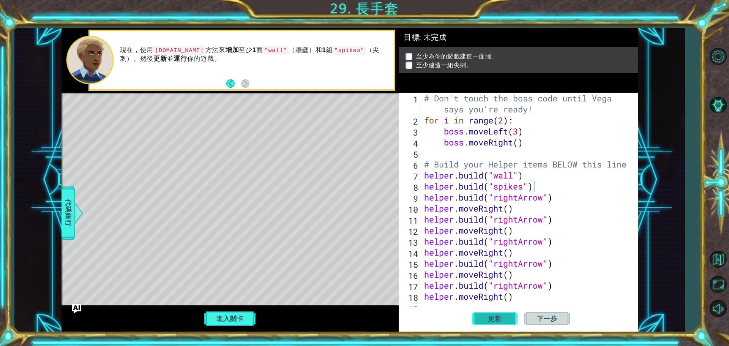
drag, startPoint x: 554, startPoint y: 318, endPoint x: 510, endPoint y: 319, distance: 44.1
click at [551, 318] on span "下一步" at bounding box center [546, 319] width 35 height 8
click at [508, 319] on span "更新" at bounding box center [494, 319] width 29 height 8
drag, startPoint x: 313, startPoint y: 282, endPoint x: 332, endPoint y: 270, distance: 22.0
click at [332, 270] on div "Level Map" at bounding box center [237, 205] width 351 height 224
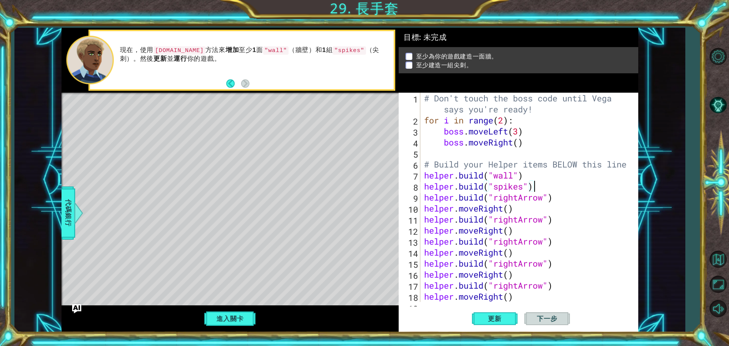
click at [541, 186] on div "# [PERSON_NAME]'t touch the boss code until [PERSON_NAME] says you're ready! fo…" at bounding box center [529, 214] width 212 height 242
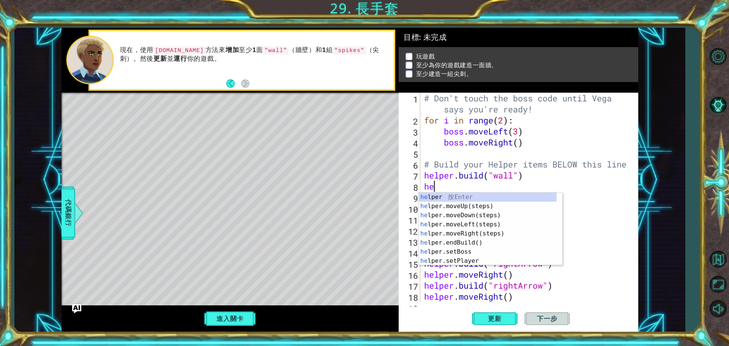
type textarea "h"
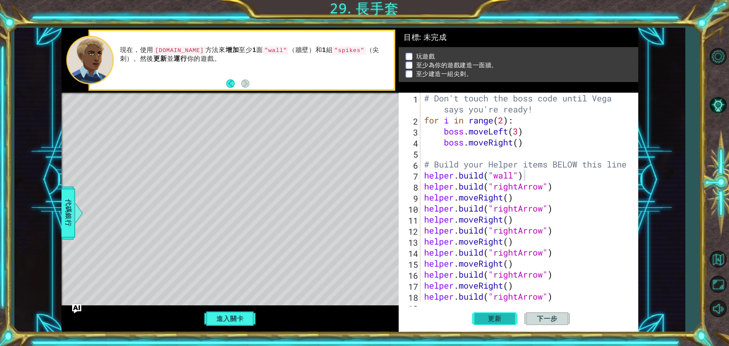
drag, startPoint x: 502, startPoint y: 324, endPoint x: 498, endPoint y: 322, distance: 4.1
click at [500, 324] on button "更新" at bounding box center [495, 318] width 46 height 24
click at [497, 321] on span "更新" at bounding box center [494, 319] width 29 height 8
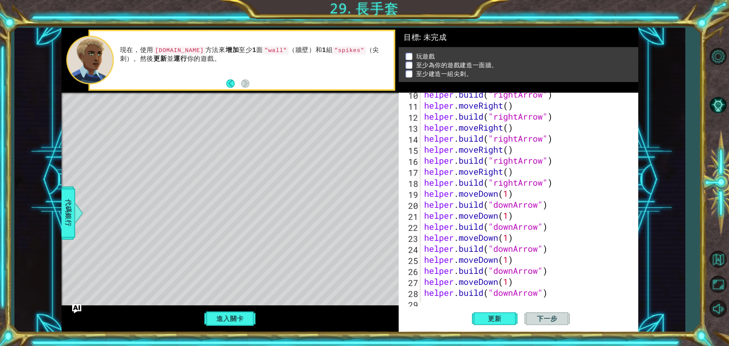
scroll to position [132, 0]
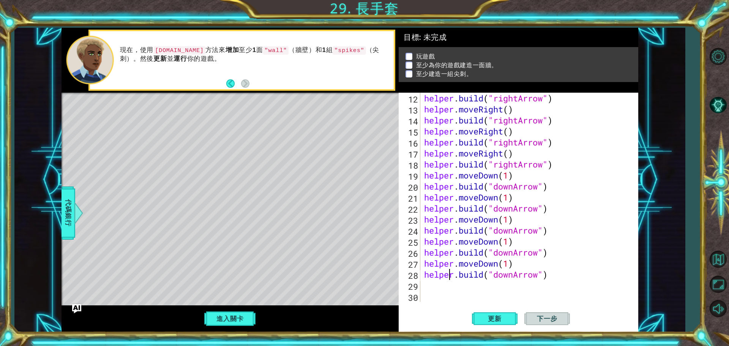
drag, startPoint x: 450, startPoint y: 277, endPoint x: 451, endPoint y: 281, distance: 4.3
click at [450, 278] on div "helper . build ( "rightArrow" ) helper . moveRight ( ) helper . build ( "rightA…" at bounding box center [529, 208] width 212 height 231
type textarea "[DOMAIN_NAME]("downArrow")"
click at [451, 281] on div "helper . build ( "rightArrow" ) helper . moveRight ( ) helper . build ( "rightA…" at bounding box center [529, 208] width 212 height 231
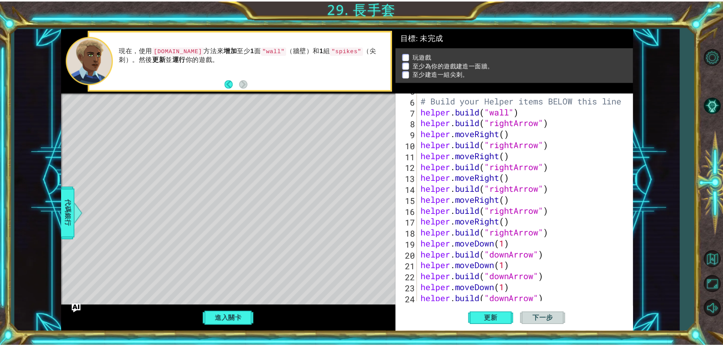
scroll to position [18, 0]
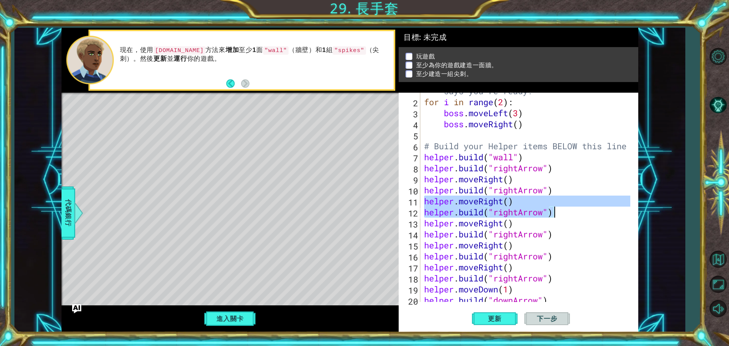
drag, startPoint x: 426, startPoint y: 201, endPoint x: 557, endPoint y: 213, distance: 131.9
click at [558, 213] on div "# [PERSON_NAME]'t touch the boss code until [PERSON_NAME] says you're ready! fo…" at bounding box center [529, 195] width 212 height 242
click at [420, 198] on div "11" at bounding box center [410, 202] width 20 height 11
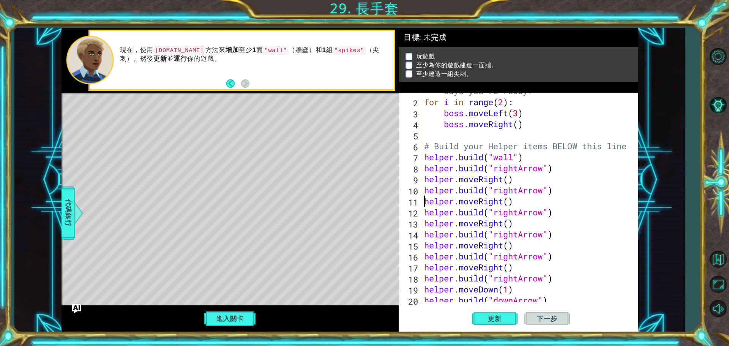
type textarea "helper.moveRight()"
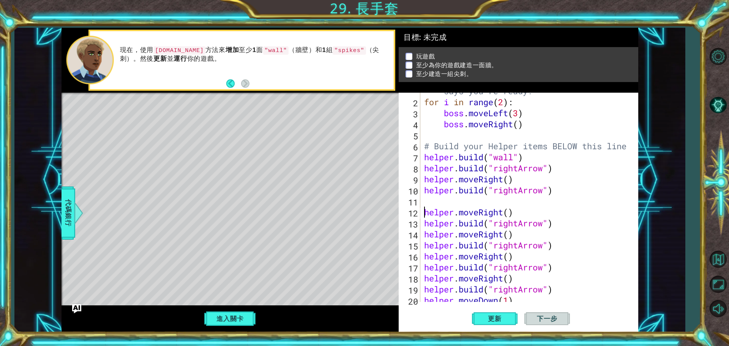
click at [428, 204] on div "# [PERSON_NAME]'t touch the boss code until [PERSON_NAME] says you're ready! fo…" at bounding box center [529, 195] width 212 height 242
paste textarea "[DOMAIN_NAME]("rightArrow")"
type textarea "[DOMAIN_NAME]("rightArrow")"
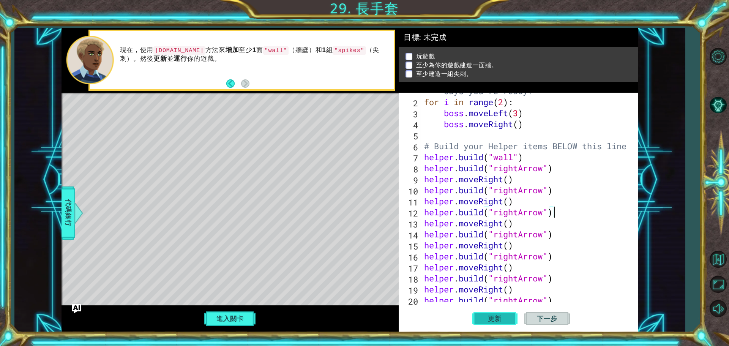
click at [492, 316] on span "更新" at bounding box center [494, 319] width 29 height 8
click at [230, 317] on button "進入關卡" at bounding box center [230, 318] width 54 height 14
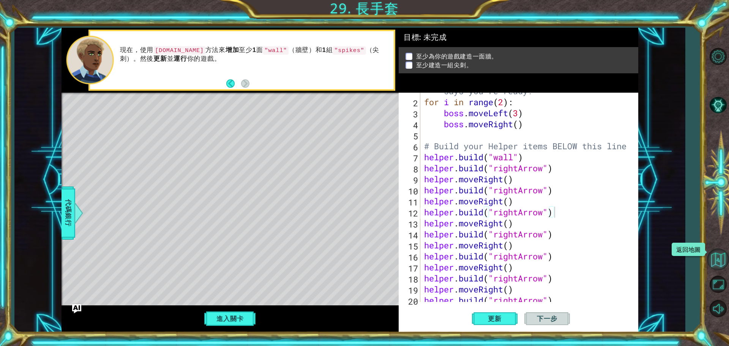
click at [718, 261] on button "返回地圖" at bounding box center [718, 259] width 22 height 22
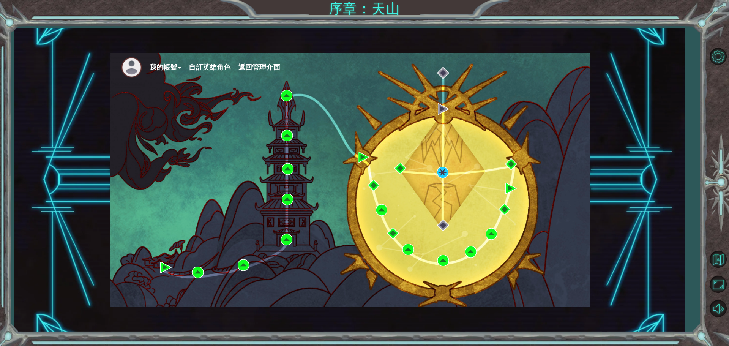
click at [259, 65] on span "返回管理介面" at bounding box center [259, 67] width 42 height 8
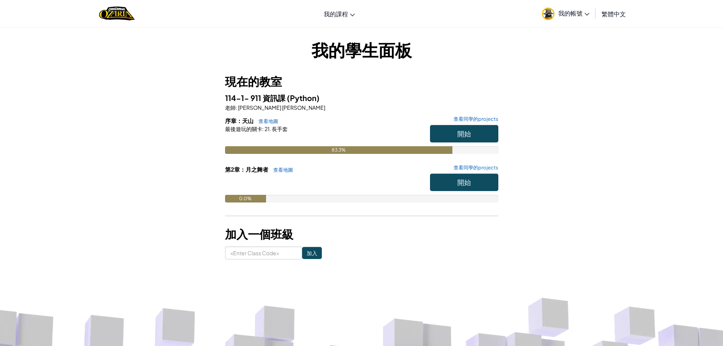
click at [350, 103] on h5 "114-1- 911 資訊課 (Python)" at bounding box center [361, 98] width 273 height 12
click at [589, 109] on div "我的學生面板 現在的教室 114-1- 911 資訊課 (Python) 老師 : [PERSON_NAME] 林 序章：天山 查看地圖 查看同學的proje…" at bounding box center [361, 149] width 723 height 244
click at [541, 96] on div "我的學生面板 現在的教室 114-1- 911 資訊課 (Python) 老師 : [PERSON_NAME] 林 序章：天山 查看地圖 查看同學的proje…" at bounding box center [362, 148] width 444 height 221
